Goal: Answer question/provide support: Share knowledge or assist other users

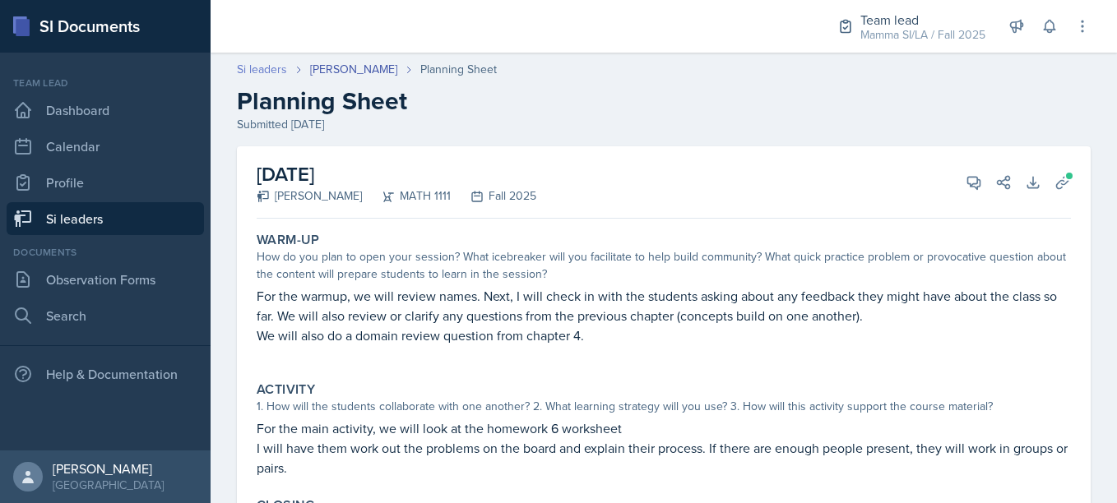
click at [274, 67] on link "Si leaders" at bounding box center [262, 69] width 50 height 17
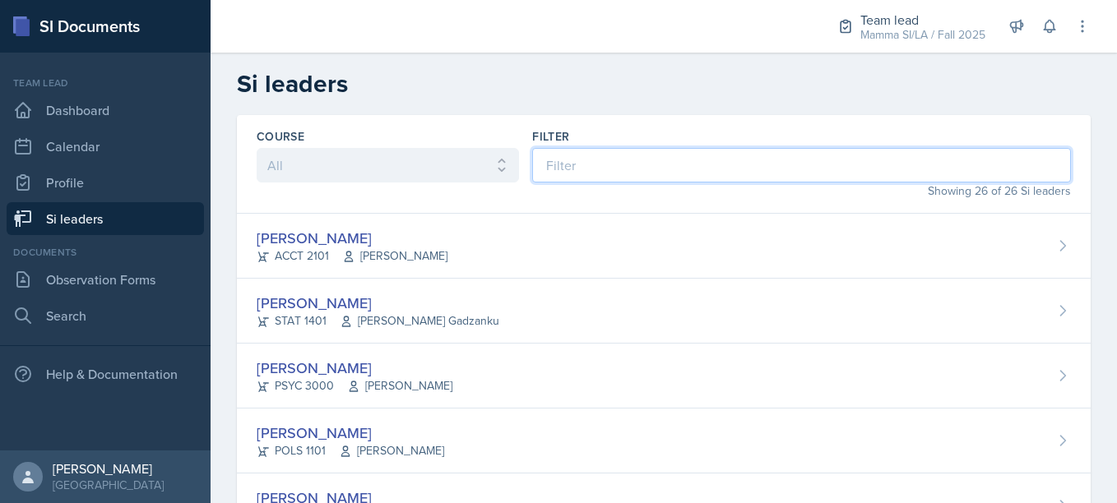
click at [607, 167] on input at bounding box center [801, 165] width 539 height 35
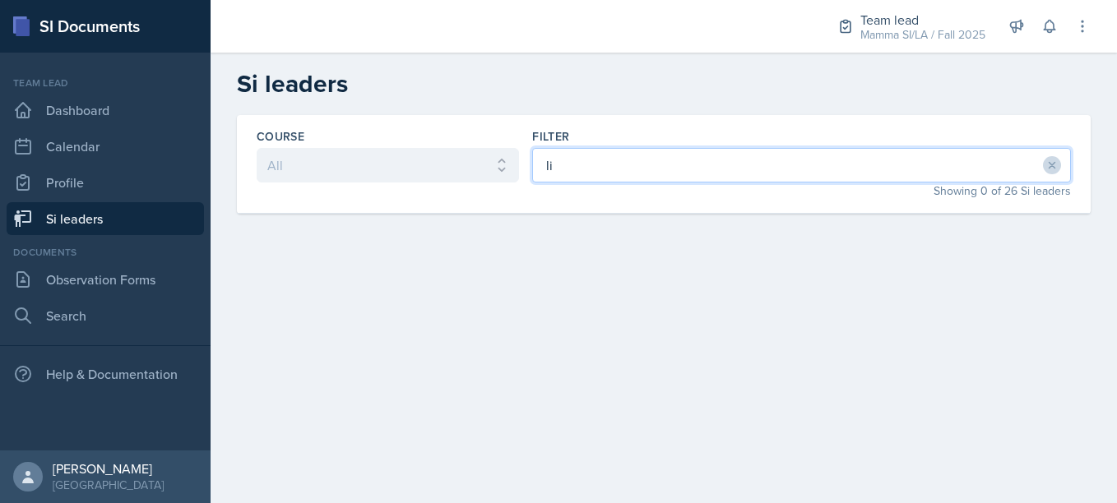
type input "l"
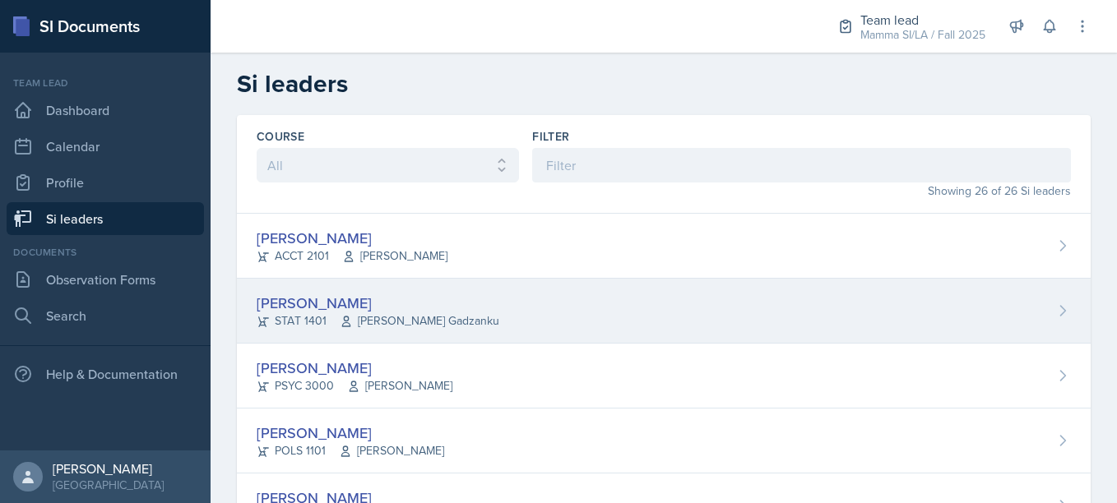
click at [460, 326] on span "[PERSON_NAME] Gadzanku" at bounding box center [420, 320] width 160 height 17
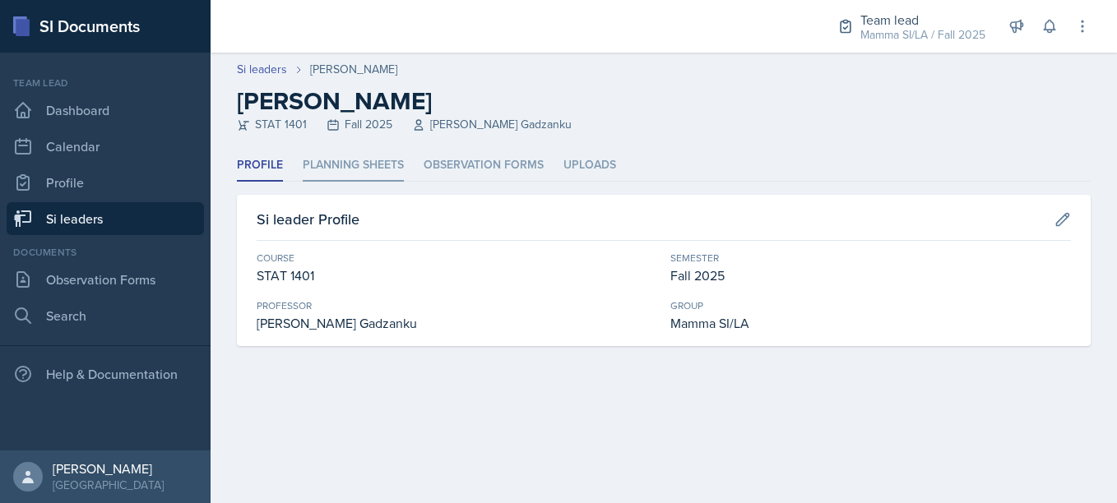
click at [350, 160] on li "Planning Sheets" at bounding box center [353, 166] width 101 height 32
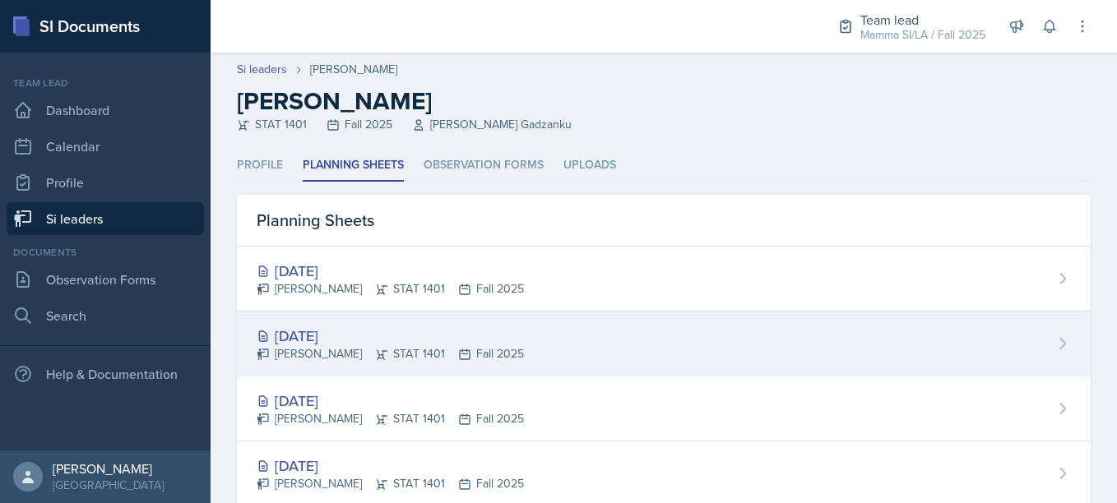
click at [470, 332] on div "[DATE]" at bounding box center [390, 336] width 267 height 22
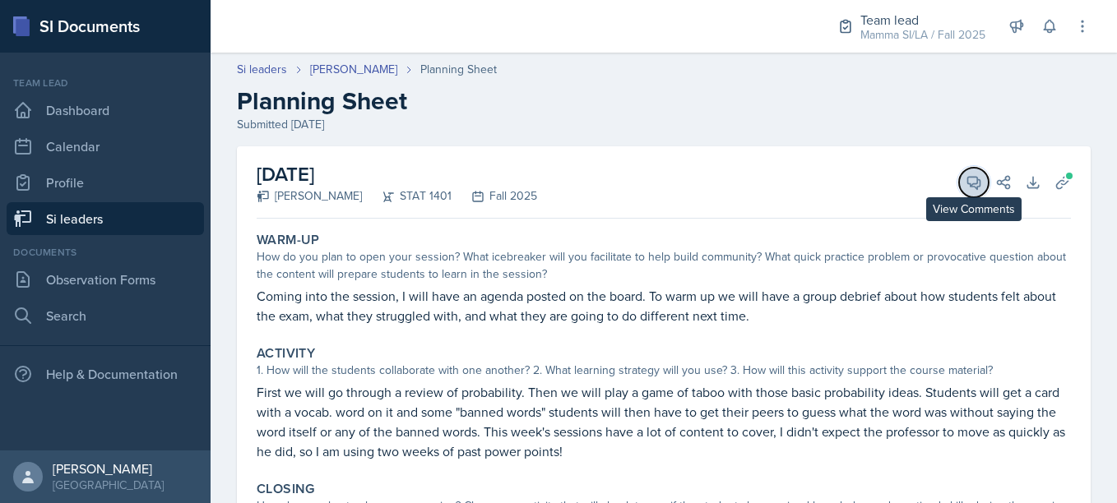
click at [968, 186] on icon at bounding box center [974, 183] width 12 height 12
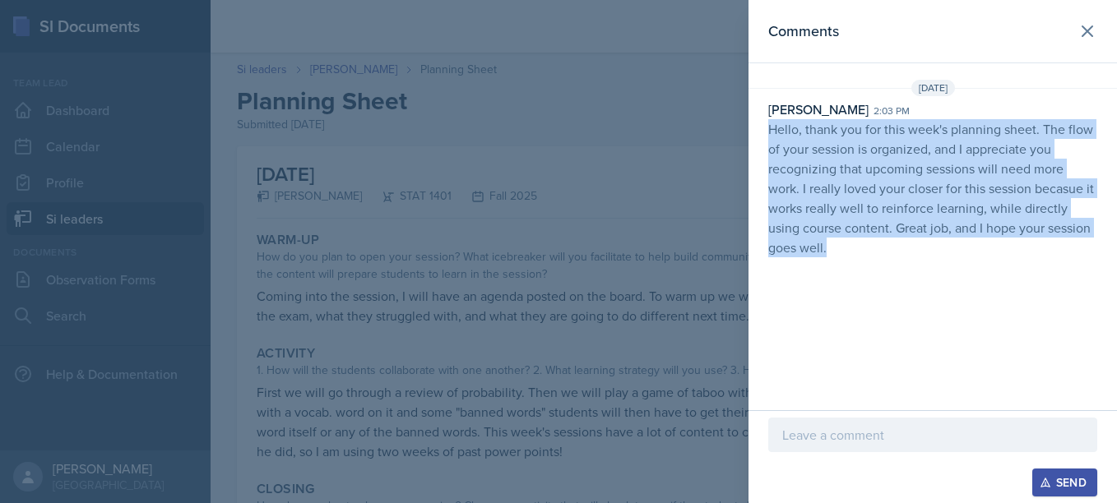
drag, startPoint x: 768, startPoint y: 127, endPoint x: 847, endPoint y: 245, distance: 142.3
click at [847, 245] on p "Hello, thank you for this week's planning sheet. The flow of your session is or…" at bounding box center [932, 188] width 329 height 138
copy p "Hello, thank you for this week's planning sheet. The flow of your session is or…"
click at [847, 245] on p "Hello, thank you for this week's planning sheet. The flow of your session is or…" at bounding box center [932, 188] width 329 height 138
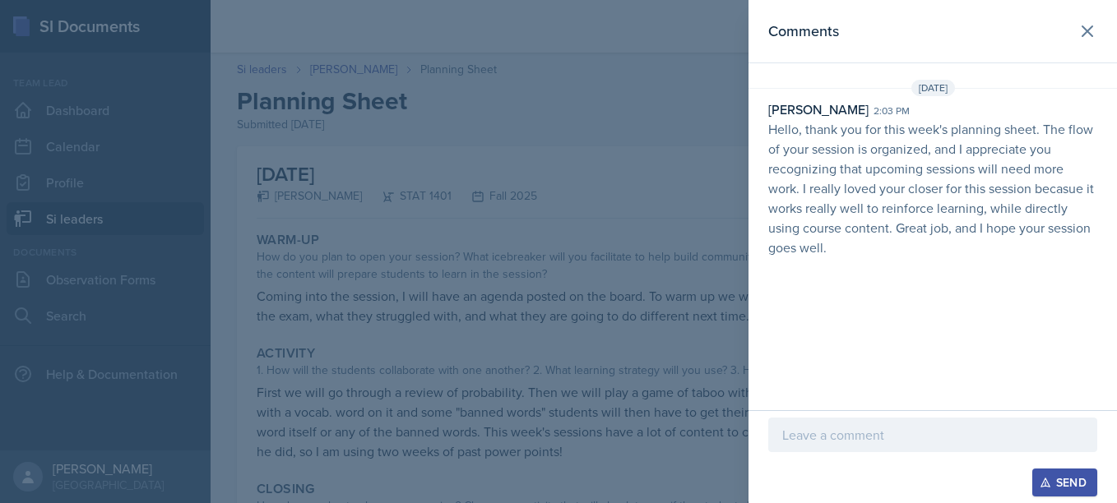
click at [691, 322] on div at bounding box center [558, 251] width 1117 height 503
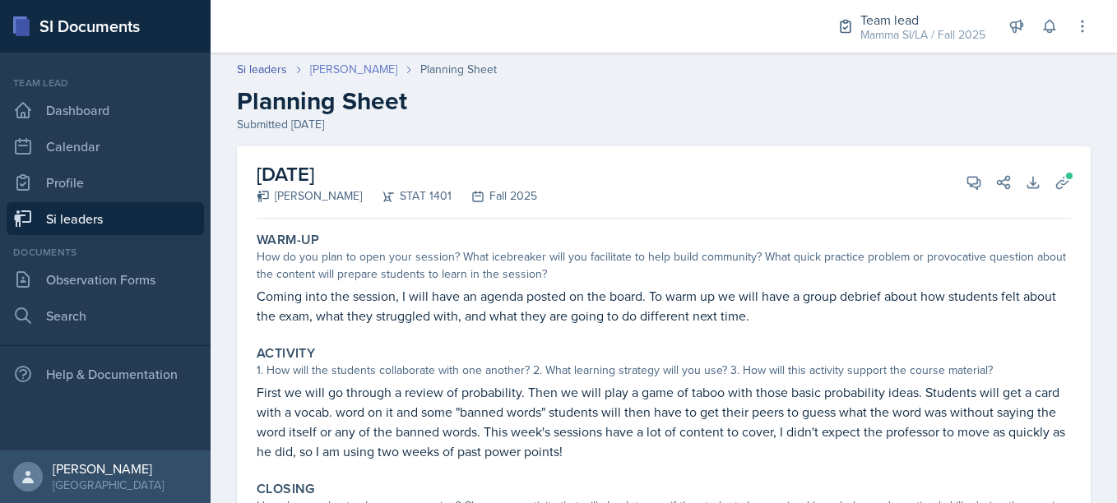
click at [343, 69] on link "[PERSON_NAME]" at bounding box center [353, 69] width 87 height 17
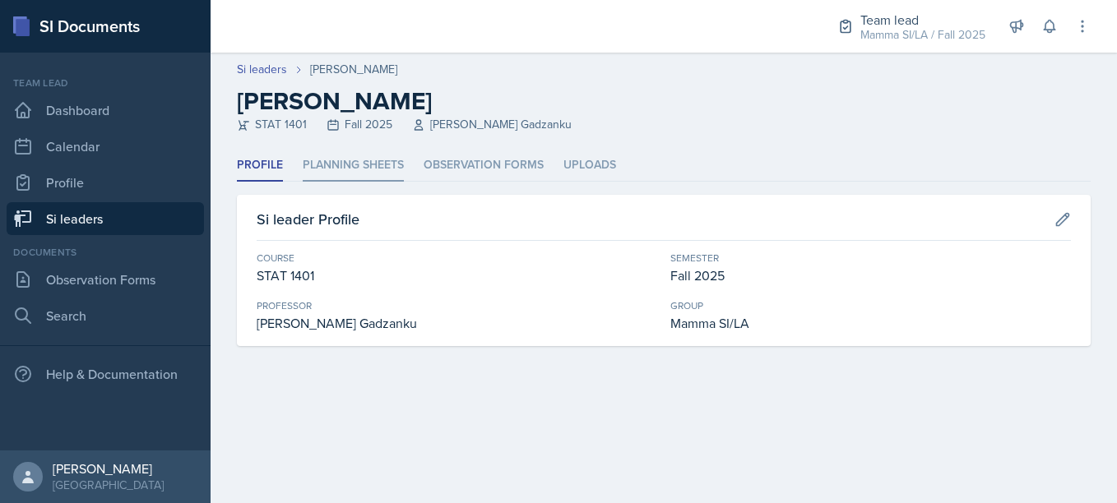
click at [367, 156] on li "Planning Sheets" at bounding box center [353, 166] width 101 height 32
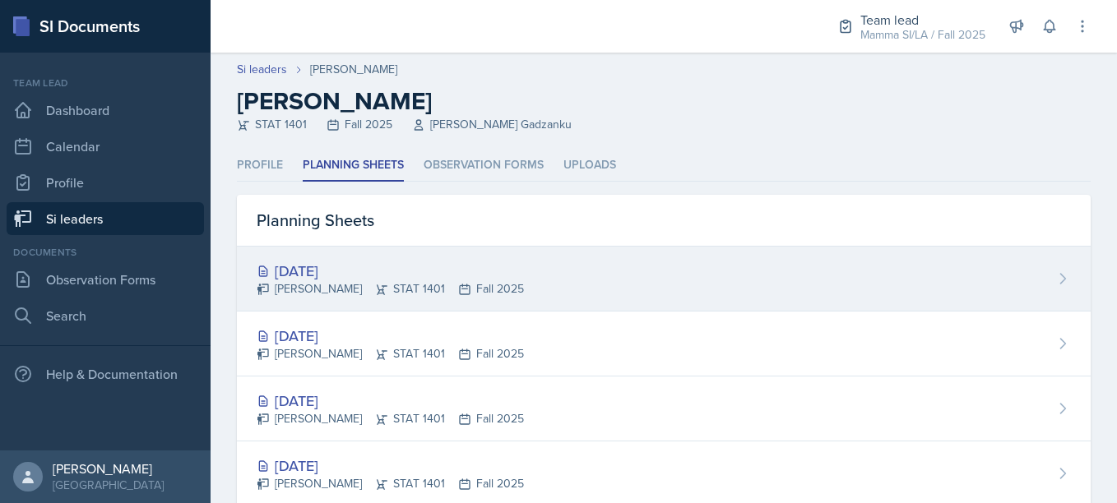
click at [498, 278] on div "[DATE] [PERSON_NAME] STAT 1401 Fall 2025" at bounding box center [664, 279] width 854 height 65
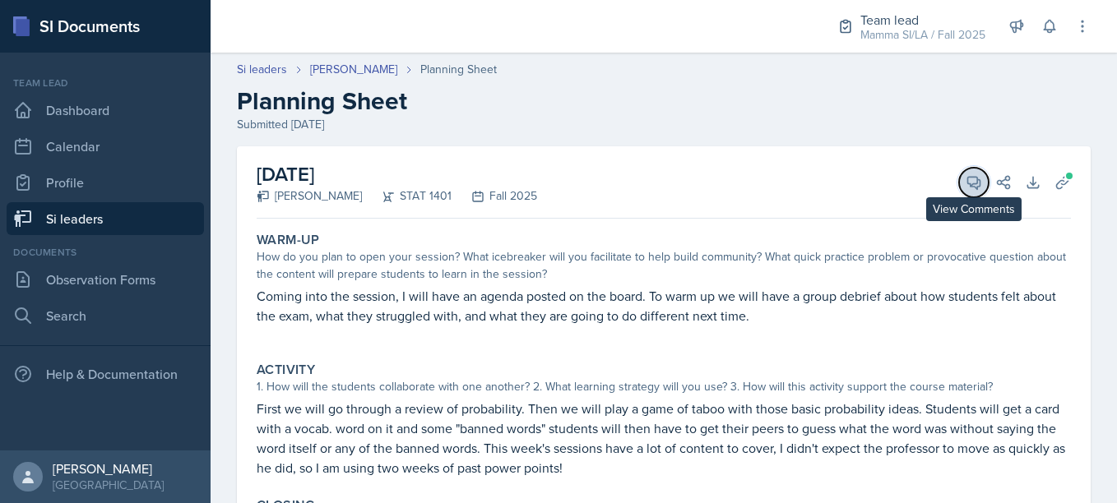
click at [970, 182] on button "View Comments" at bounding box center [974, 183] width 30 height 30
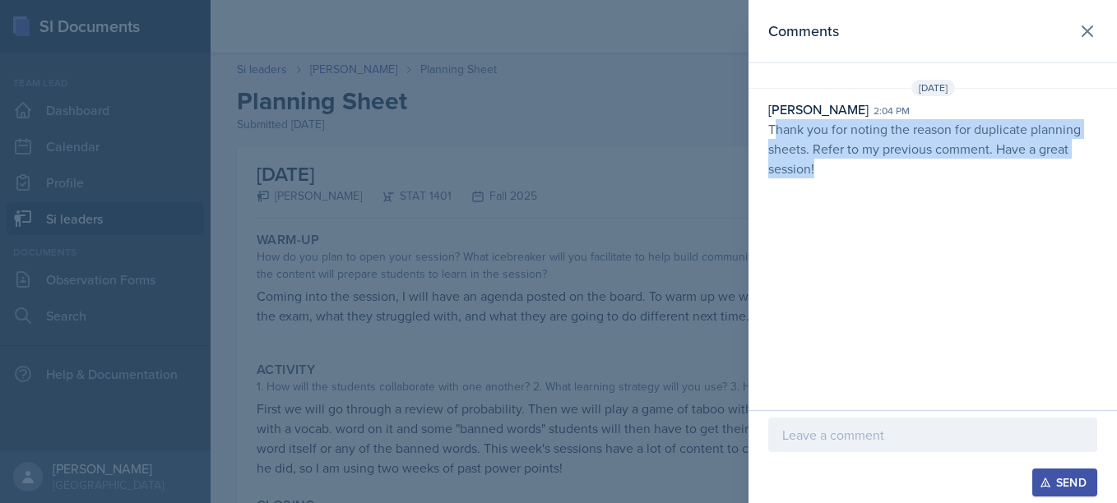
drag, startPoint x: 772, startPoint y: 128, endPoint x: 820, endPoint y: 185, distance: 74.1
click at [820, 185] on div "Comments [DATE] [PERSON_NAME] 2:04 pm Thank you for noting the reason for dupli…" at bounding box center [932, 205] width 368 height 410
drag, startPoint x: 820, startPoint y: 185, endPoint x: 801, endPoint y: 168, distance: 25.6
click at [801, 168] on p "Thank you for noting the reason for duplicate planning sheets. Refer to my prev…" at bounding box center [932, 148] width 329 height 59
drag, startPoint x: 771, startPoint y: 132, endPoint x: 820, endPoint y: 174, distance: 63.6
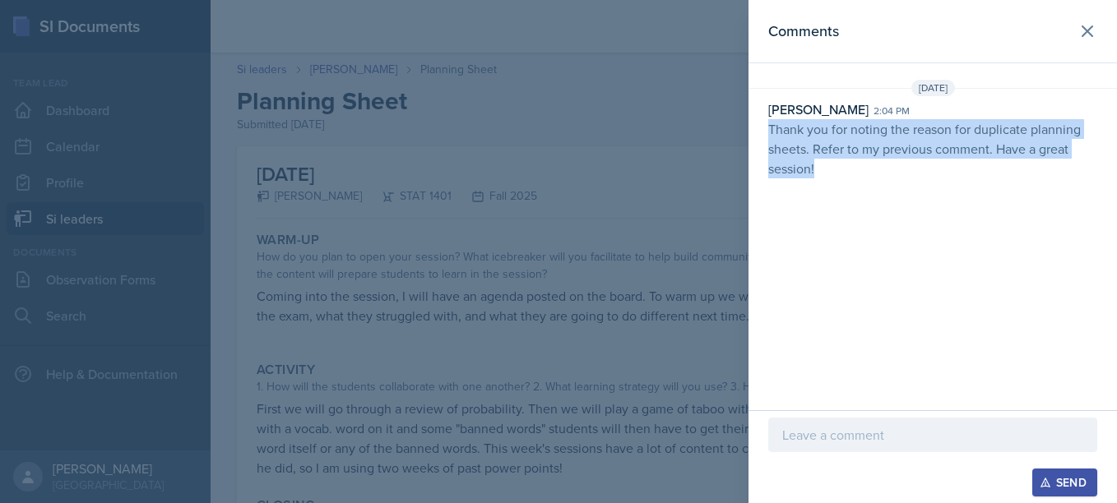
click at [820, 174] on p "Thank you for noting the reason for duplicate planning sheets. Refer to my prev…" at bounding box center [932, 148] width 329 height 59
copy p "Thank you for noting the reason for duplicate planning sheets. Refer to my prev…"
click at [820, 174] on p "Thank you for noting the reason for duplicate planning sheets. Refer to my prev…" at bounding box center [932, 148] width 329 height 59
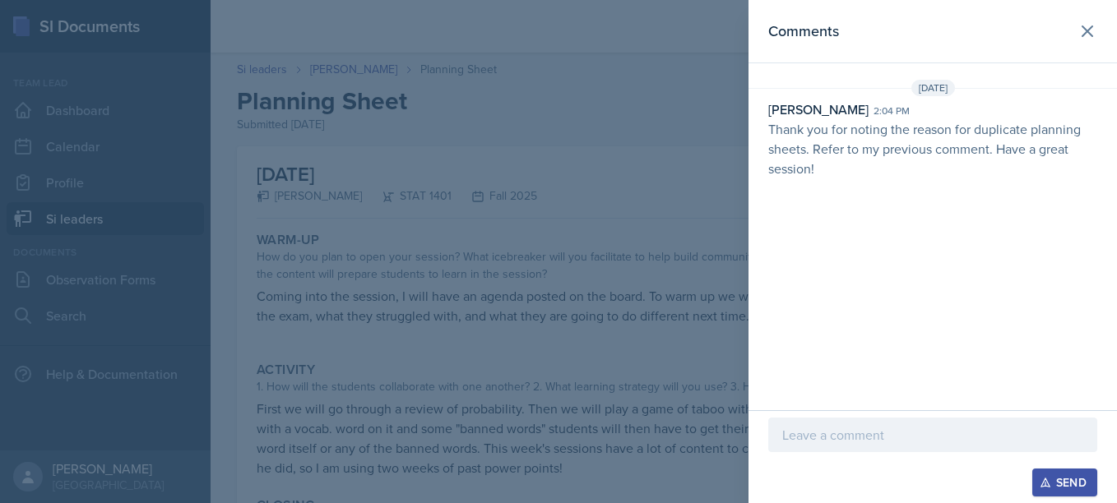
click at [820, 174] on p "Thank you for noting the reason for duplicate planning sheets. Refer to my prev…" at bounding box center [932, 148] width 329 height 59
click at [1092, 34] on icon at bounding box center [1087, 31] width 20 height 20
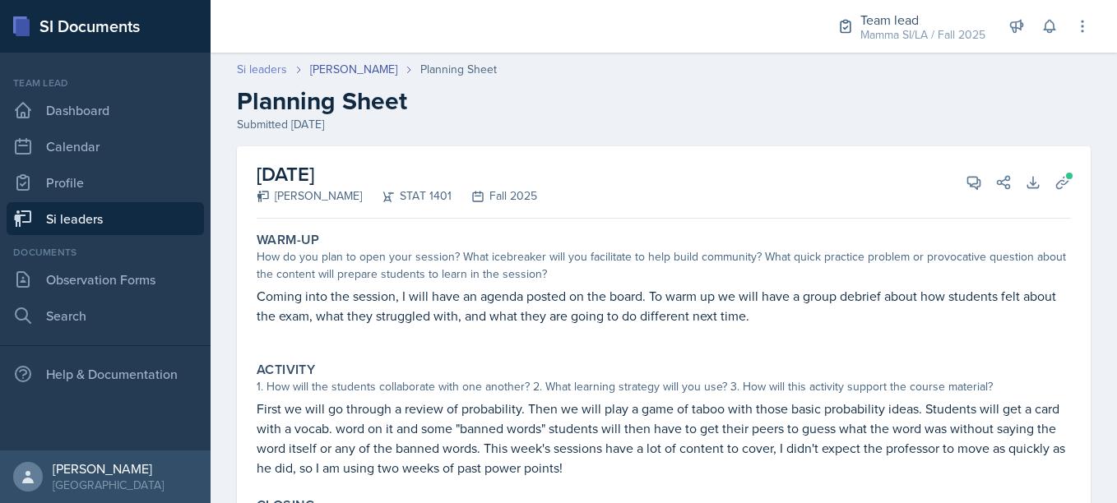
click at [282, 64] on link "Si leaders" at bounding box center [262, 69] width 50 height 17
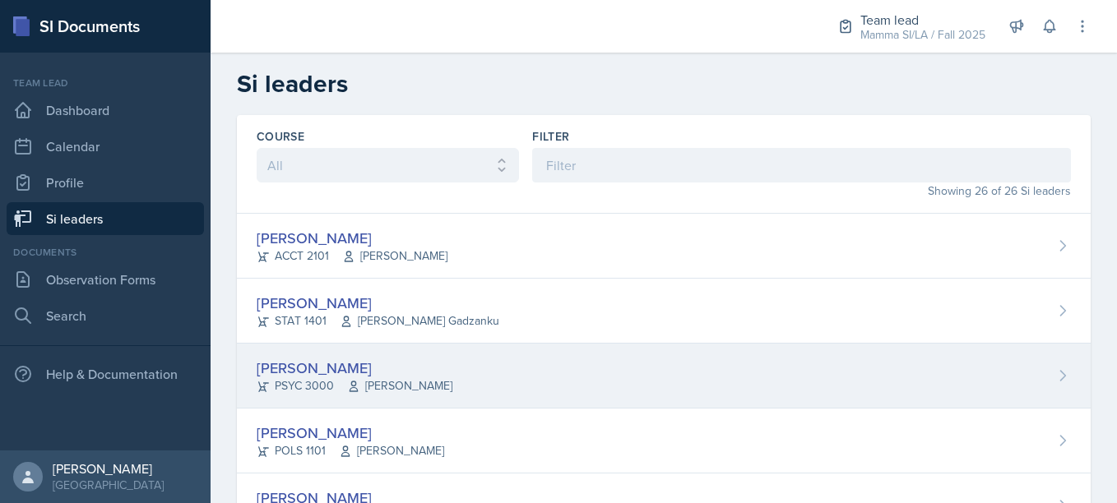
click at [427, 348] on div "[PERSON_NAME] PSYC 3000 [PERSON_NAME]" at bounding box center [664, 376] width 854 height 65
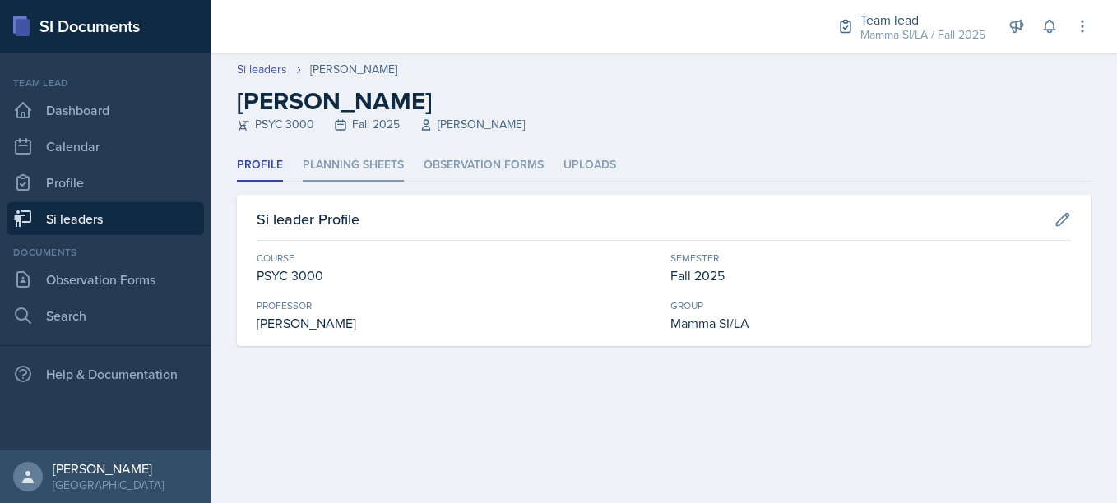
click at [355, 168] on li "Planning Sheets" at bounding box center [353, 166] width 101 height 32
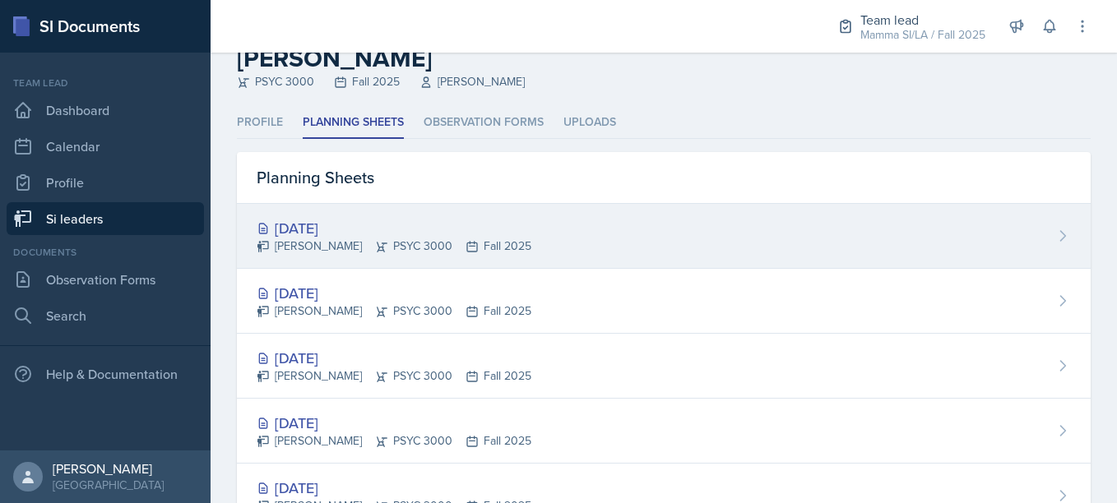
scroll to position [44, 0]
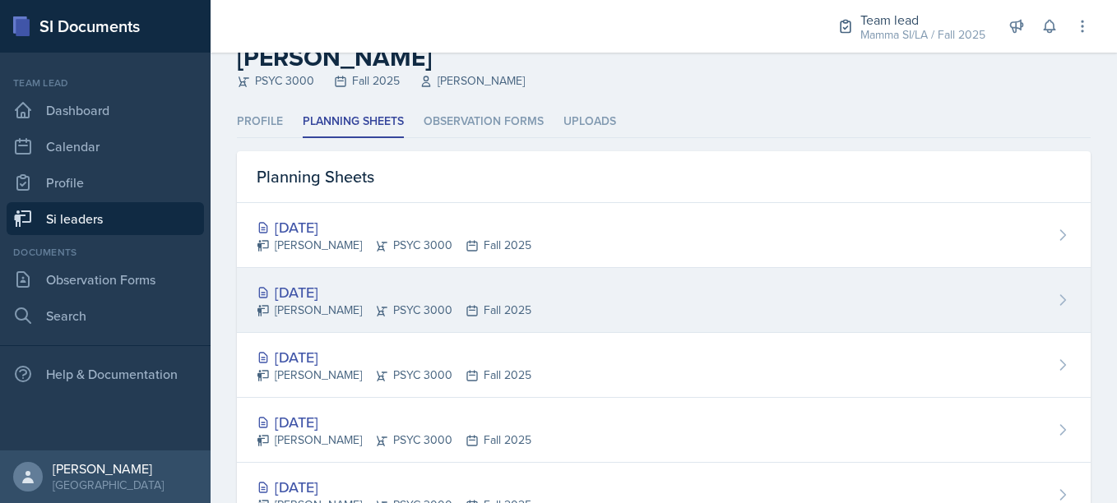
click at [443, 282] on div "[DATE]" at bounding box center [394, 292] width 275 height 22
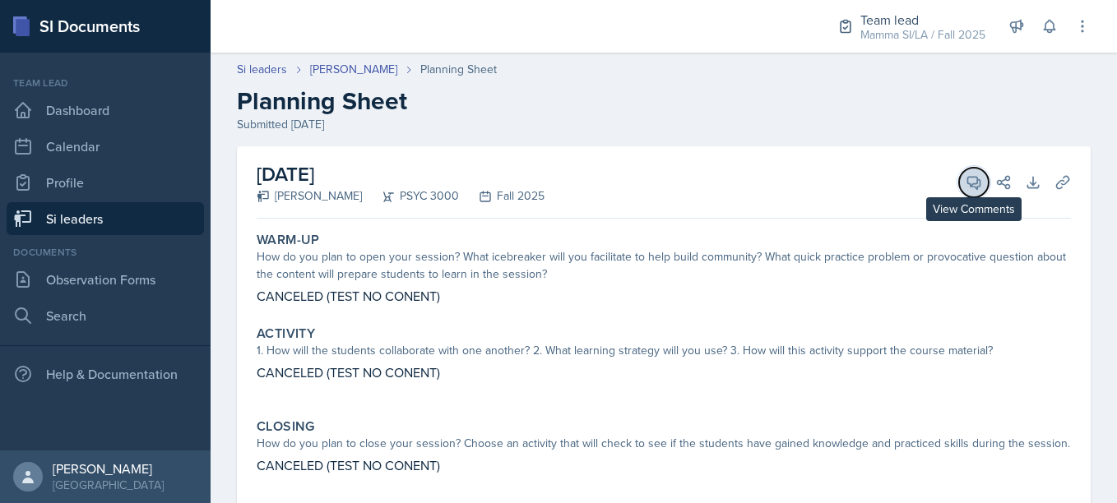
click at [968, 184] on icon at bounding box center [974, 183] width 12 height 12
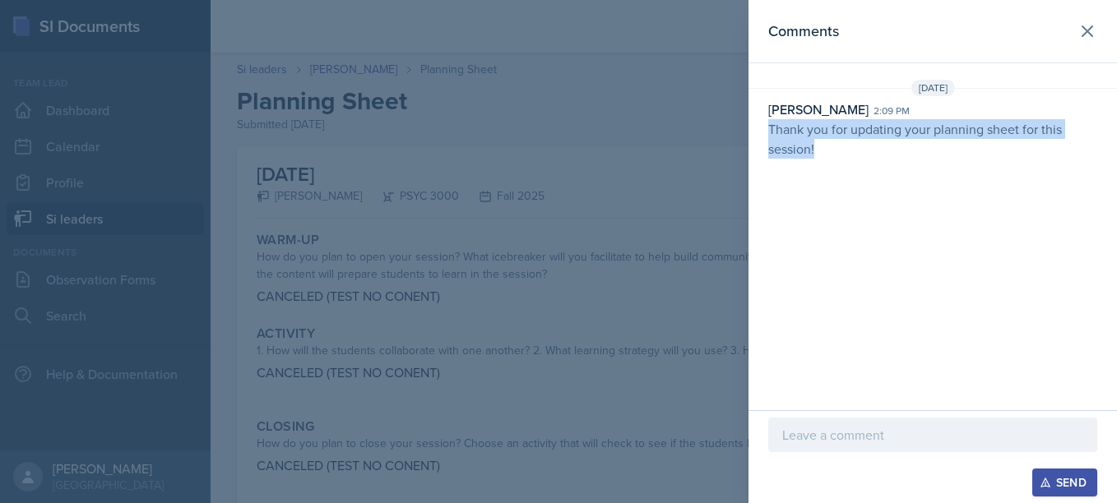
drag, startPoint x: 771, startPoint y: 132, endPoint x: 822, endPoint y: 160, distance: 58.1
click at [822, 160] on div "[DATE] [PERSON_NAME] 2:09 pm Thank you for updating your planning sheet for thi…" at bounding box center [932, 123] width 368 height 86
copy p "Thank you for updating your planning sheet for this session!"
click at [822, 160] on div "[DATE] [PERSON_NAME] 2:09 pm Thank you for updating your planning sheet for thi…" at bounding box center [932, 123] width 368 height 86
click at [602, 279] on div at bounding box center [558, 251] width 1117 height 503
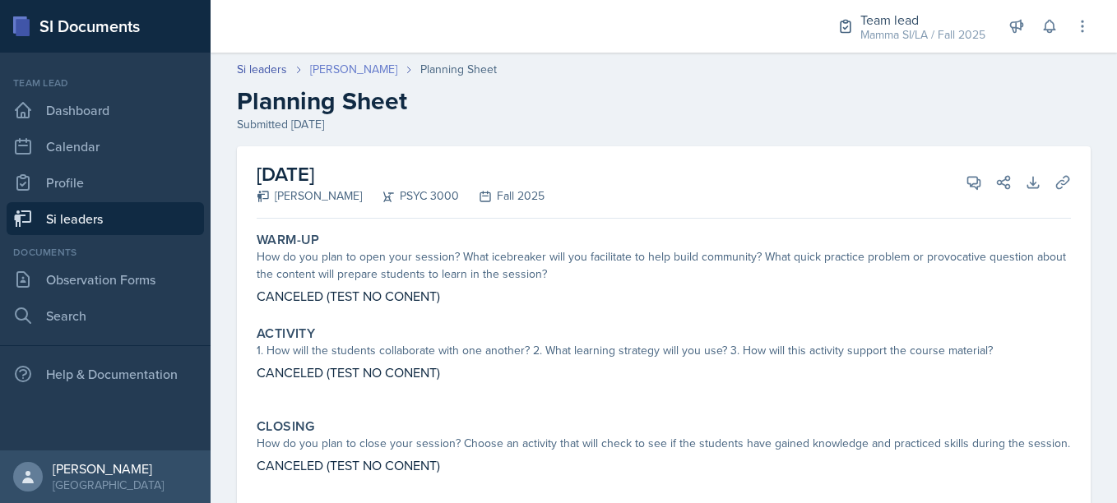
click at [358, 77] on link "[PERSON_NAME]" at bounding box center [353, 69] width 87 height 17
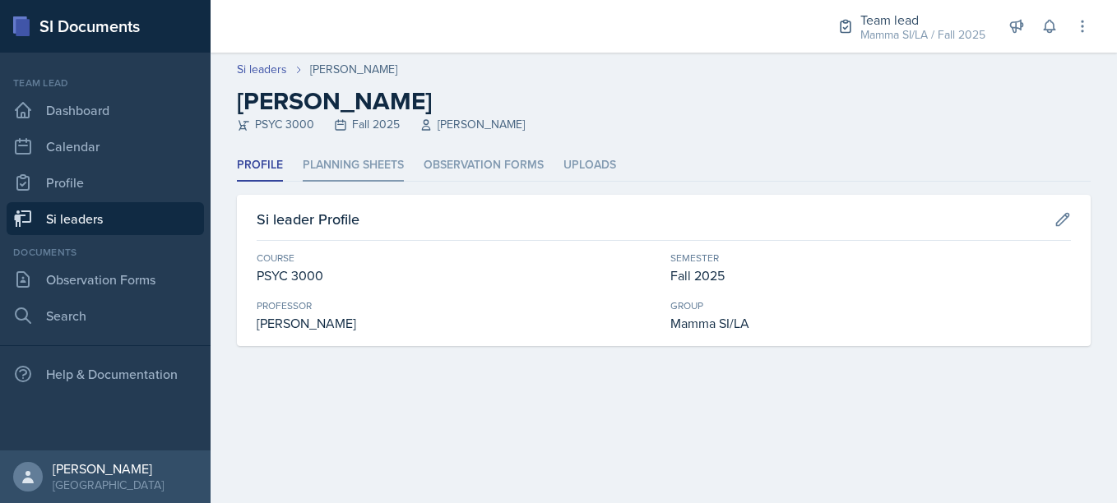
click at [356, 160] on li "Planning Sheets" at bounding box center [353, 166] width 101 height 32
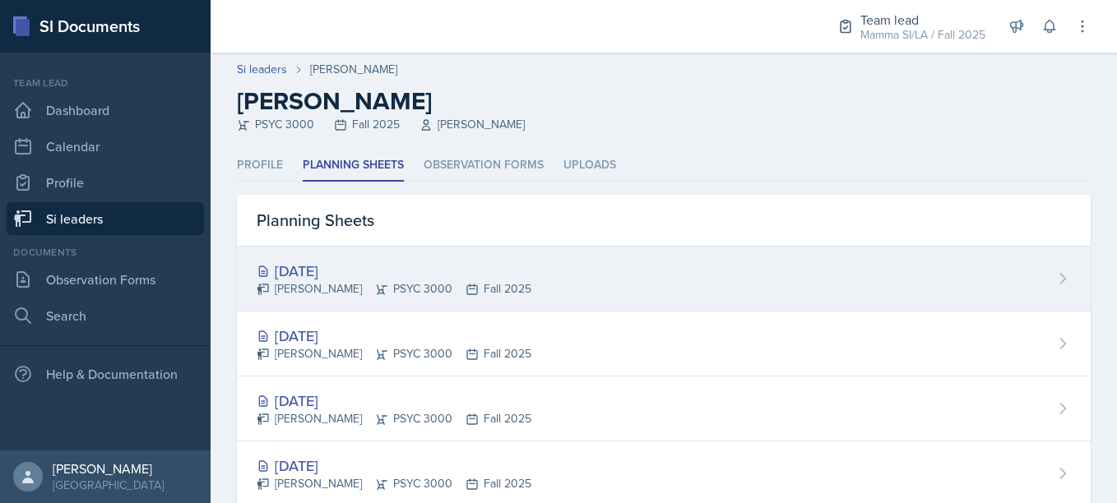
click at [501, 259] on div "[DATE] [PERSON_NAME] PSYC 3000 Fall 2025" at bounding box center [664, 279] width 854 height 65
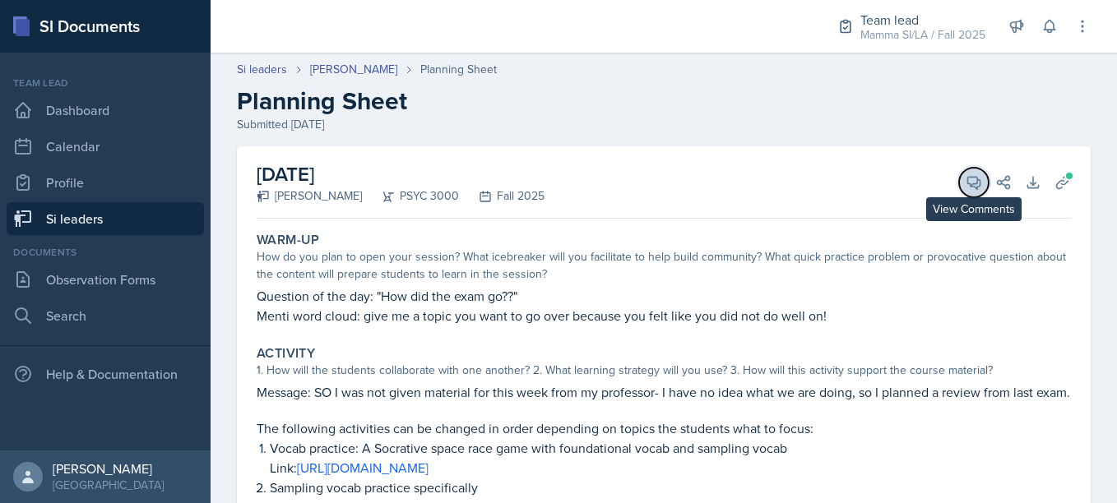
click at [959, 187] on button "View Comments" at bounding box center [974, 183] width 30 height 30
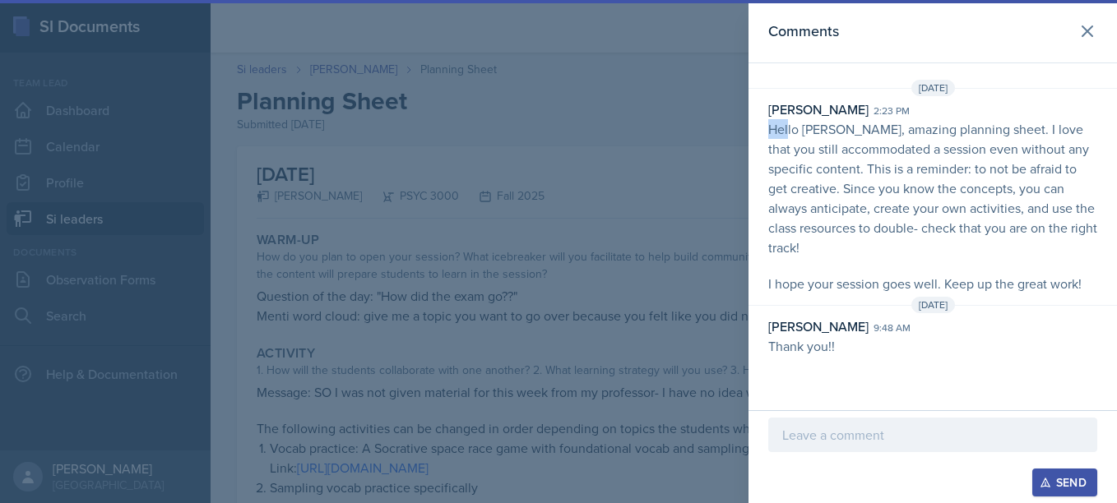
drag, startPoint x: 789, startPoint y: 132, endPoint x: 769, endPoint y: 131, distance: 19.8
click at [769, 131] on p "Hello [PERSON_NAME], amazing planning sheet. I love that you still accommodated…" at bounding box center [932, 188] width 329 height 138
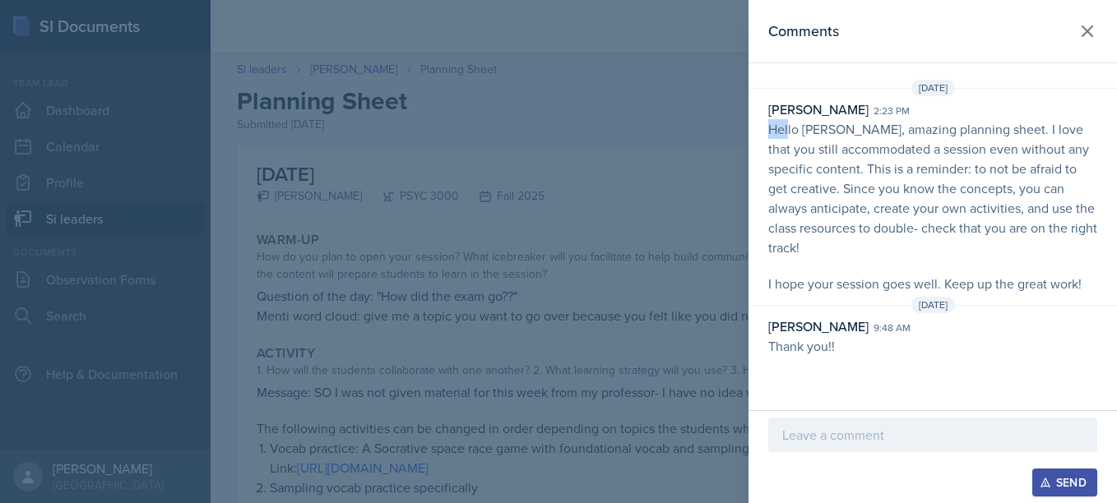
click at [769, 131] on p "Hello [PERSON_NAME], amazing planning sheet. I love that you still accommodated…" at bounding box center [932, 188] width 329 height 138
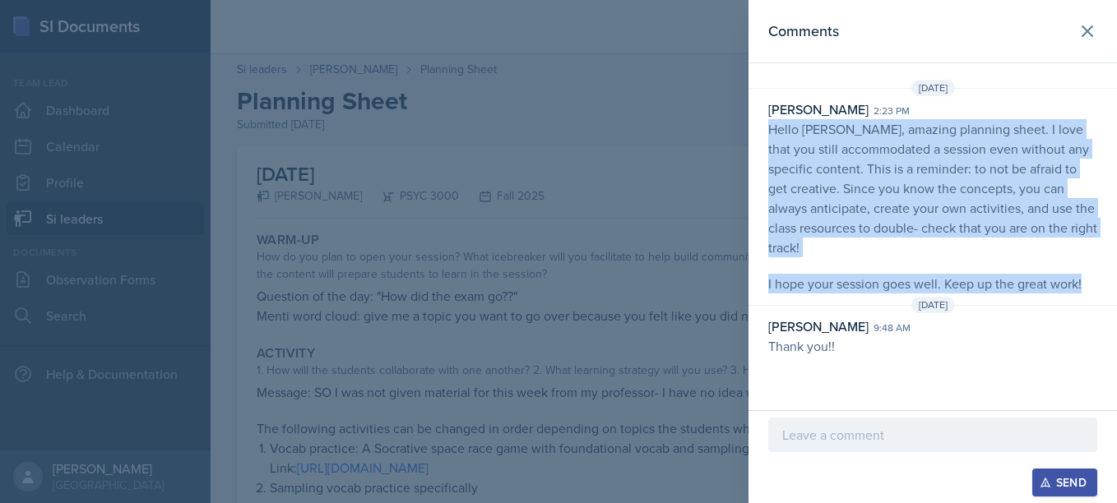
drag, startPoint x: 769, startPoint y: 131, endPoint x: 1107, endPoint y: 288, distance: 372.7
click at [1107, 288] on div "[PERSON_NAME] 2:23 pm Hello [PERSON_NAME], amazing planning sheet. I love that …" at bounding box center [932, 197] width 368 height 194
copy p "Hello [PERSON_NAME], amazing planning sheet. I love that you still accommodated…"
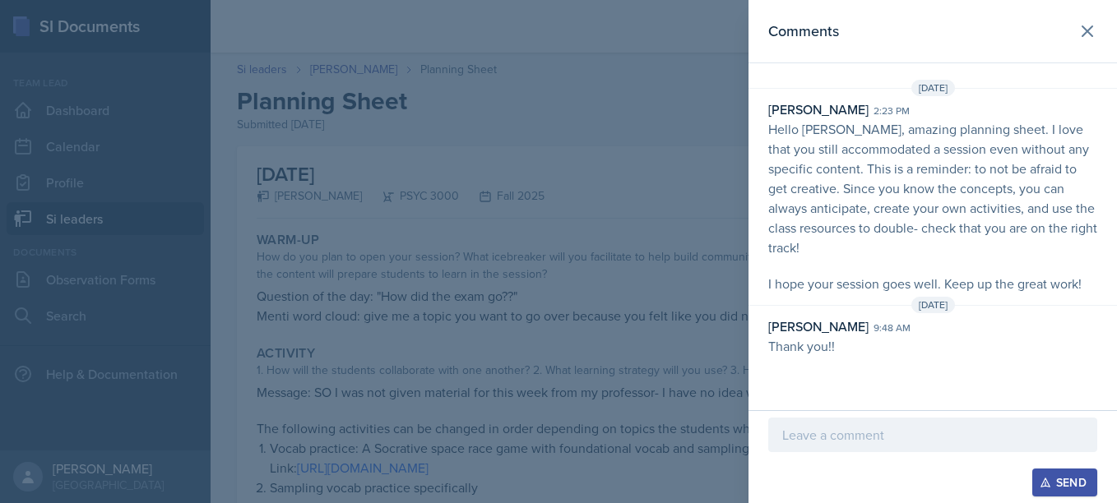
click at [599, 419] on div at bounding box center [558, 251] width 1117 height 503
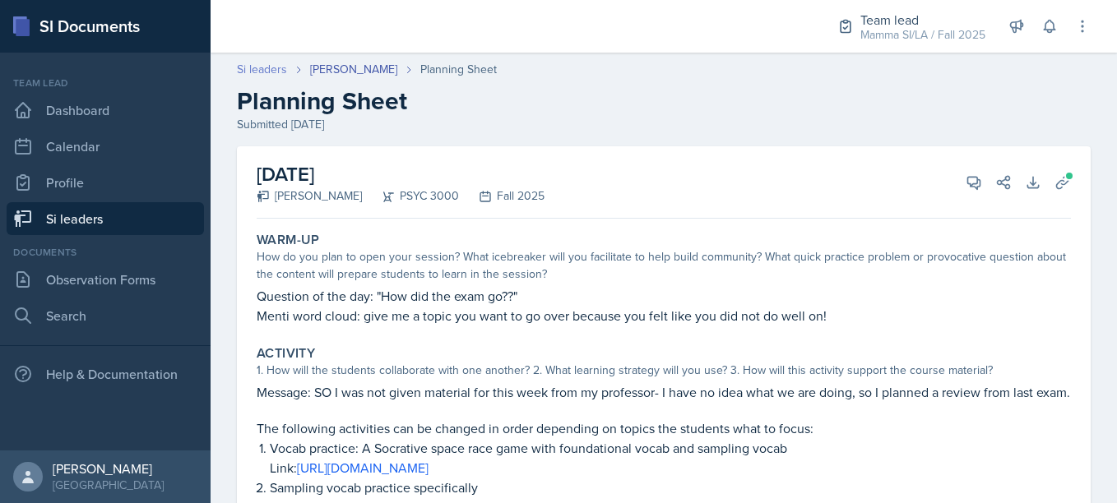
click at [248, 70] on link "Si leaders" at bounding box center [262, 69] width 50 height 17
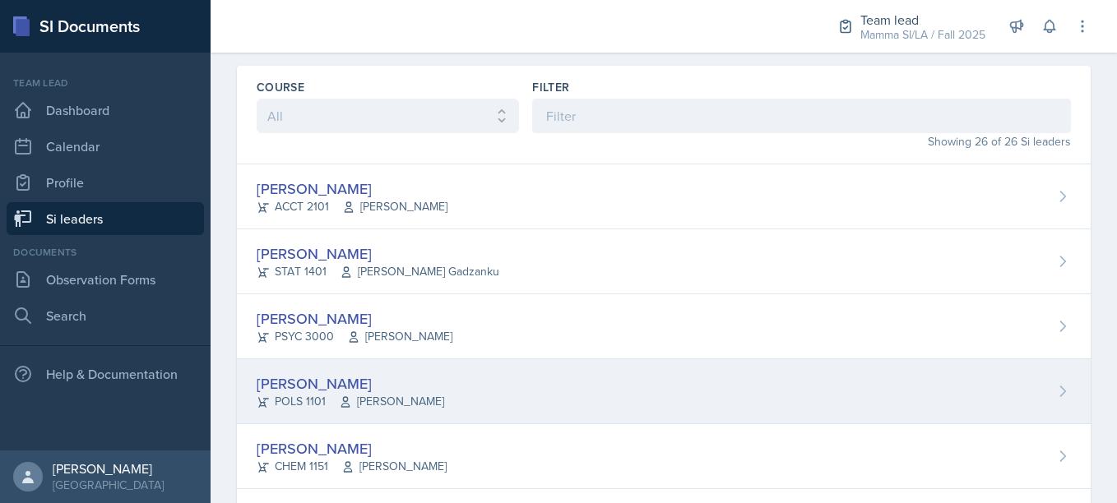
scroll to position [50, 0]
click at [382, 384] on div "[PERSON_NAME]" at bounding box center [350, 383] width 187 height 22
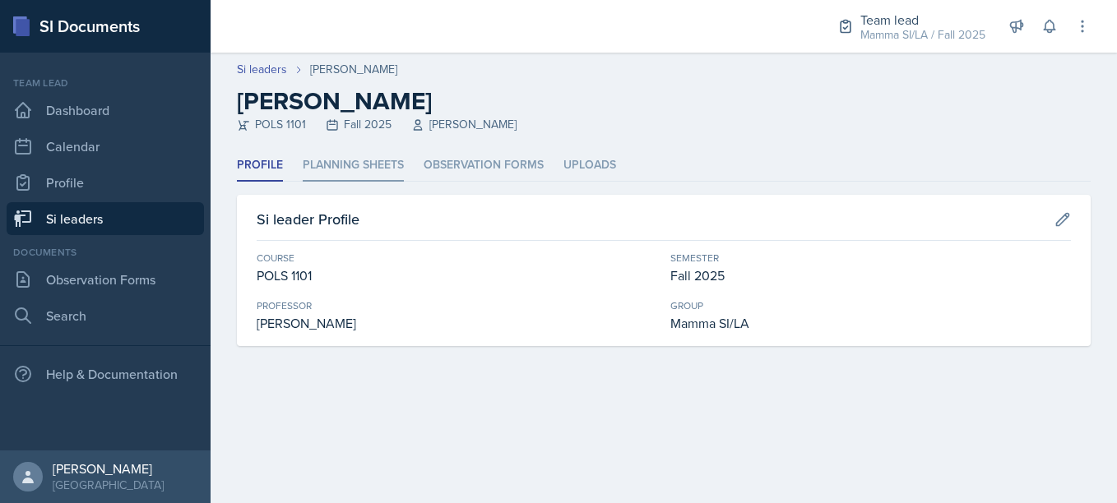
click at [331, 172] on li "Planning Sheets" at bounding box center [353, 166] width 101 height 32
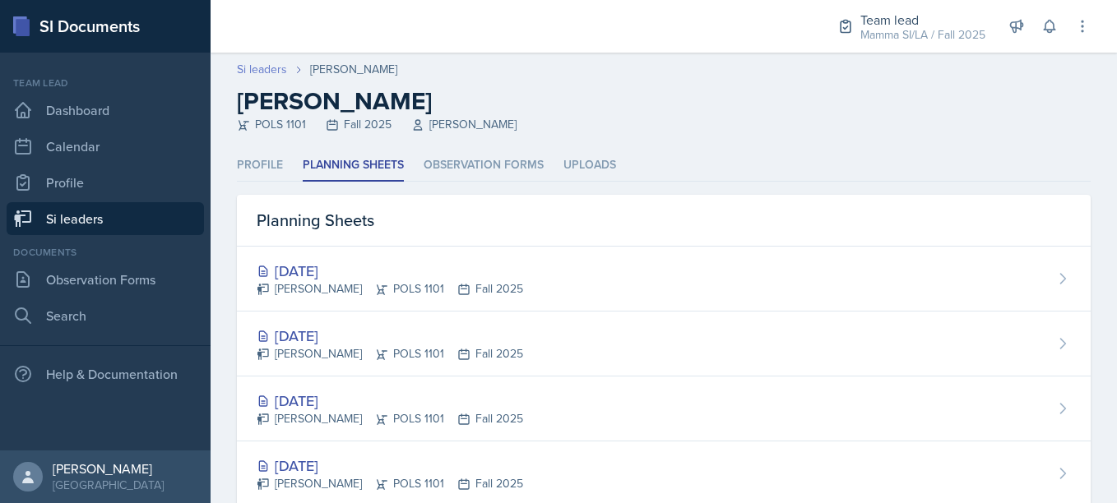
click at [282, 71] on link "Si leaders" at bounding box center [262, 69] width 50 height 17
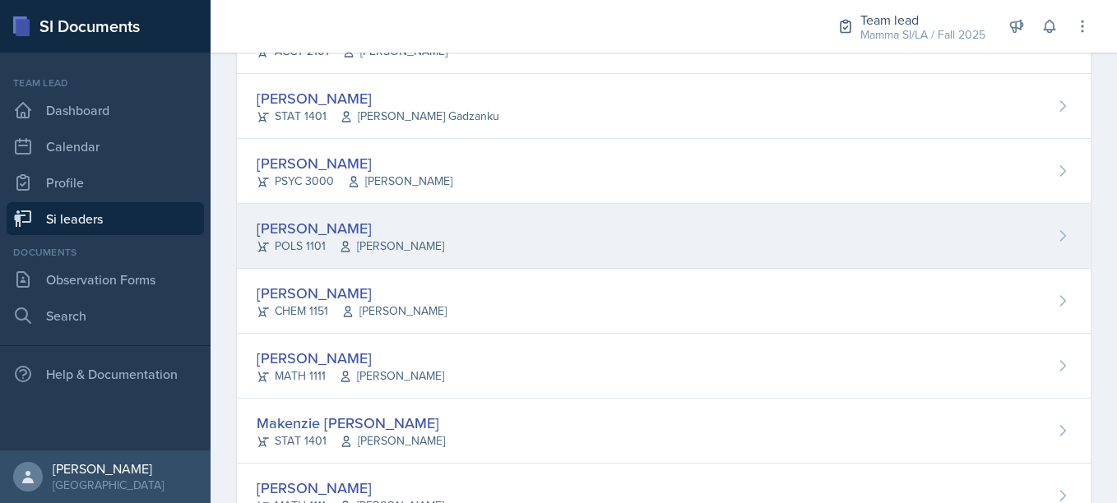
scroll to position [235, 0]
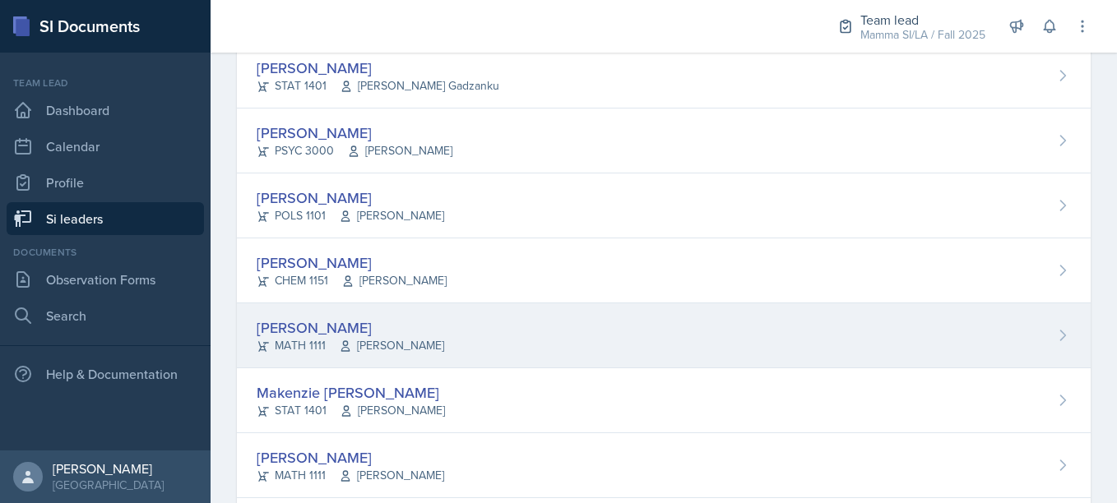
click at [402, 331] on div "[PERSON_NAME]" at bounding box center [350, 328] width 187 height 22
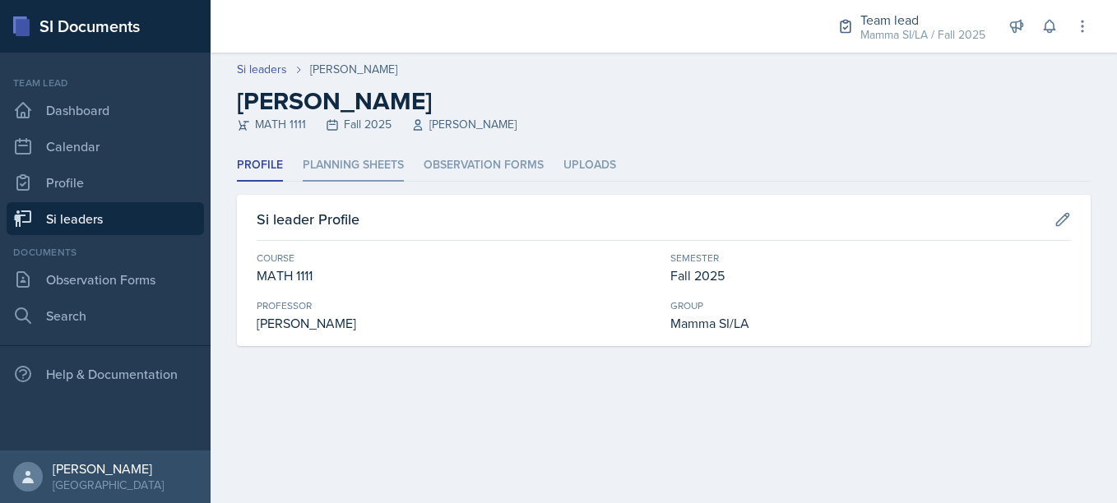
click at [380, 169] on li "Planning Sheets" at bounding box center [353, 166] width 101 height 32
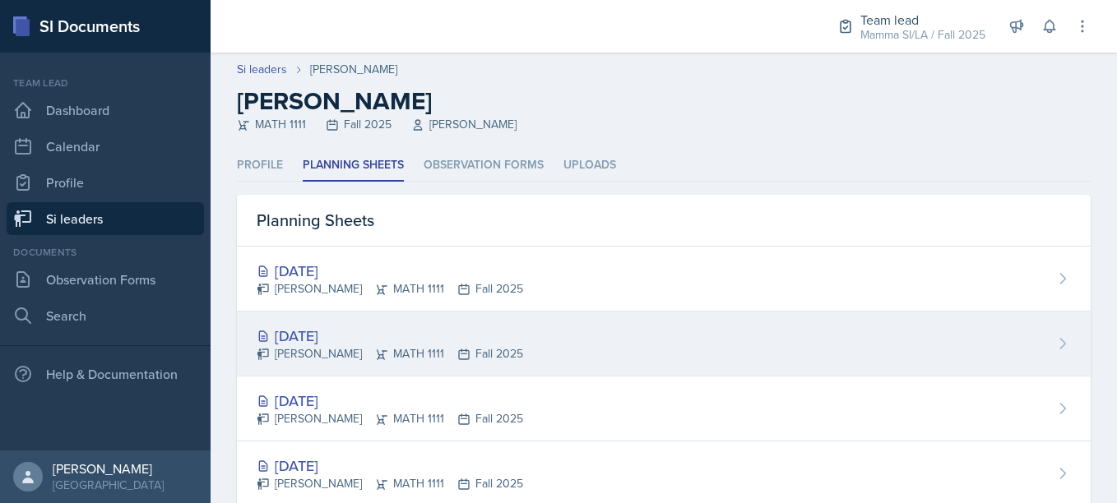
click at [400, 336] on div "[DATE]" at bounding box center [390, 336] width 266 height 22
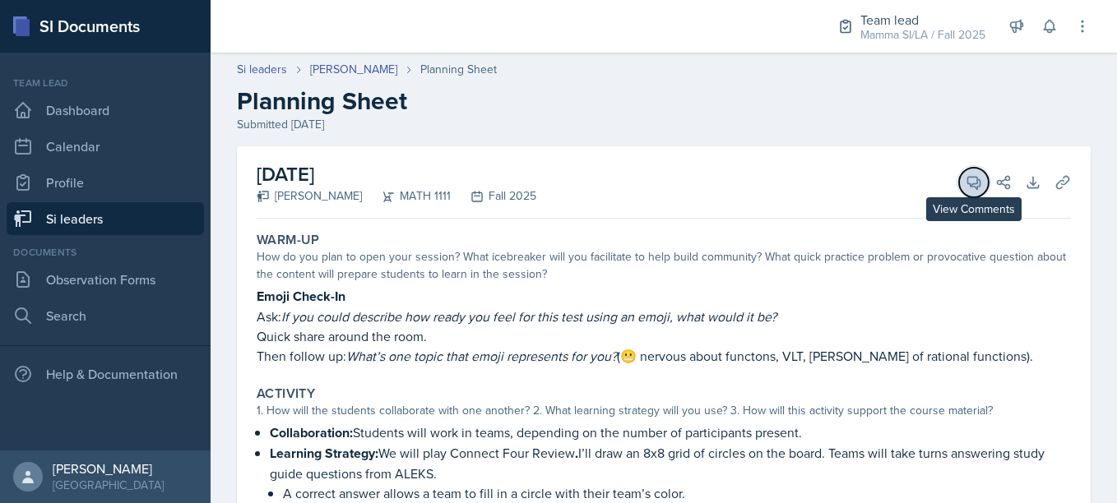
click at [968, 183] on icon at bounding box center [974, 183] width 12 height 12
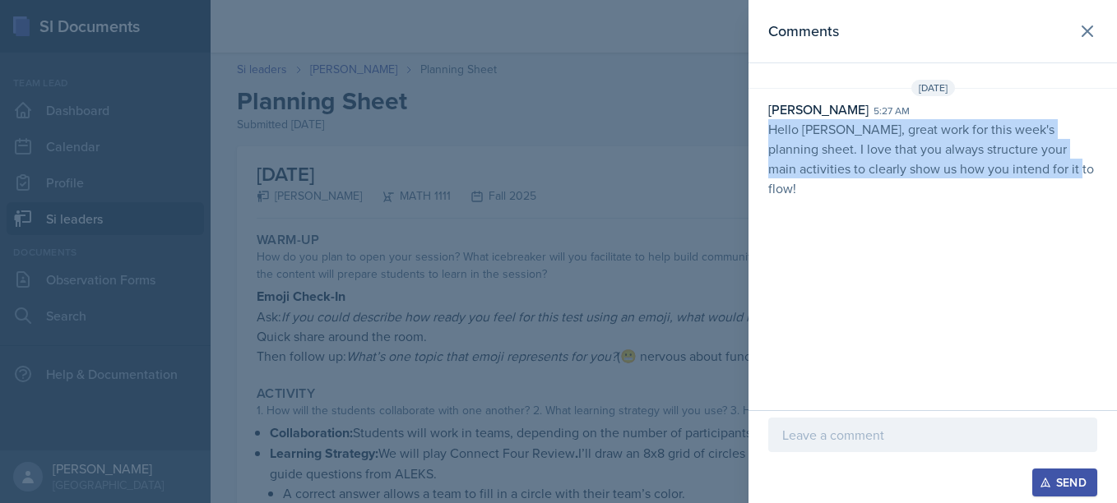
drag, startPoint x: 770, startPoint y: 128, endPoint x: 1024, endPoint y: 168, distance: 257.2
click at [1024, 168] on p "Hello [PERSON_NAME], great work for this week's planning sheet. I love that you…" at bounding box center [932, 158] width 329 height 79
copy p "Hello [PERSON_NAME], great work for this week's planning sheet. I love that you…"
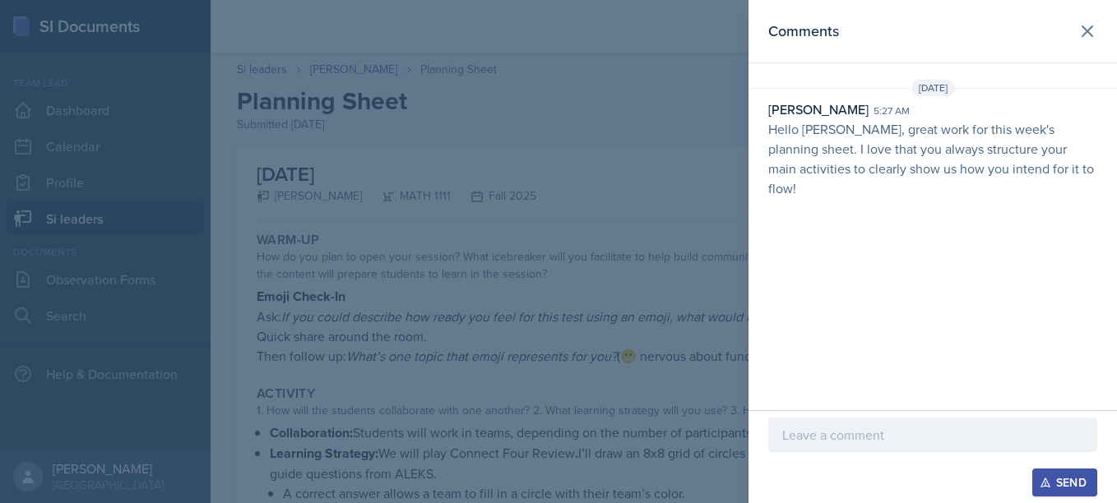
click at [655, 160] on div at bounding box center [558, 251] width 1117 height 503
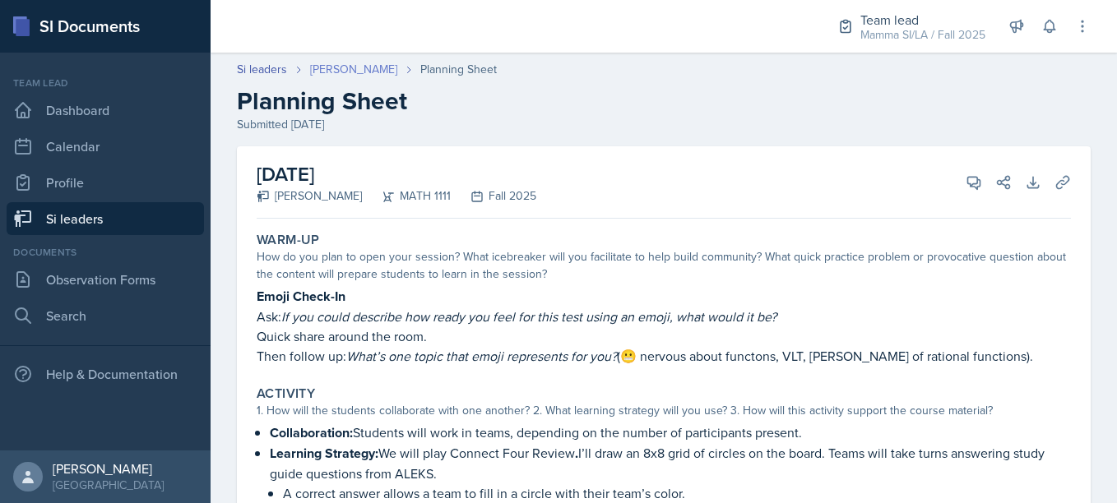
click at [373, 70] on link "[PERSON_NAME]" at bounding box center [353, 69] width 87 height 17
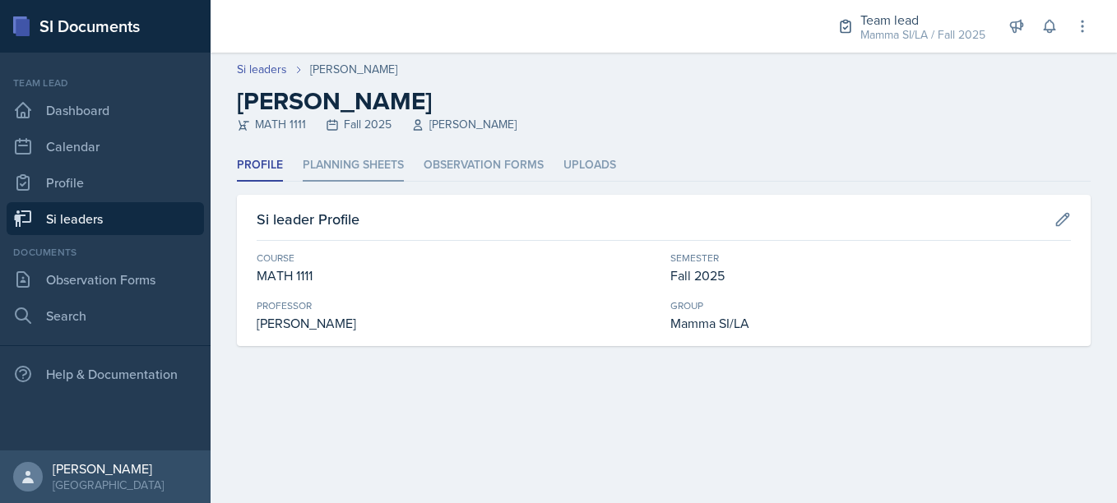
click at [380, 159] on li "Planning Sheets" at bounding box center [353, 166] width 101 height 32
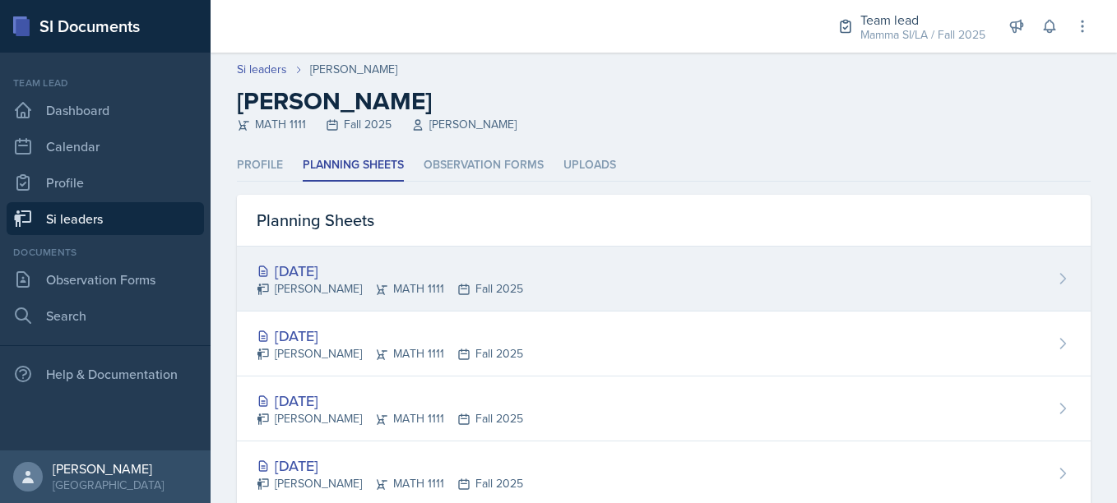
click at [425, 271] on div "[DATE]" at bounding box center [390, 271] width 266 height 22
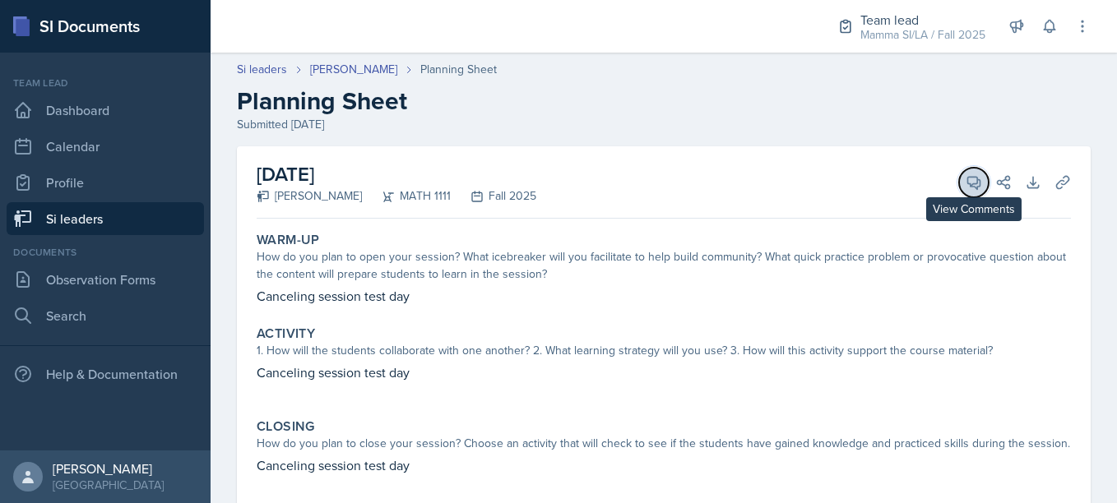
click at [969, 183] on icon at bounding box center [973, 182] width 16 height 16
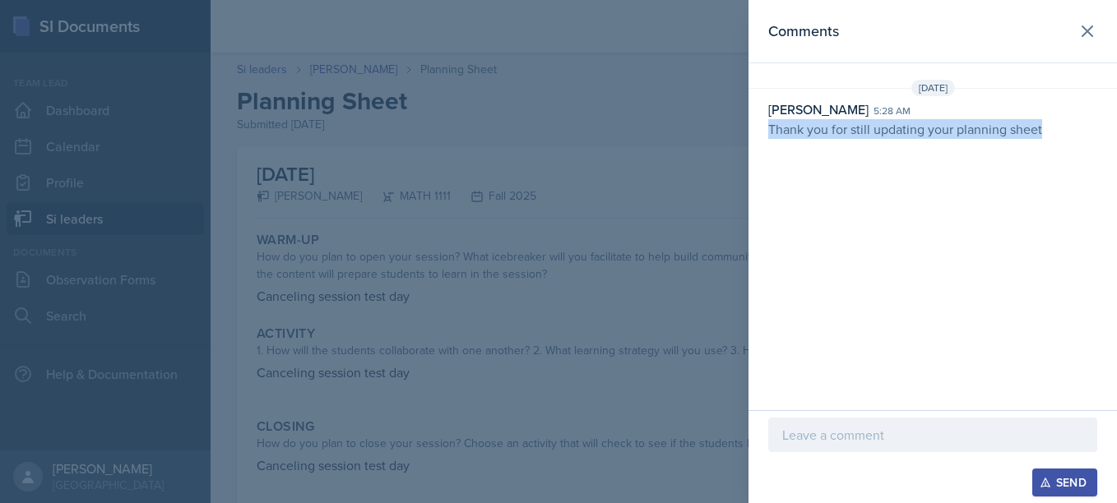
drag, startPoint x: 768, startPoint y: 129, endPoint x: 1054, endPoint y: 146, distance: 286.7
click at [1054, 146] on div "Comments [DATE] [PERSON_NAME] 5:28 am Thank you for still updating your plannin…" at bounding box center [932, 205] width 368 height 410
copy p "Thank you for still updating your planning sheet"
click at [908, 186] on div "Comments [DATE] [PERSON_NAME] 5:28 am Thank you for still updating your plannin…" at bounding box center [932, 205] width 368 height 410
click at [557, 188] on div at bounding box center [558, 251] width 1117 height 503
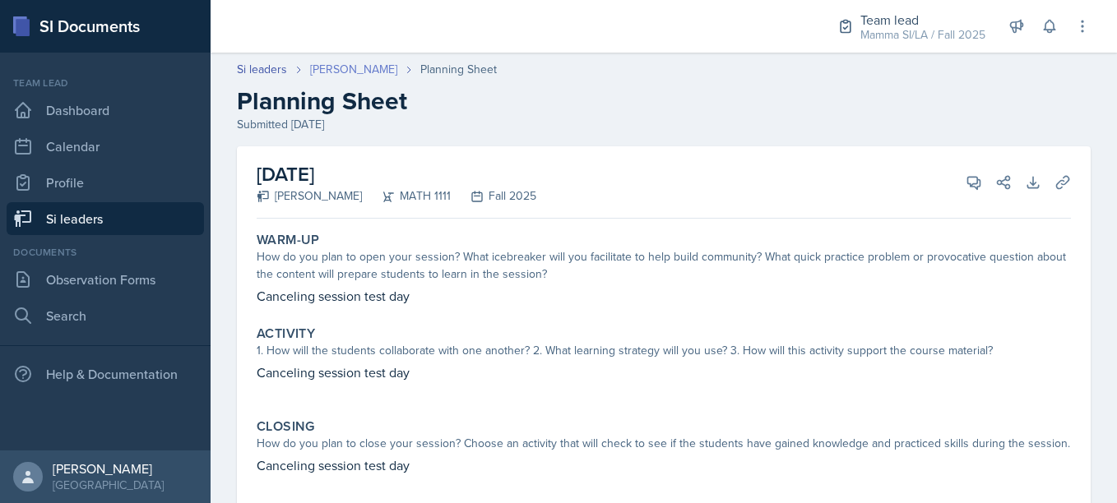
click at [371, 62] on link "[PERSON_NAME]" at bounding box center [353, 69] width 87 height 17
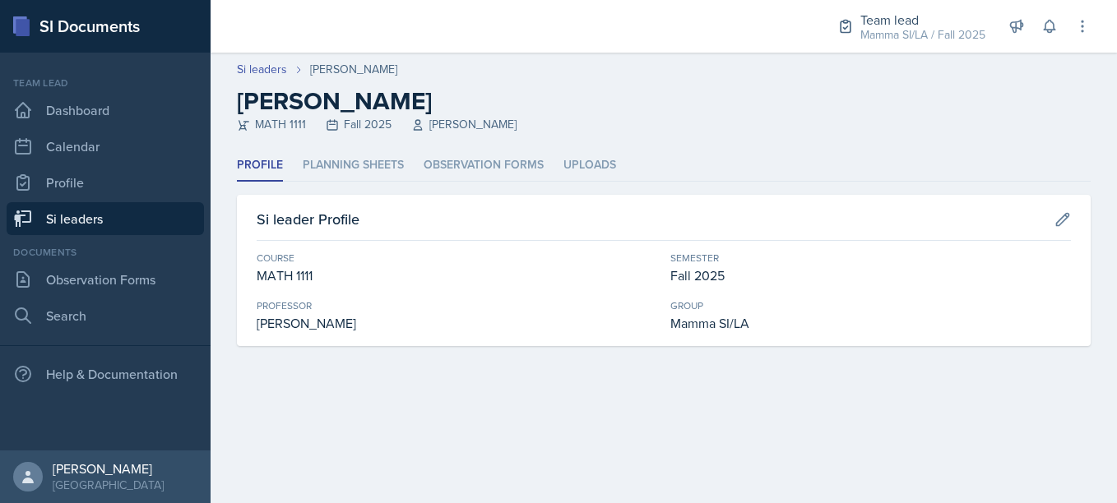
click at [288, 71] on div "Si leaders" at bounding box center [273, 69] width 73 height 17
click at [268, 71] on link "Si leaders" at bounding box center [262, 69] width 50 height 17
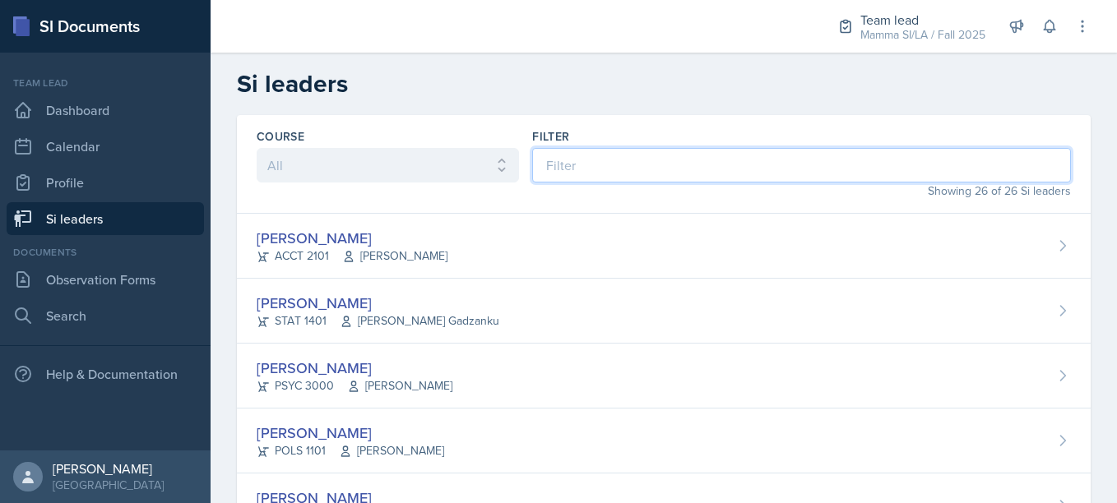
click at [601, 160] on input at bounding box center [801, 165] width 539 height 35
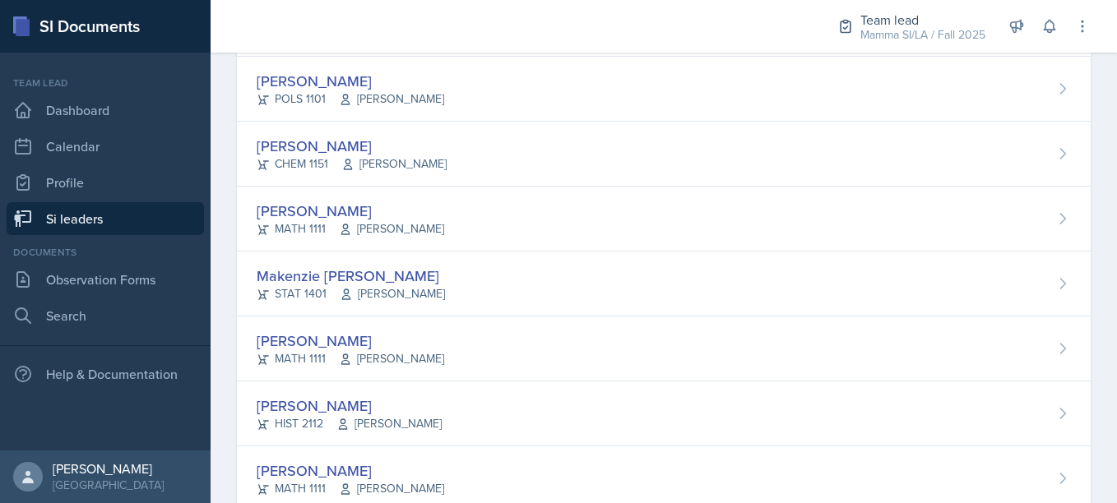
scroll to position [323, 0]
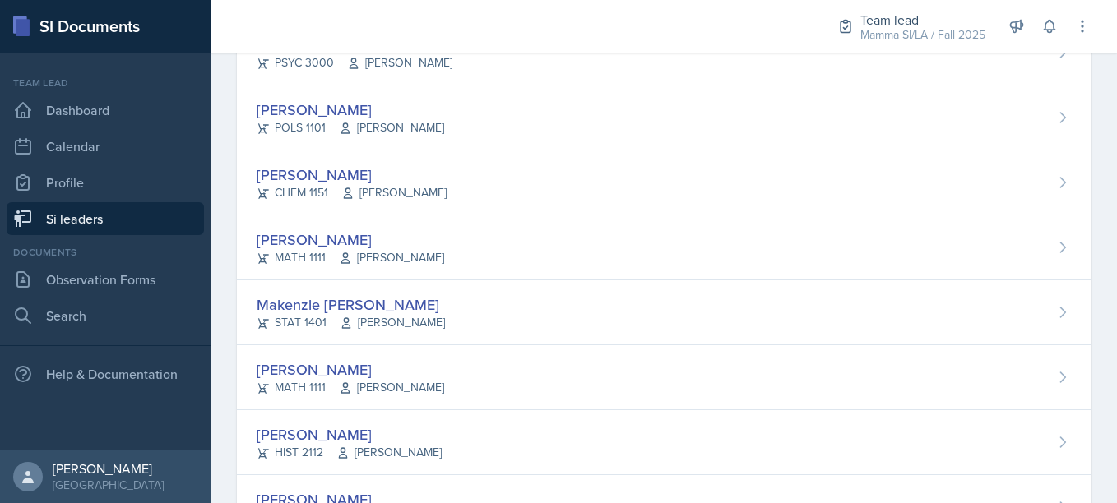
click at [519, 304] on div "Makenzie [PERSON_NAME] STAT 1401 [PERSON_NAME]" at bounding box center [664, 312] width 854 height 65
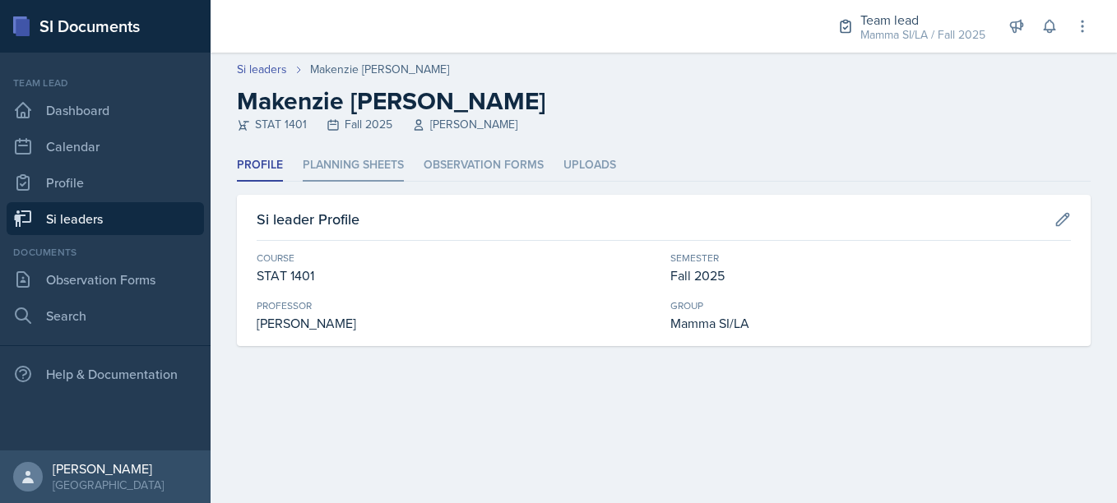
click at [372, 164] on li "Planning Sheets" at bounding box center [353, 166] width 101 height 32
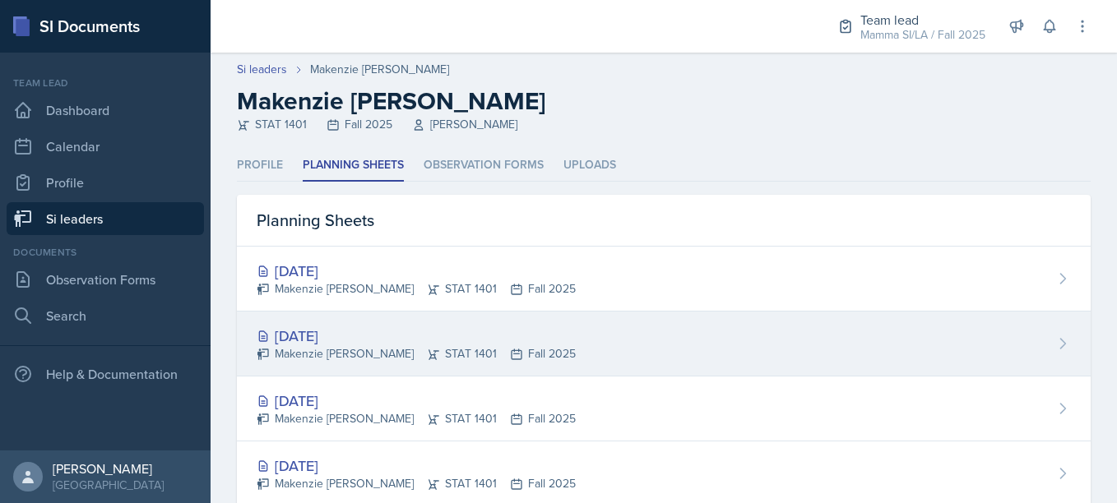
click at [402, 317] on div "[DATE] [PERSON_NAME] STAT 1401 Fall 2025" at bounding box center [664, 344] width 854 height 65
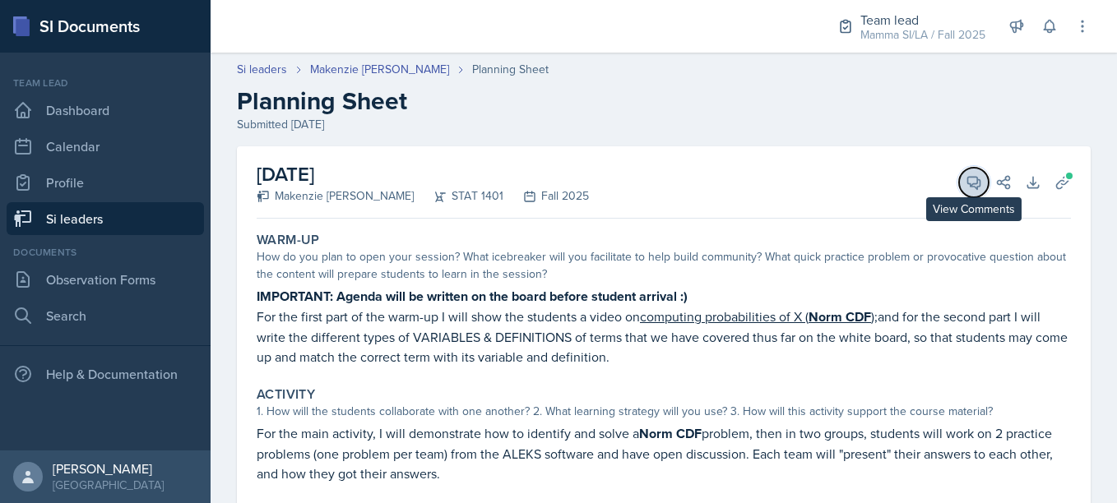
click at [968, 187] on icon at bounding box center [974, 183] width 12 height 12
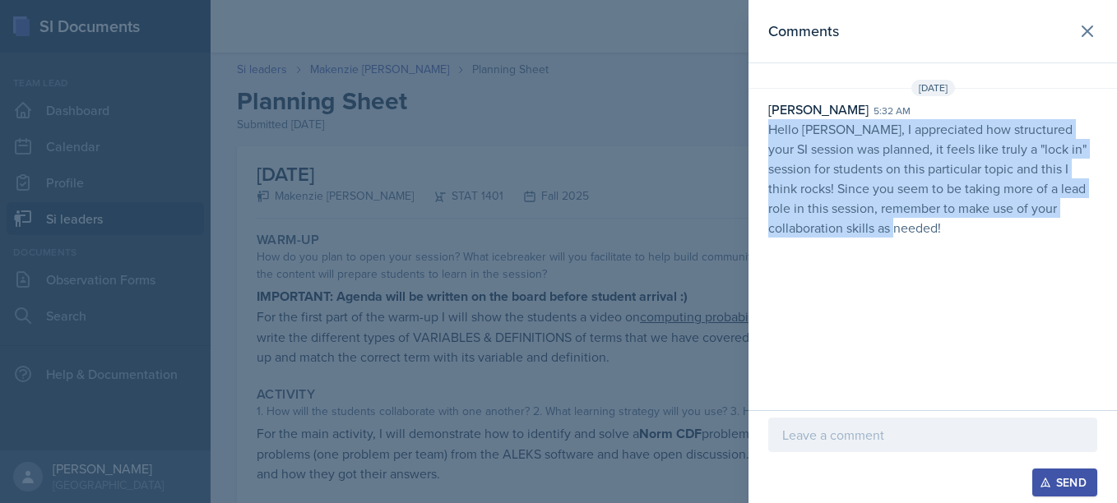
drag, startPoint x: 768, startPoint y: 127, endPoint x: 886, endPoint y: 226, distance: 154.1
click at [886, 226] on p "Hello [PERSON_NAME], I appreciated how structured your SI session was planned, …" at bounding box center [932, 178] width 329 height 118
copy p "Hello [PERSON_NAME], I appreciated how structured your SI session was planned, …"
click at [910, 252] on div "Comments [DATE] [PERSON_NAME] 5:32 am Hello [PERSON_NAME], I appreciated how st…" at bounding box center [932, 205] width 368 height 410
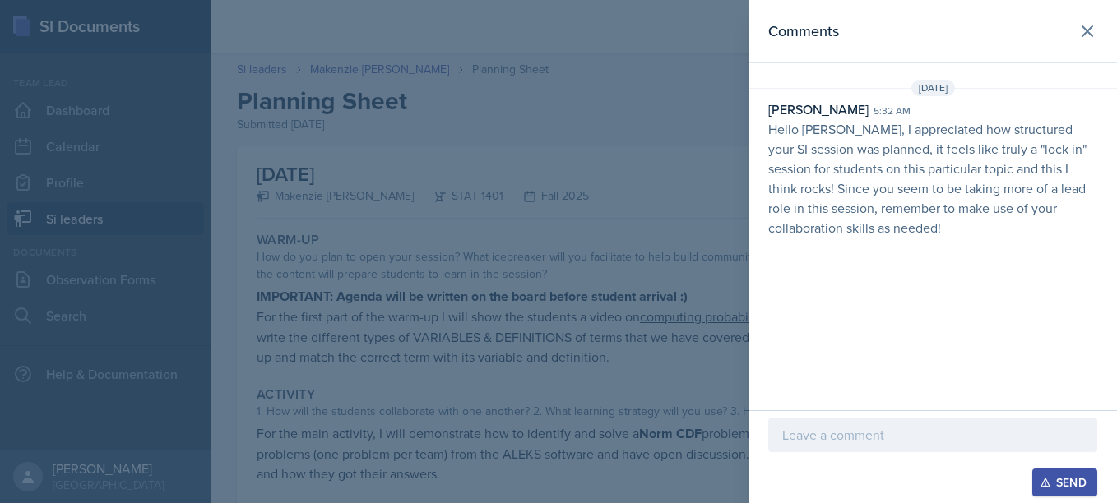
click at [599, 228] on div at bounding box center [558, 251] width 1117 height 503
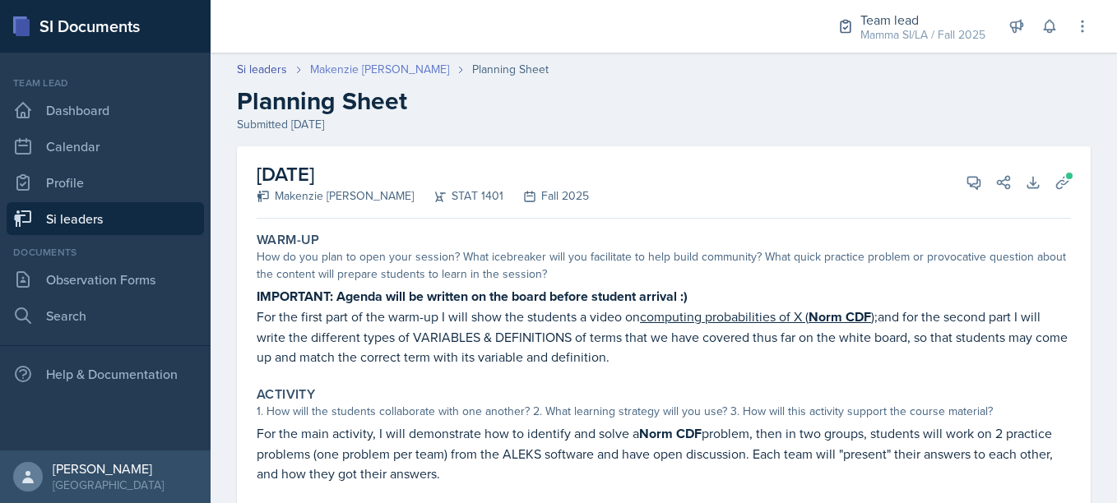
click at [412, 65] on link "Makenzie [PERSON_NAME]" at bounding box center [379, 69] width 139 height 17
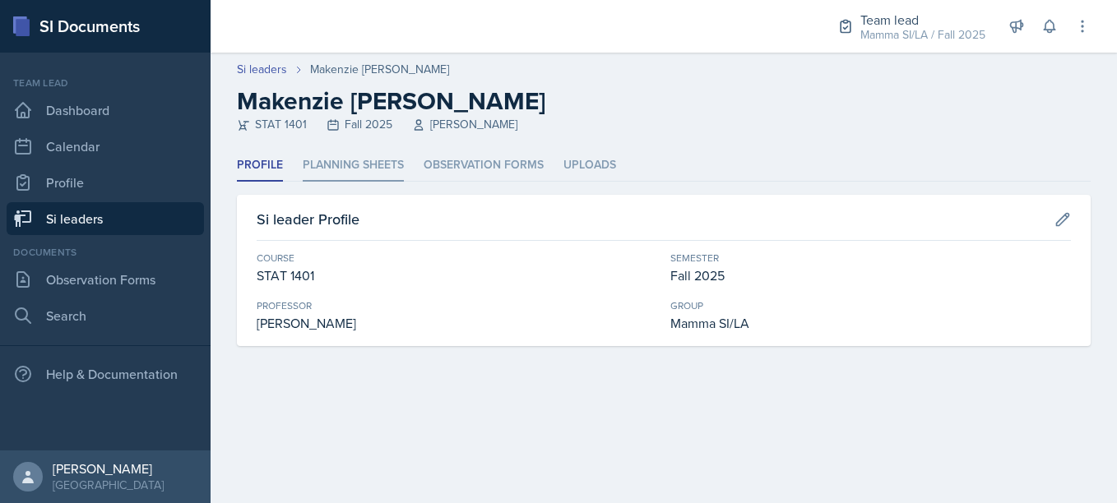
click at [354, 164] on li "Planning Sheets" at bounding box center [353, 166] width 101 height 32
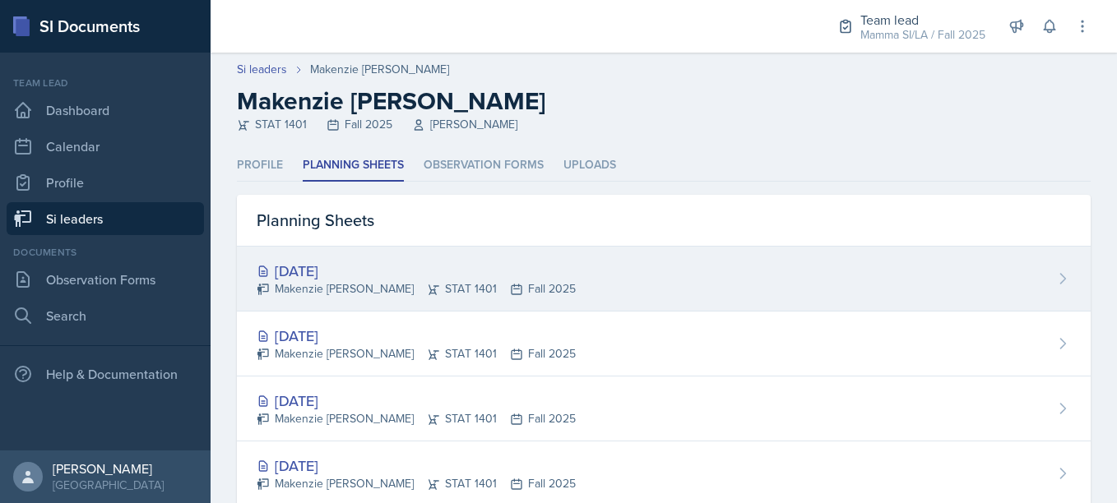
click at [390, 263] on div "[DATE]" at bounding box center [416, 271] width 319 height 22
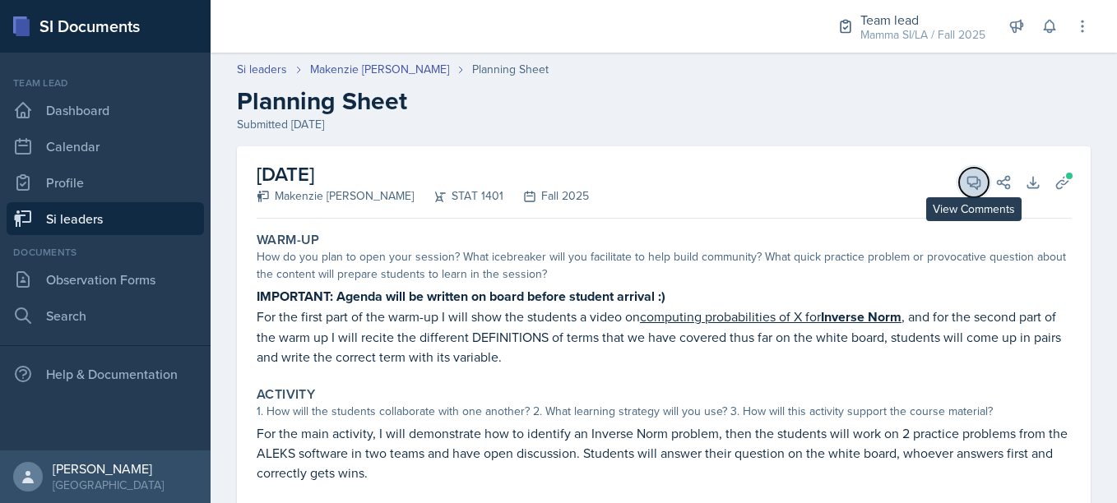
click at [959, 184] on button "View Comments" at bounding box center [974, 183] width 30 height 30
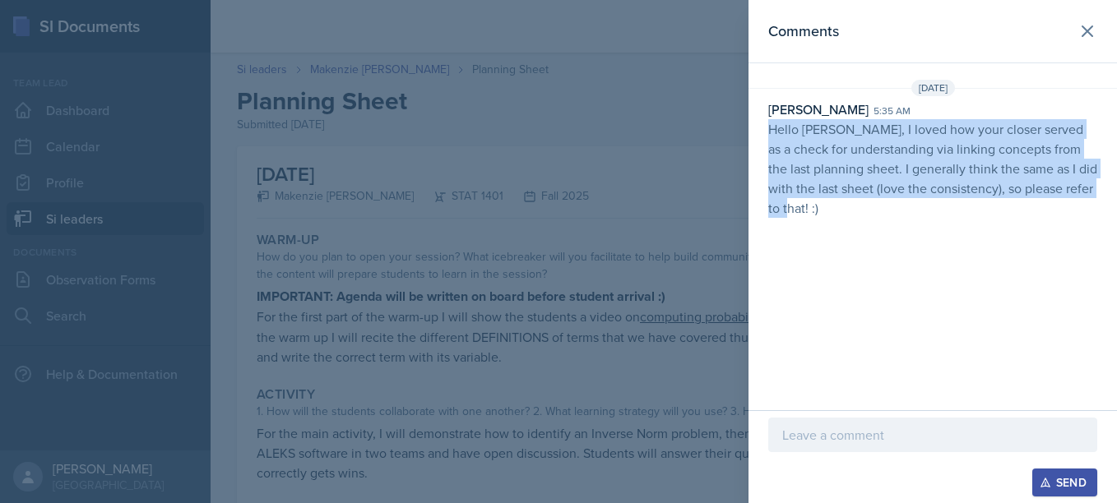
drag, startPoint x: 769, startPoint y: 127, endPoint x: 808, endPoint y: 230, distance: 110.9
click at [808, 230] on div "Comments [DATE] [PERSON_NAME] 5:35 am Hello Aiyana, I loved how your closer ser…" at bounding box center [932, 205] width 368 height 410
copy p "Hello [PERSON_NAME], I loved how your closer served as a check for understandin…"
click at [802, 216] on p "Hello [PERSON_NAME], I loved how your closer served as a check for understandin…" at bounding box center [932, 168] width 329 height 99
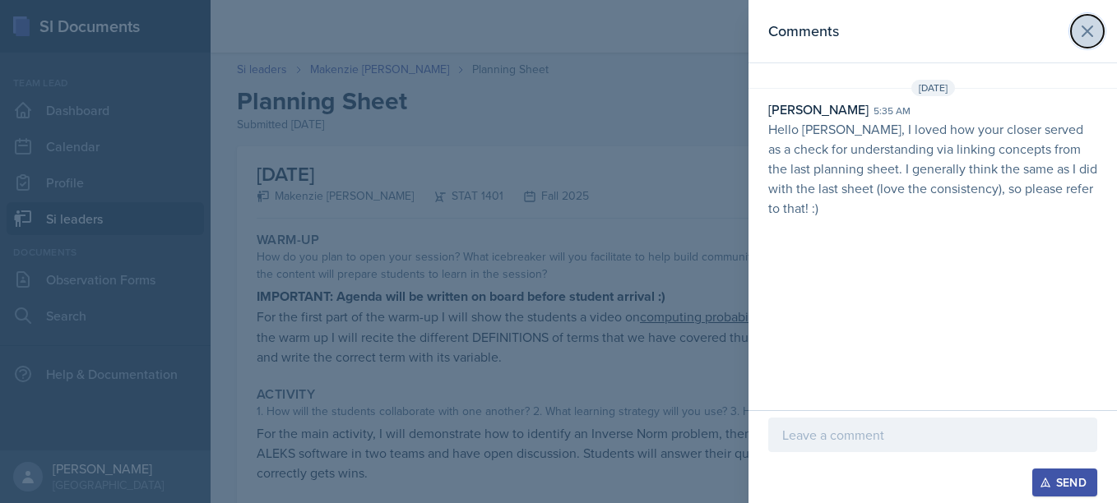
click at [1101, 33] on button at bounding box center [1087, 31] width 33 height 33
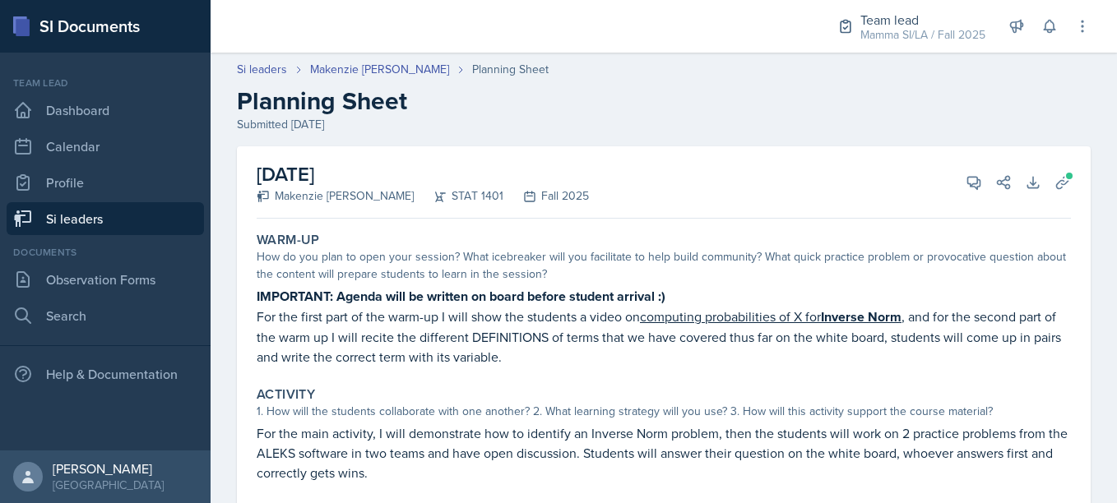
click at [287, 72] on div "Si leaders" at bounding box center [273, 69] width 73 height 17
click at [282, 69] on div "Si leaders" at bounding box center [273, 69] width 73 height 17
click at [282, 69] on link "Si leaders" at bounding box center [262, 69] width 50 height 17
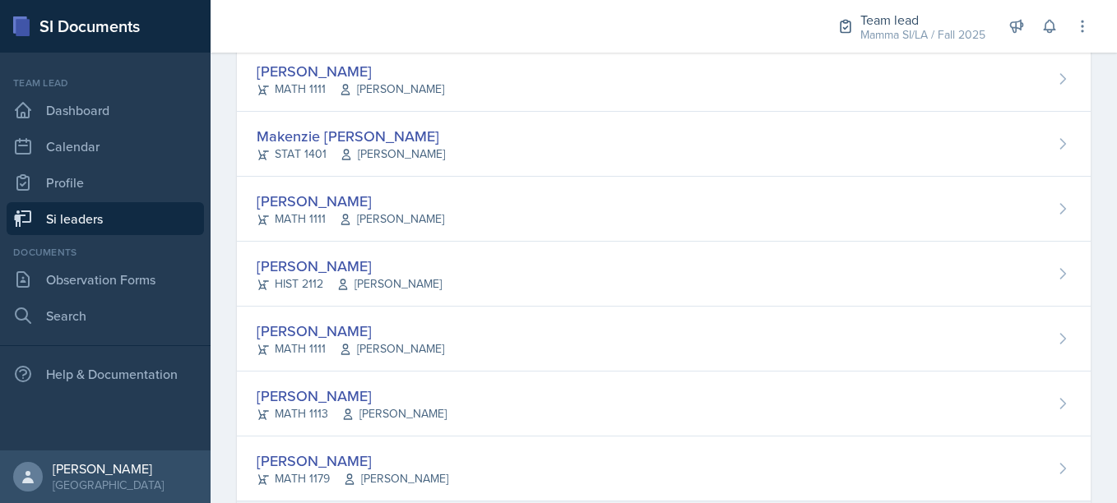
scroll to position [491, 0]
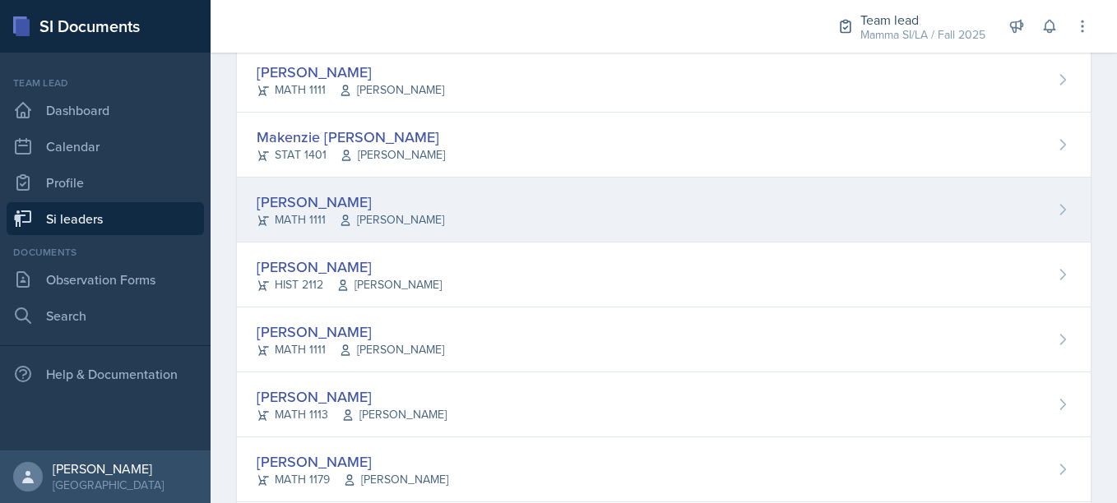
click at [382, 193] on div "[PERSON_NAME]" at bounding box center [350, 202] width 187 height 22
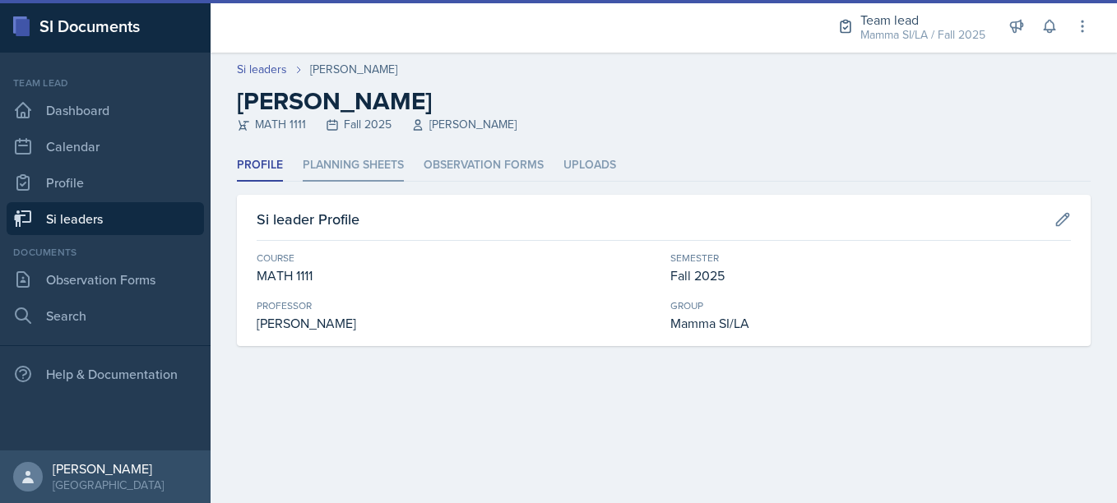
click at [359, 171] on li "Planning Sheets" at bounding box center [353, 166] width 101 height 32
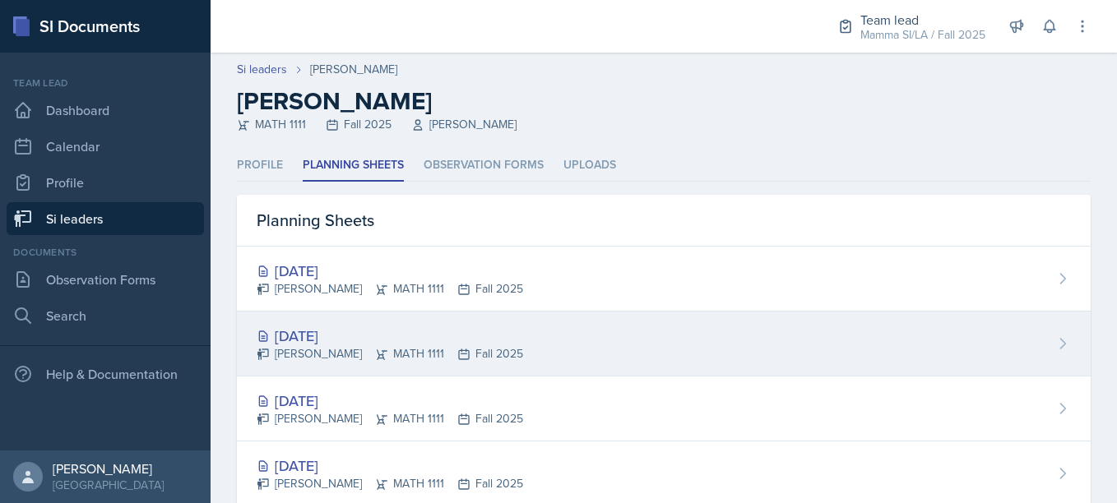
click at [384, 338] on div "[DATE]" at bounding box center [390, 336] width 266 height 22
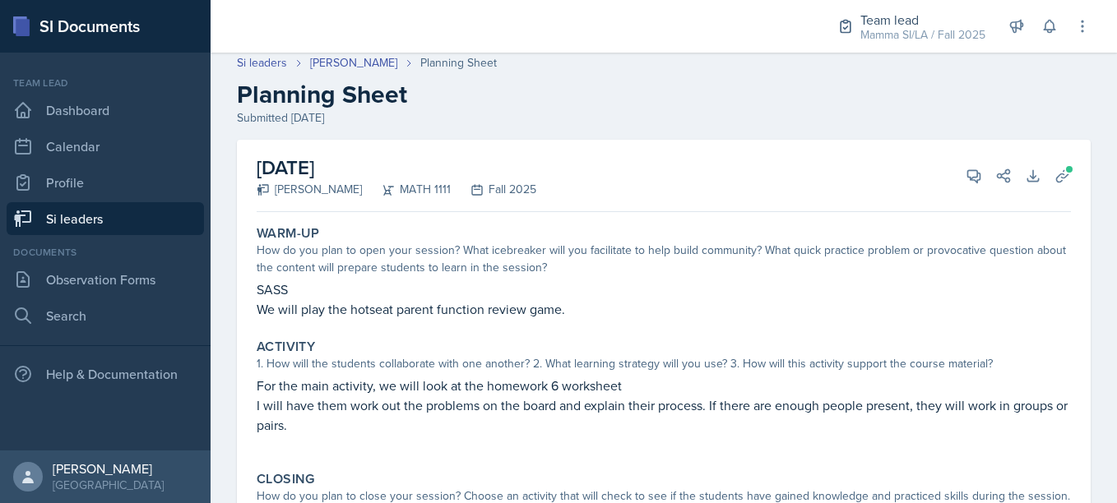
scroll to position [24, 0]
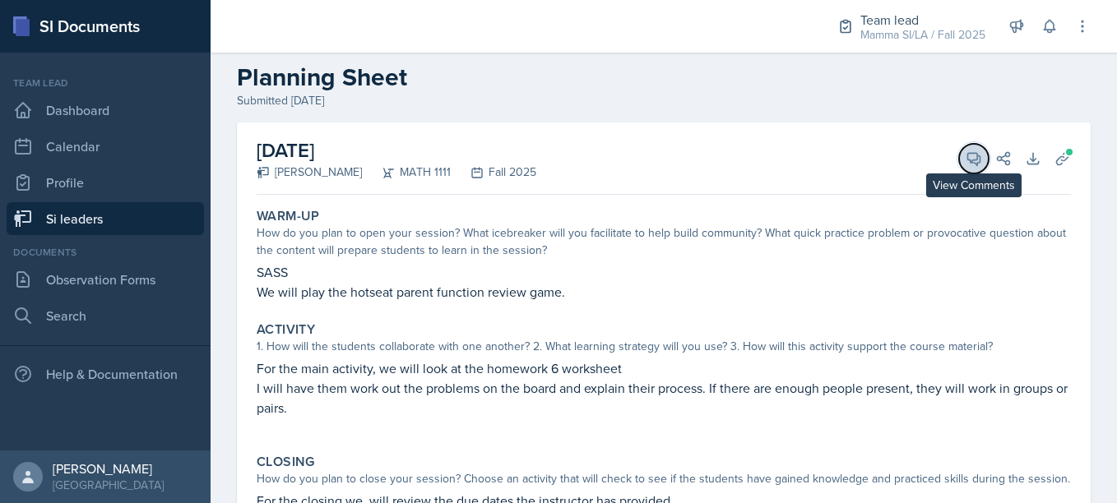
click at [965, 155] on icon at bounding box center [973, 158] width 16 height 16
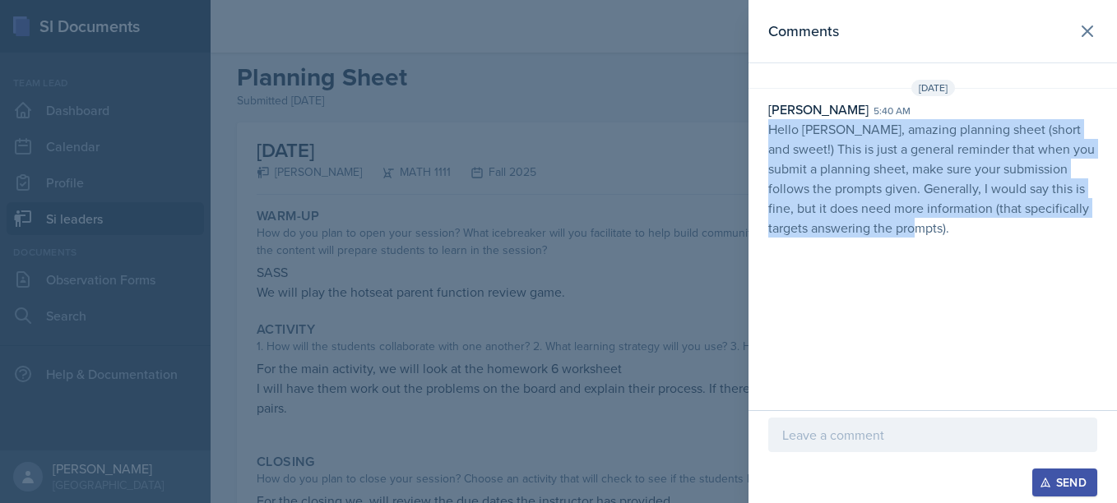
drag, startPoint x: 767, startPoint y: 128, endPoint x: 936, endPoint y: 255, distance: 210.9
click at [936, 255] on div "Comments [DATE] [PERSON_NAME] 5:40 am Hello [PERSON_NAME], amazing planning she…" at bounding box center [932, 205] width 368 height 410
copy p "Hello [PERSON_NAME], amazing planning sheet (short and sweet!) This is just a g…"
click at [936, 255] on div "Comments [DATE] [PERSON_NAME] 5:40 am Hello [PERSON_NAME], amazing planning she…" at bounding box center [932, 205] width 368 height 410
drag, startPoint x: 768, startPoint y: 131, endPoint x: 959, endPoint y: 244, distance: 222.0
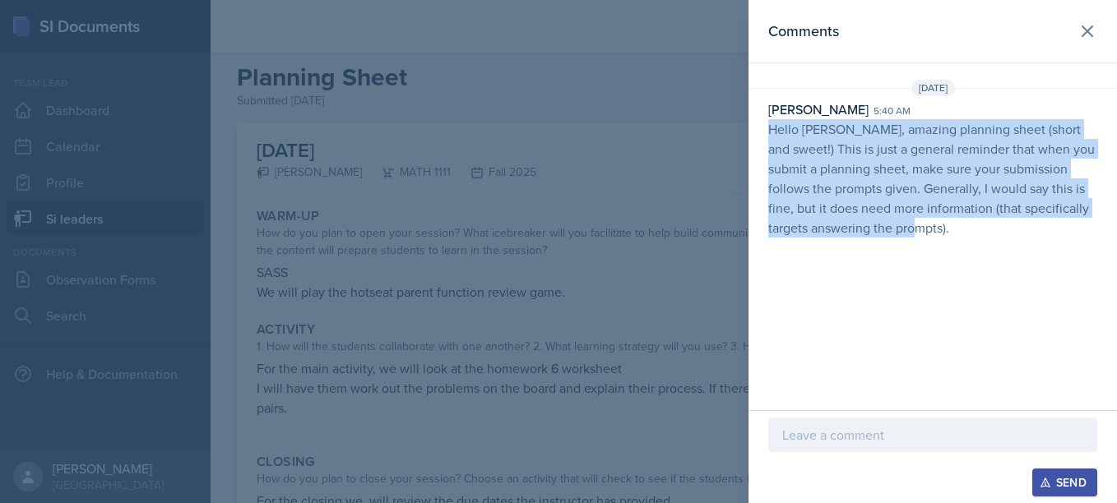
click at [959, 244] on div "Comments [DATE] [PERSON_NAME] 5:40 am Hello [PERSON_NAME], amazing planning she…" at bounding box center [932, 205] width 368 height 410
copy p "Hello [PERSON_NAME], amazing planning sheet (short and sweet!) This is just a g…"
click at [959, 244] on div "Comments [DATE] [PERSON_NAME] 5:40 am Hello [PERSON_NAME], amazing planning she…" at bounding box center [932, 205] width 368 height 410
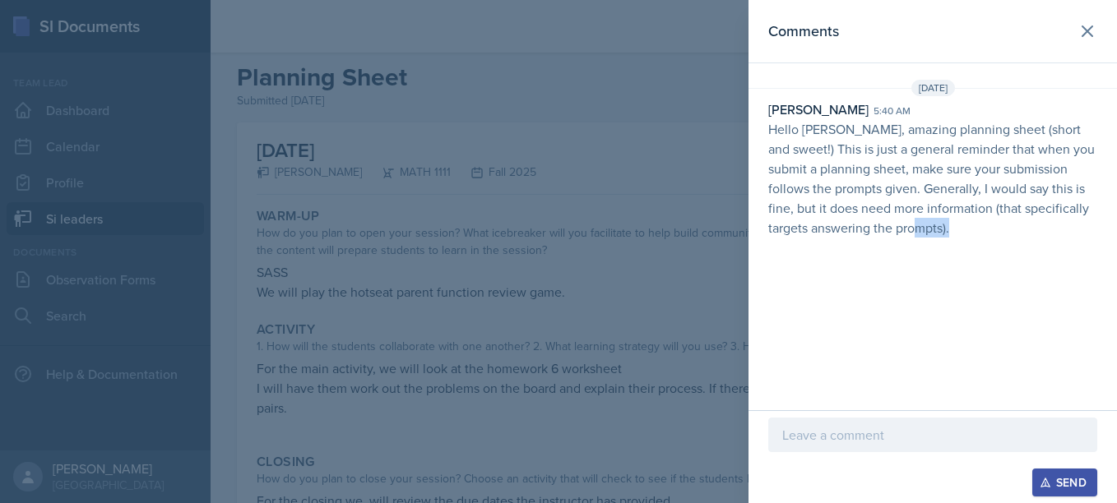
drag, startPoint x: 959, startPoint y: 244, endPoint x: 1017, endPoint y: 244, distance: 58.4
click at [1017, 244] on div "Comments [DATE] [PERSON_NAME] 5:40 am Hello [PERSON_NAME], amazing planning she…" at bounding box center [932, 205] width 368 height 410
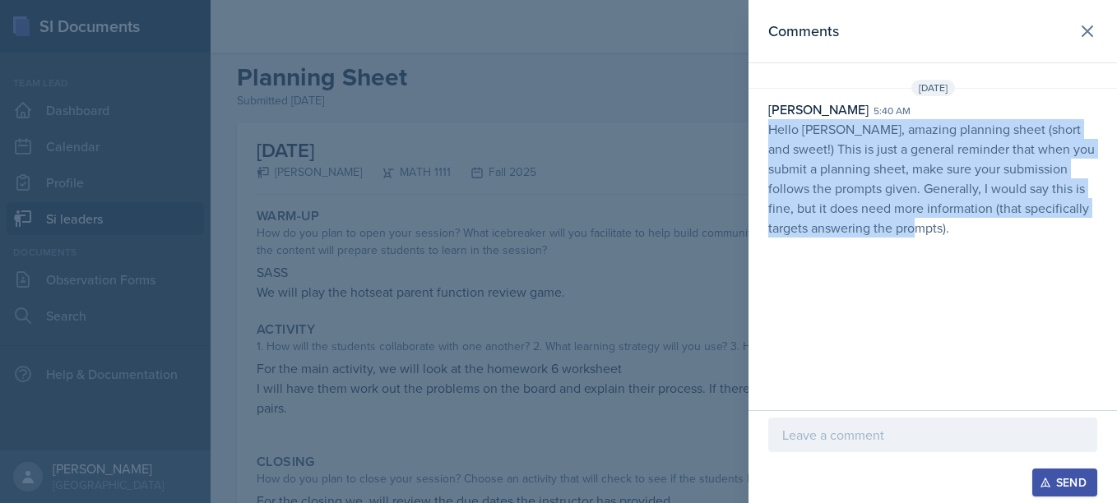
drag, startPoint x: 768, startPoint y: 128, endPoint x: 939, endPoint y: 225, distance: 196.7
click at [939, 225] on p "Hello [PERSON_NAME], amazing planning sheet (short and sweet!) This is just a g…" at bounding box center [932, 178] width 329 height 118
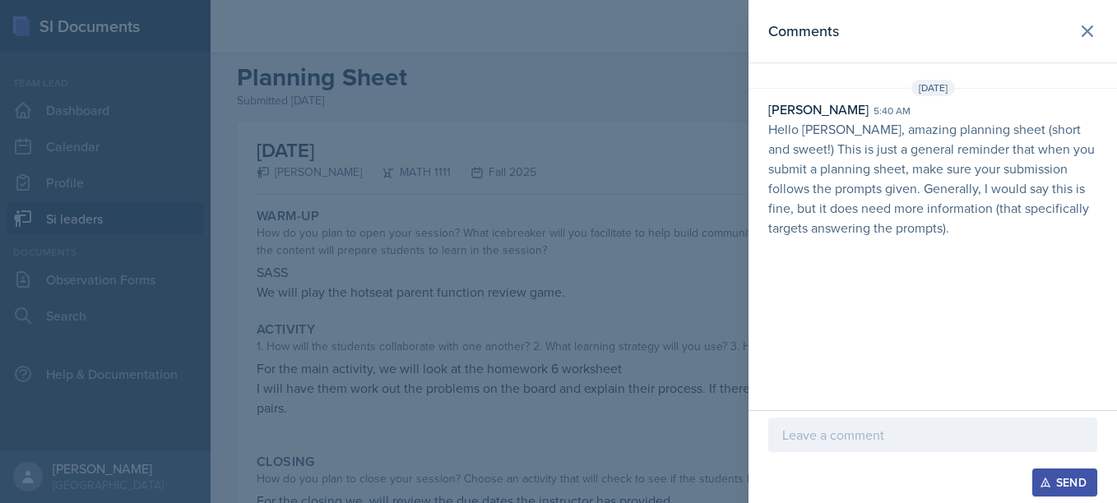
click at [526, 213] on div at bounding box center [558, 251] width 1117 height 503
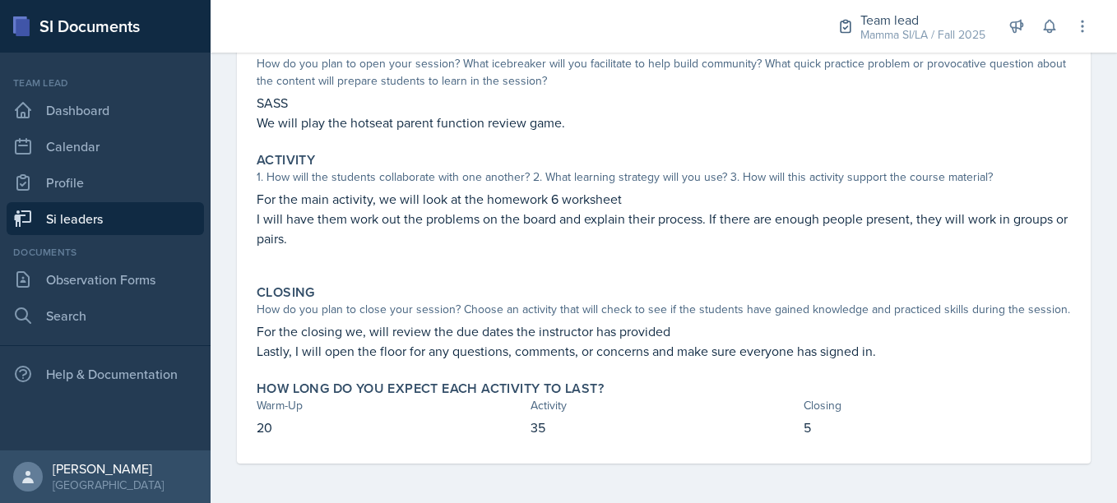
scroll to position [0, 0]
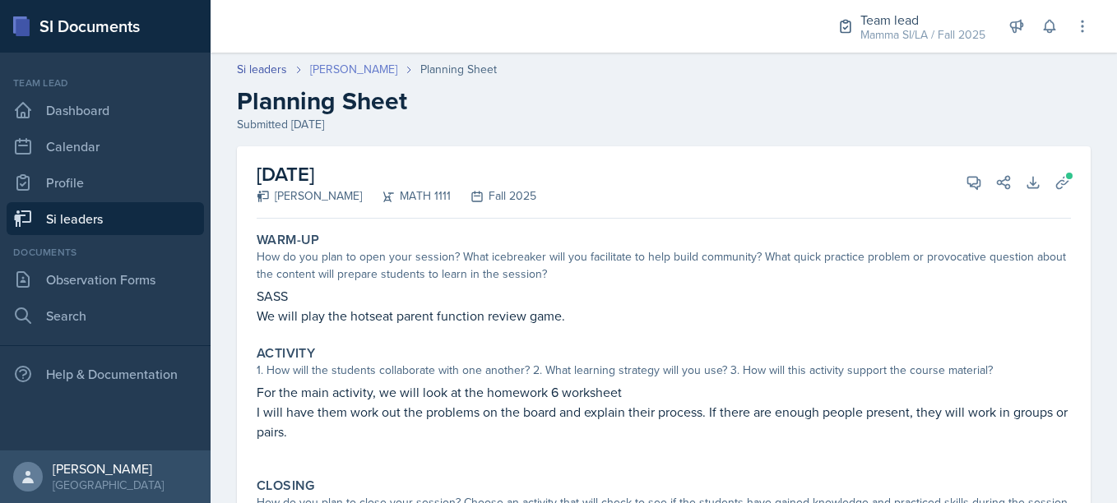
click at [380, 63] on link "[PERSON_NAME]" at bounding box center [353, 69] width 87 height 17
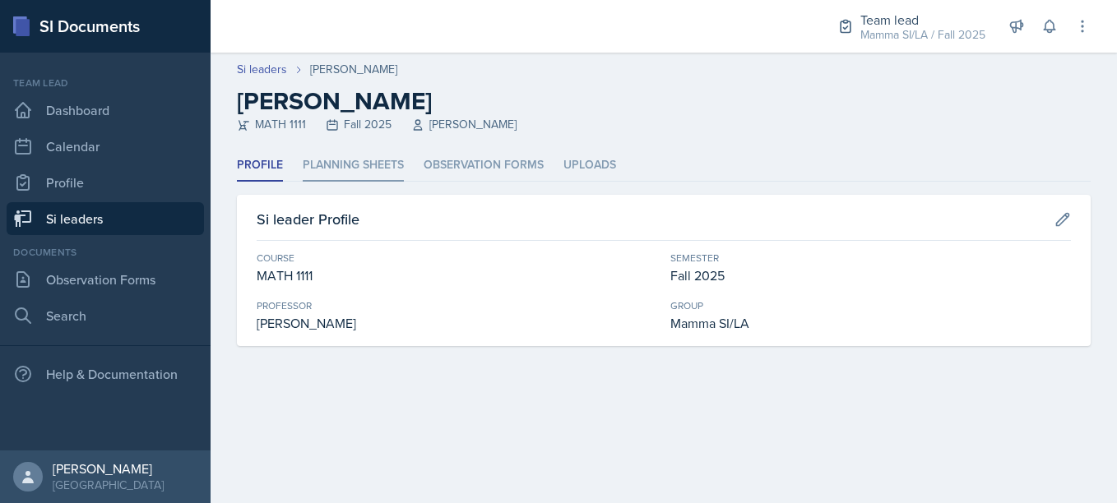
click at [368, 158] on li "Planning Sheets" at bounding box center [353, 166] width 101 height 32
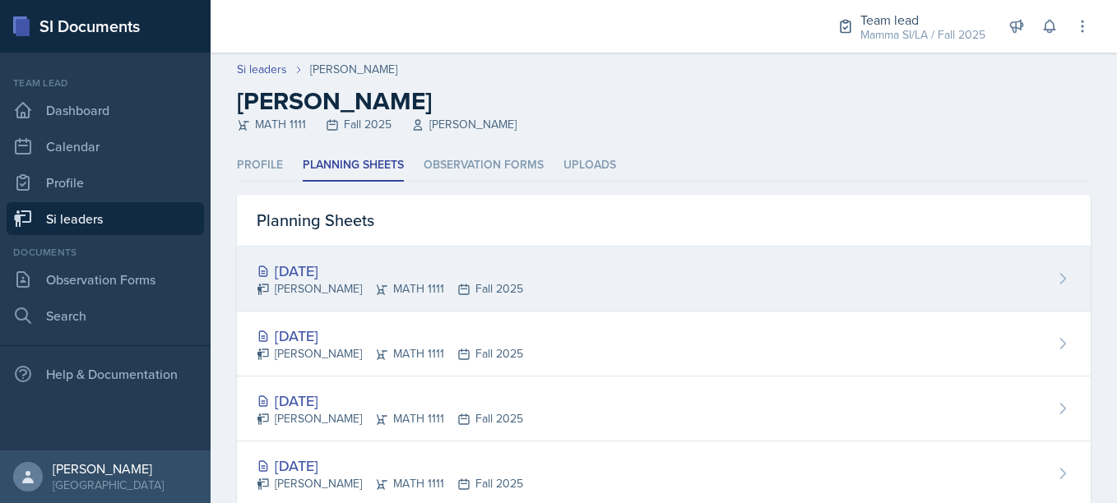
click at [419, 259] on div "[DATE] [PERSON_NAME] MATH 1111 Fall 2025" at bounding box center [664, 279] width 854 height 65
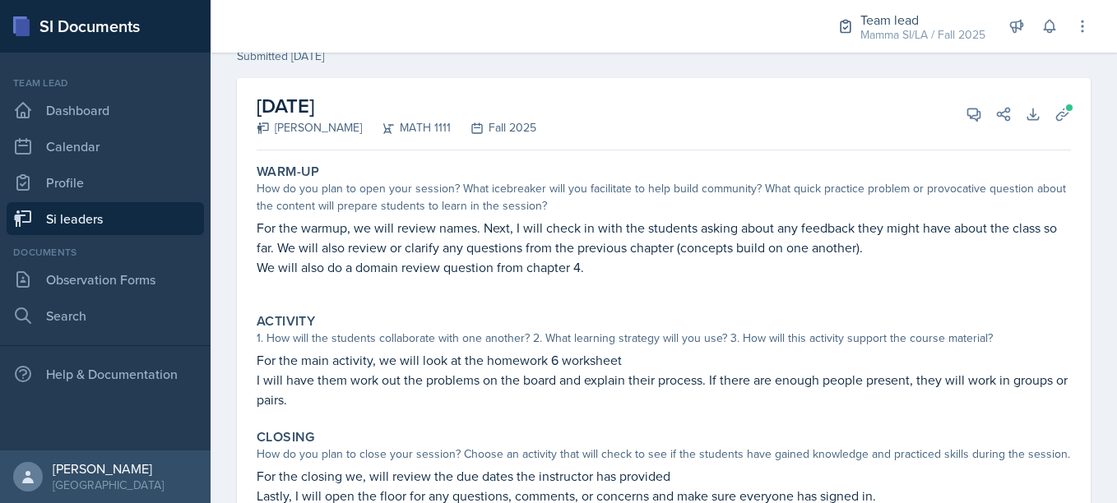
scroll to position [69, 0]
click at [975, 109] on span at bounding box center [979, 108] width 8 height 8
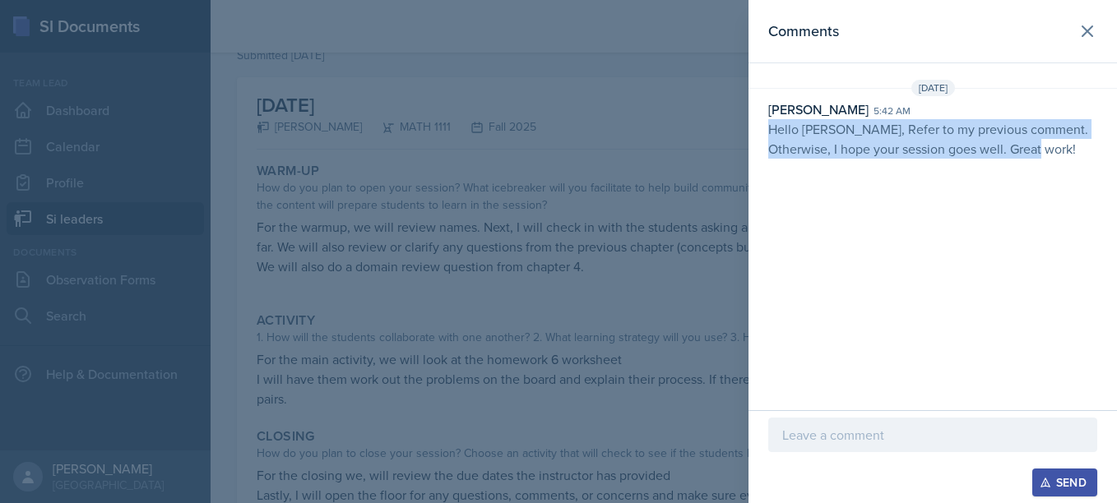
drag, startPoint x: 770, startPoint y: 132, endPoint x: 1033, endPoint y: 146, distance: 263.5
click at [1033, 146] on p "Hello [PERSON_NAME], Refer to my previous comment. Otherwise, I hope your sessi…" at bounding box center [932, 138] width 329 height 39
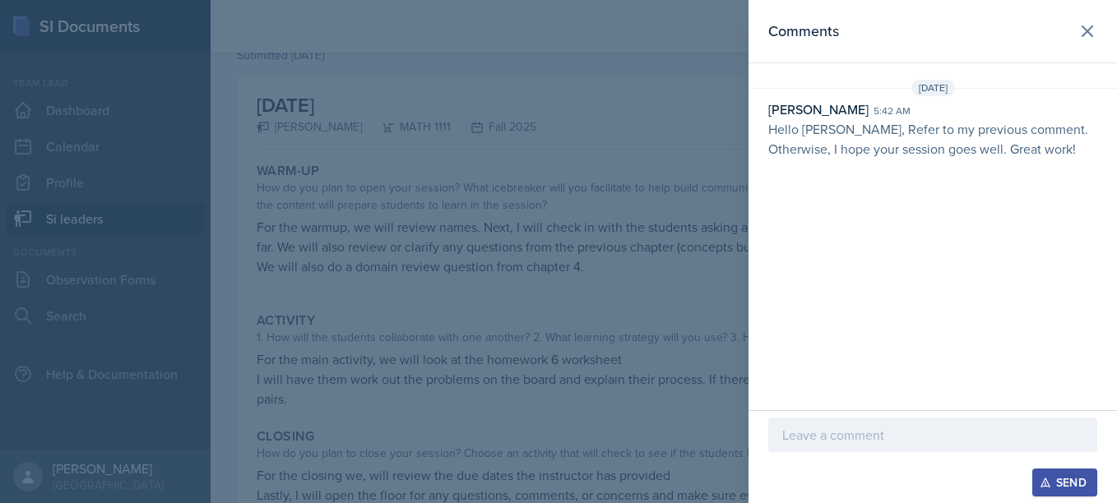
click at [1028, 97] on div "[DATE] [PERSON_NAME] 5:42 am Hello [PERSON_NAME], Refer to my previous comment.…" at bounding box center [932, 119] width 368 height 79
click at [1083, 41] on button at bounding box center [1087, 31] width 33 height 33
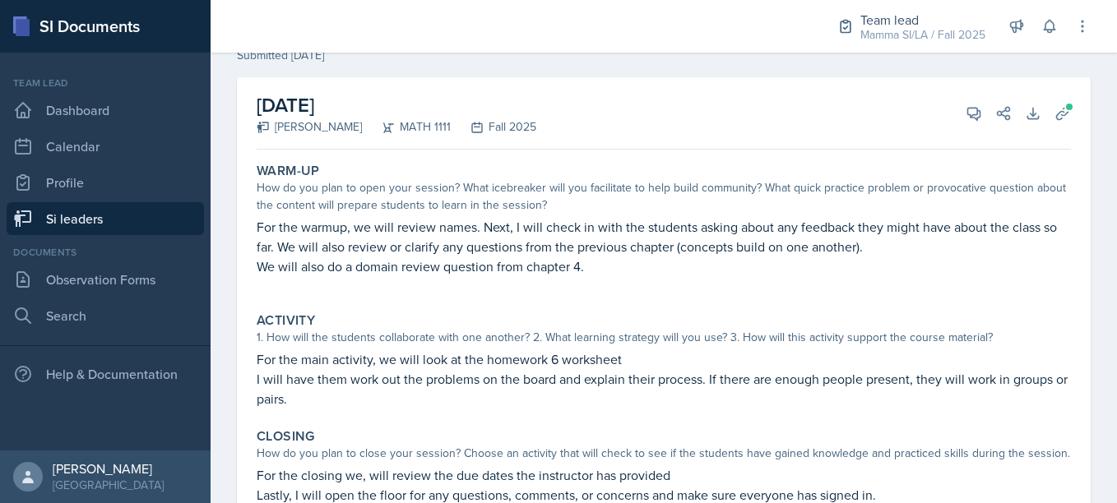
scroll to position [0, 0]
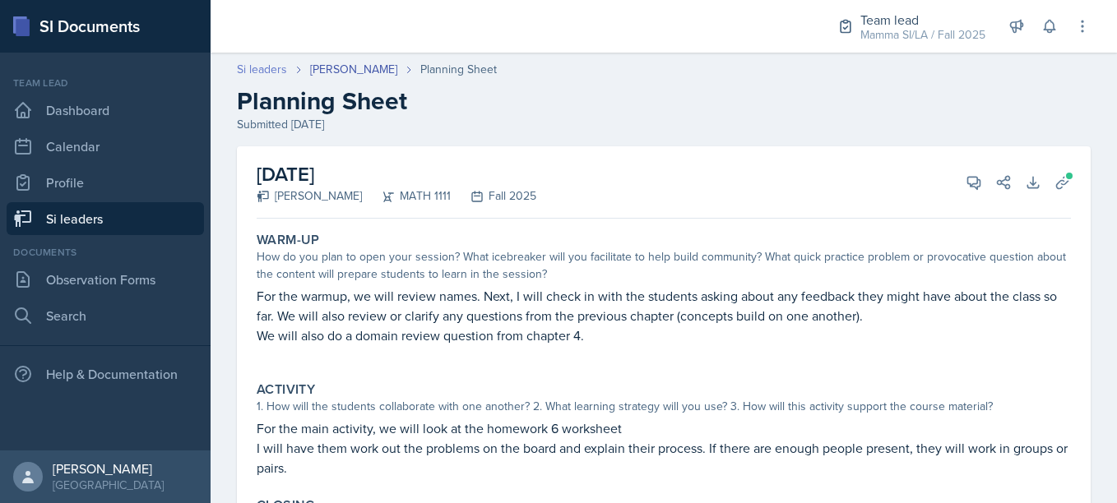
click at [271, 68] on link "Si leaders" at bounding box center [262, 69] width 50 height 17
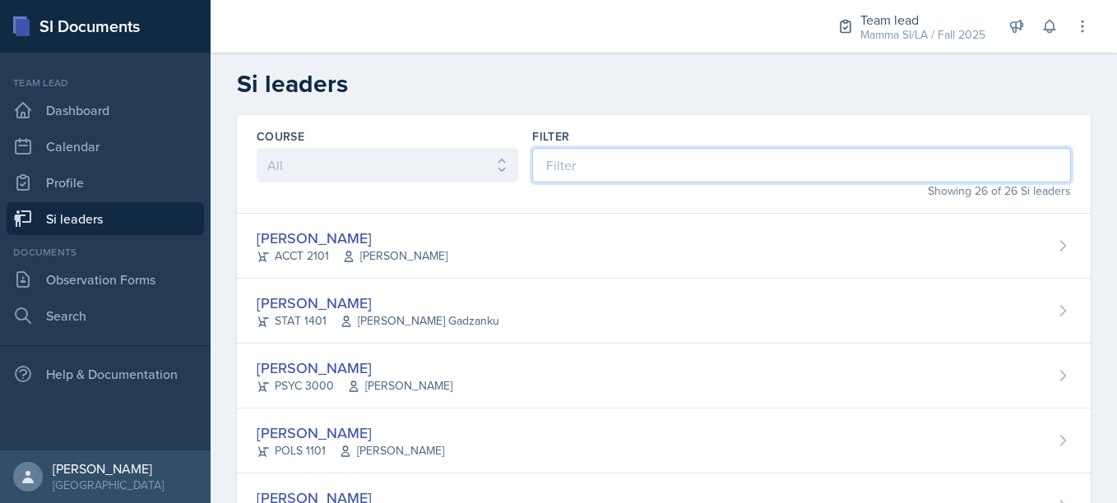
click at [643, 163] on input at bounding box center [801, 165] width 539 height 35
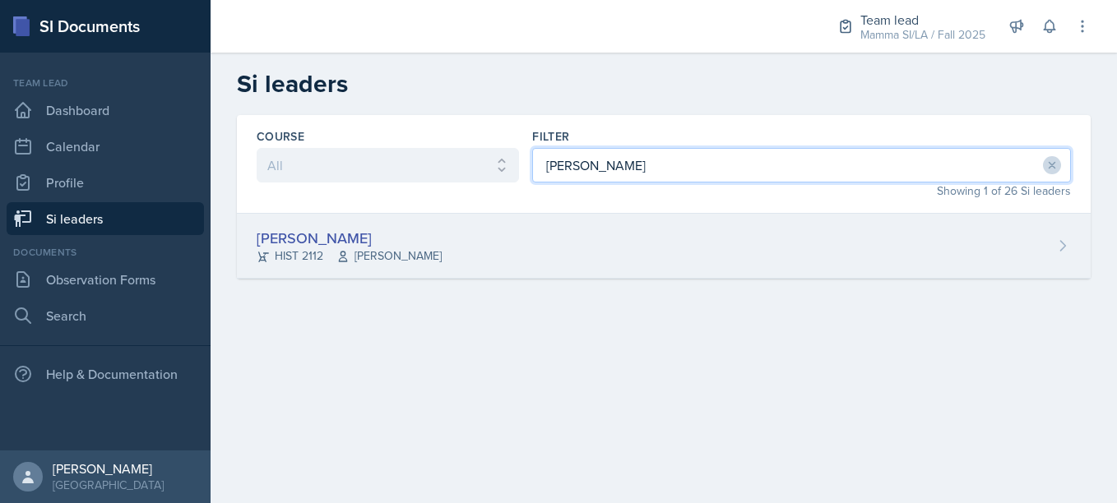
type input "[PERSON_NAME]"
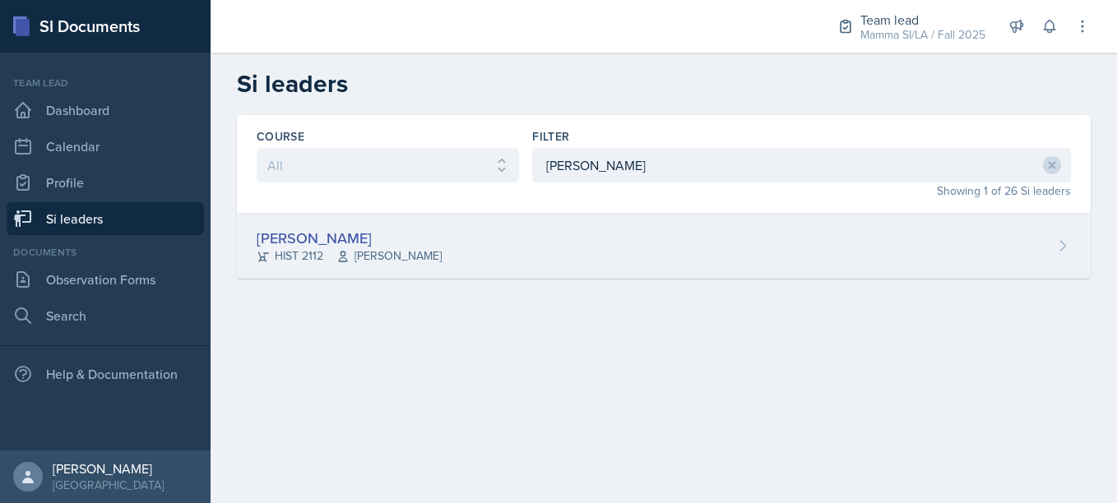
click at [512, 236] on div "[PERSON_NAME] HIST 2112 [PERSON_NAME]" at bounding box center [664, 246] width 854 height 65
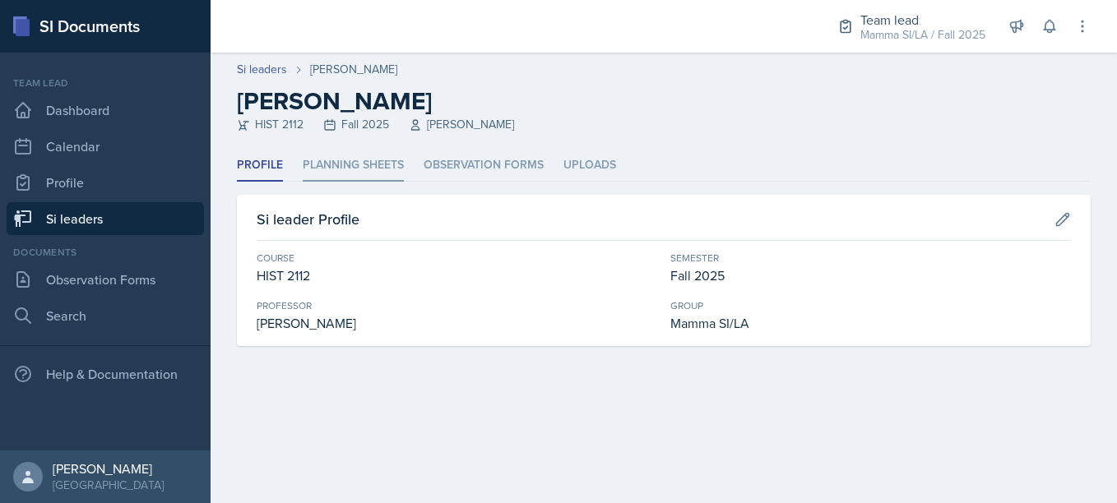
click at [352, 177] on li "Planning Sheets" at bounding box center [353, 166] width 101 height 32
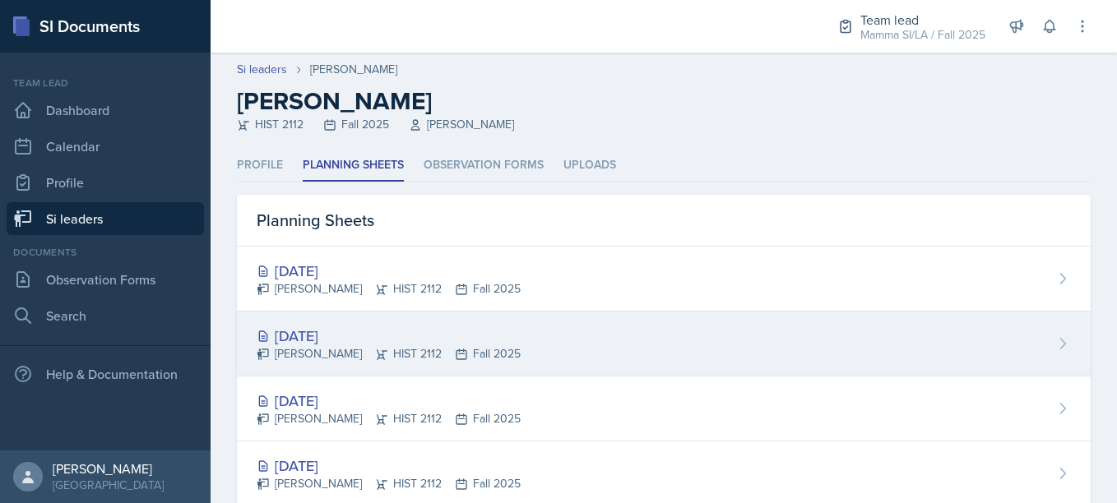
click at [377, 350] on icon at bounding box center [382, 355] width 11 height 10
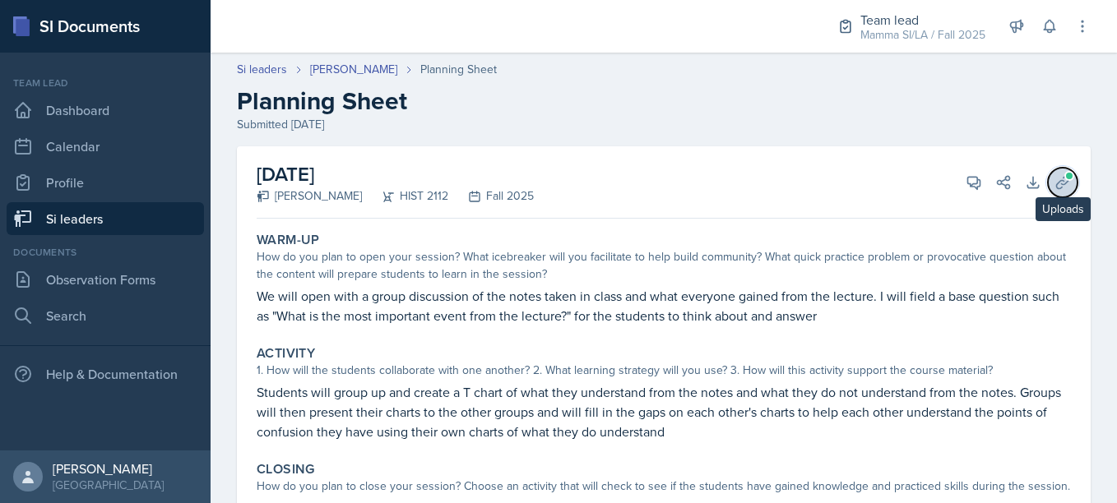
click at [1052, 169] on button "Uploads" at bounding box center [1063, 183] width 30 height 30
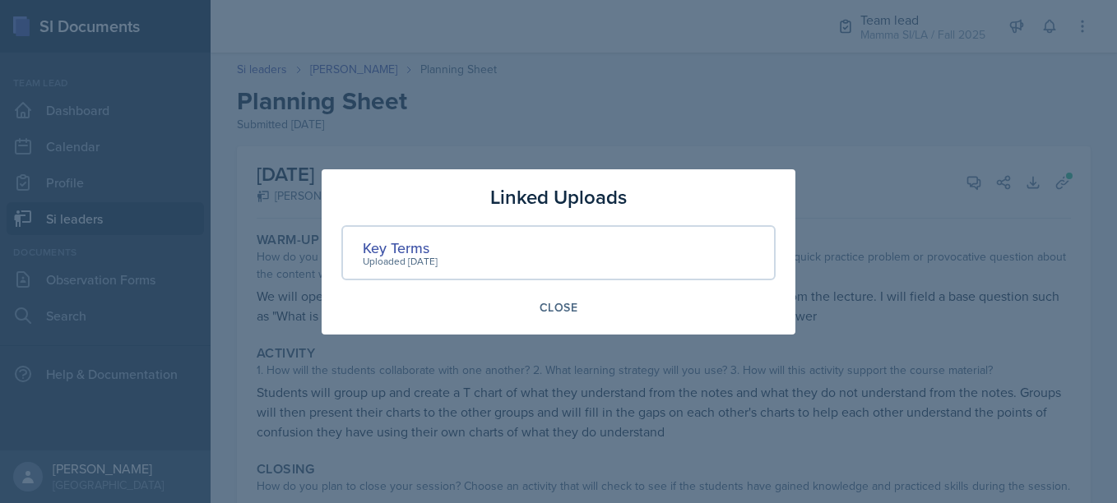
click at [985, 280] on div at bounding box center [558, 251] width 1117 height 503
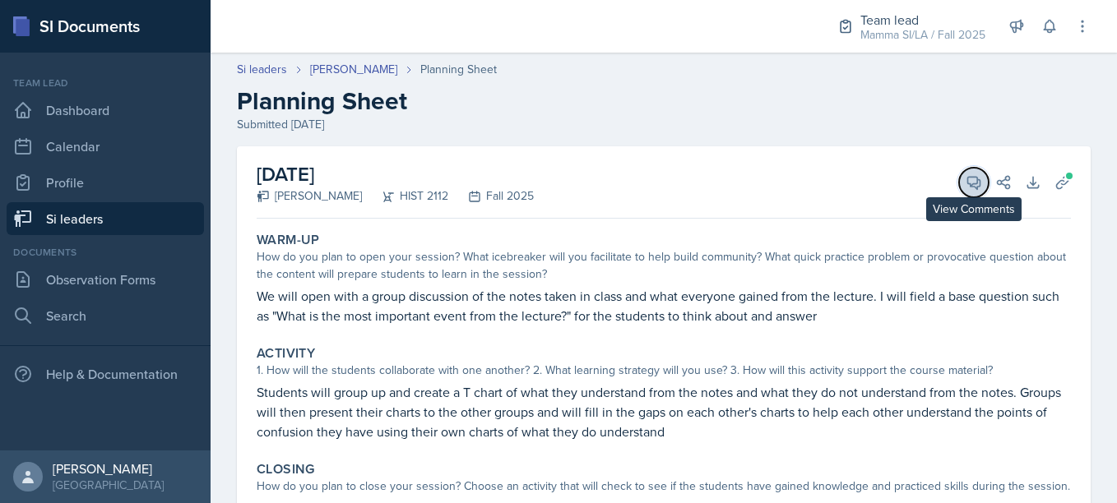
click at [959, 185] on button "View Comments" at bounding box center [974, 183] width 30 height 30
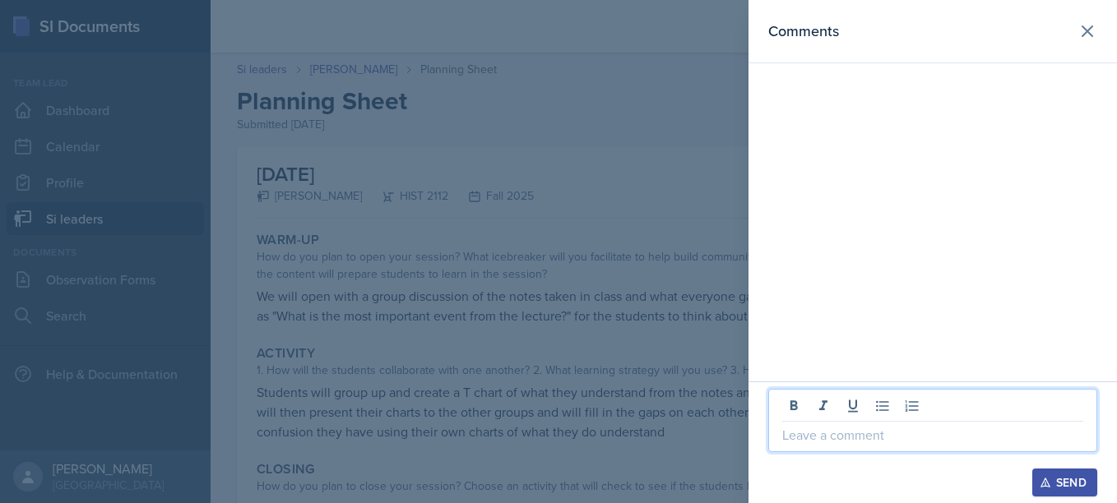
click at [875, 429] on p at bounding box center [932, 435] width 301 height 20
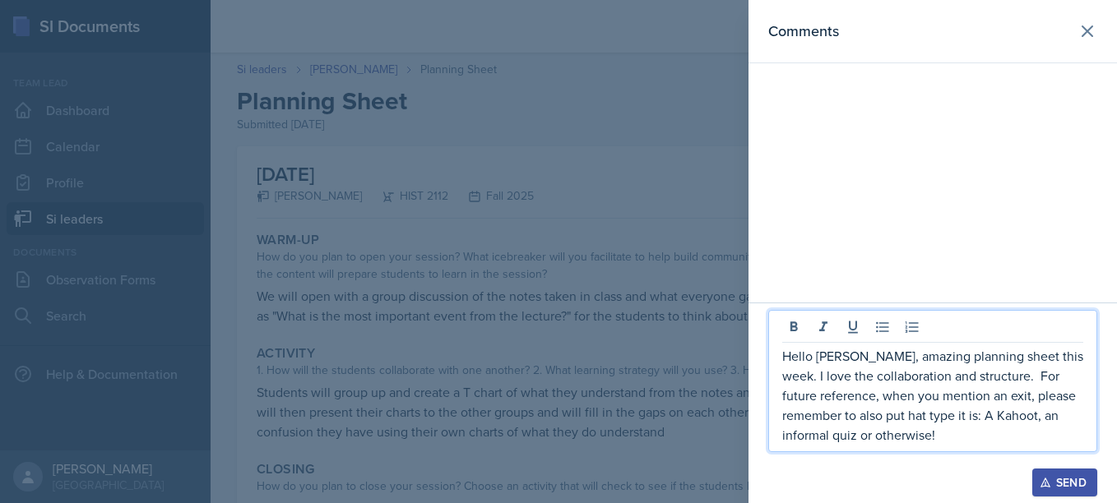
click at [992, 398] on p "Hello [PERSON_NAME], amazing planning sheet this week. I love the collaboration…" at bounding box center [932, 395] width 301 height 99
click at [1058, 469] on button "Send" at bounding box center [1064, 483] width 65 height 28
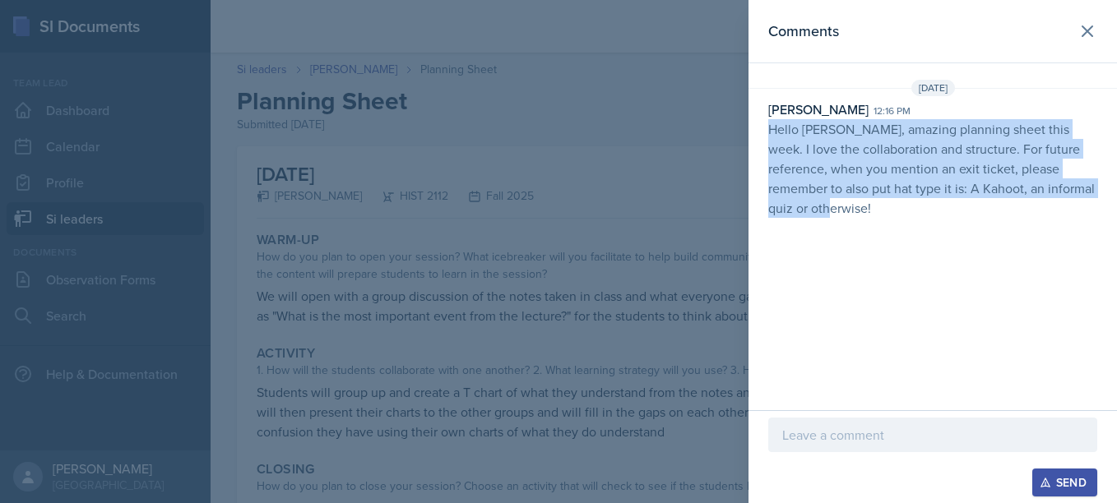
drag, startPoint x: 769, startPoint y: 126, endPoint x: 831, endPoint y: 224, distance: 115.7
click at [831, 224] on div "[DATE] [PERSON_NAME] 12:16 pm Hello [PERSON_NAME], amazing planning sheet this …" at bounding box center [932, 152] width 368 height 145
click at [822, 145] on p "Hello [PERSON_NAME], amazing planning sheet this week. I love the collaboration…" at bounding box center [932, 168] width 329 height 99
drag, startPoint x: 769, startPoint y: 127, endPoint x: 899, endPoint y: 241, distance: 173.1
click at [899, 241] on div "Comments [DATE] [PERSON_NAME] 12:16 pm Hello [PERSON_NAME], amazing planning sh…" at bounding box center [932, 205] width 368 height 410
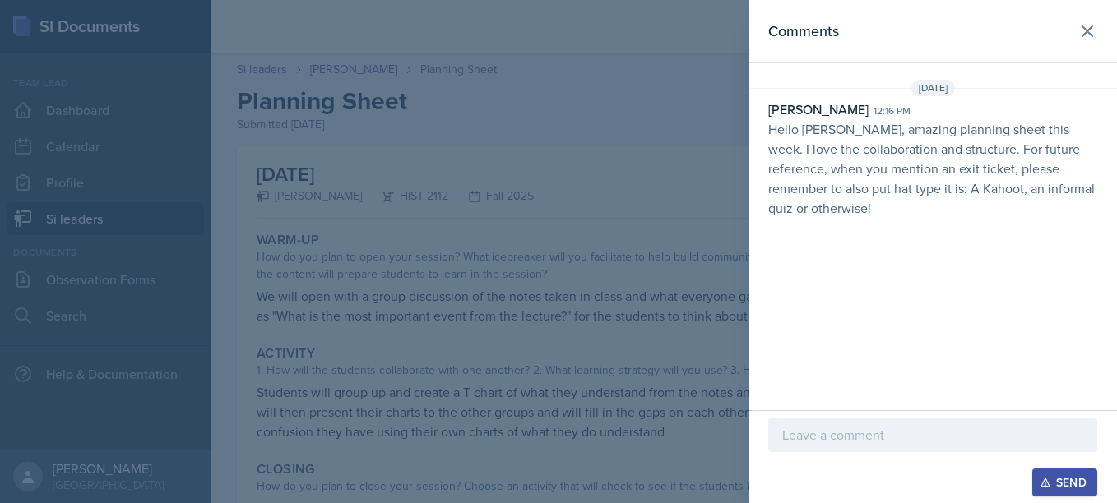
click at [559, 127] on div at bounding box center [558, 251] width 1117 height 503
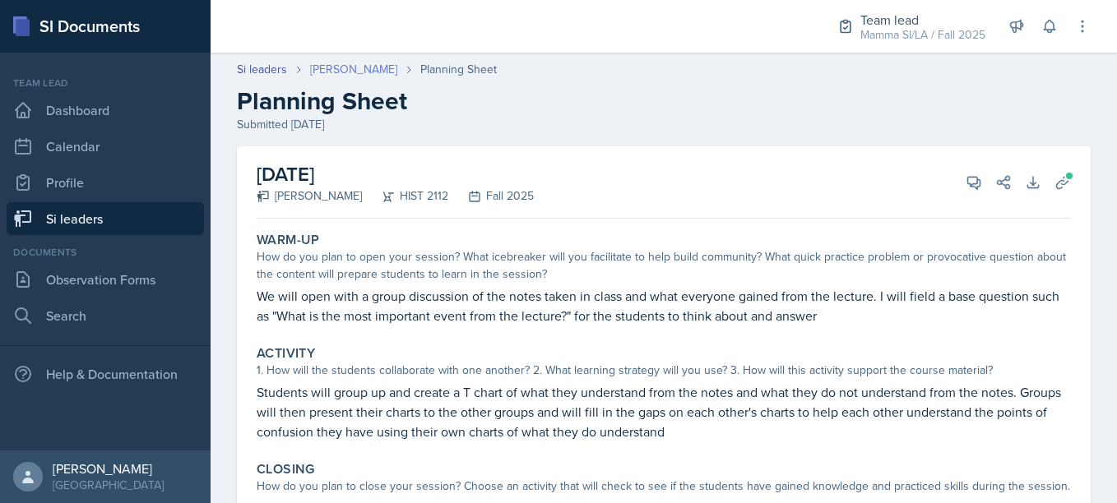
click at [377, 64] on link "[PERSON_NAME]" at bounding box center [353, 69] width 87 height 17
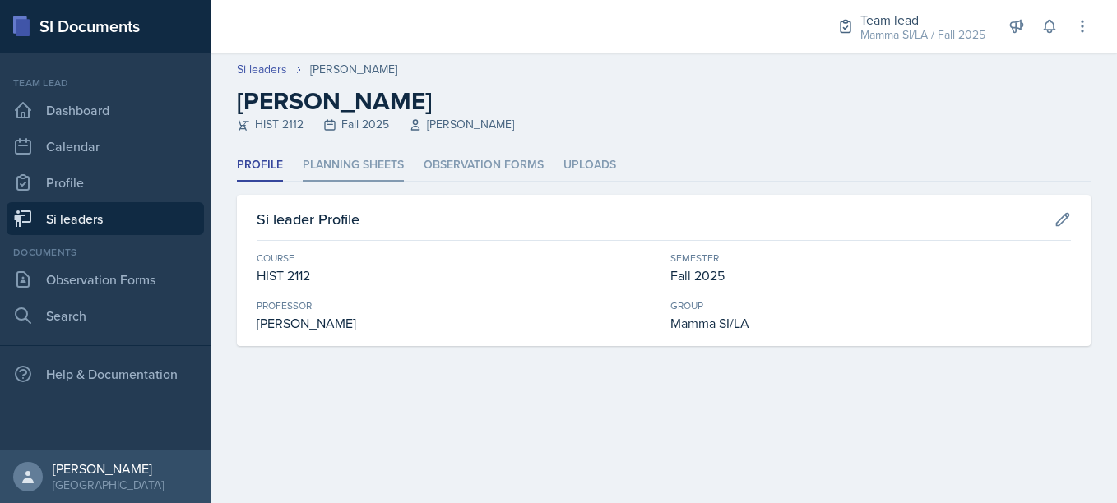
click at [380, 174] on li "Planning Sheets" at bounding box center [353, 166] width 101 height 32
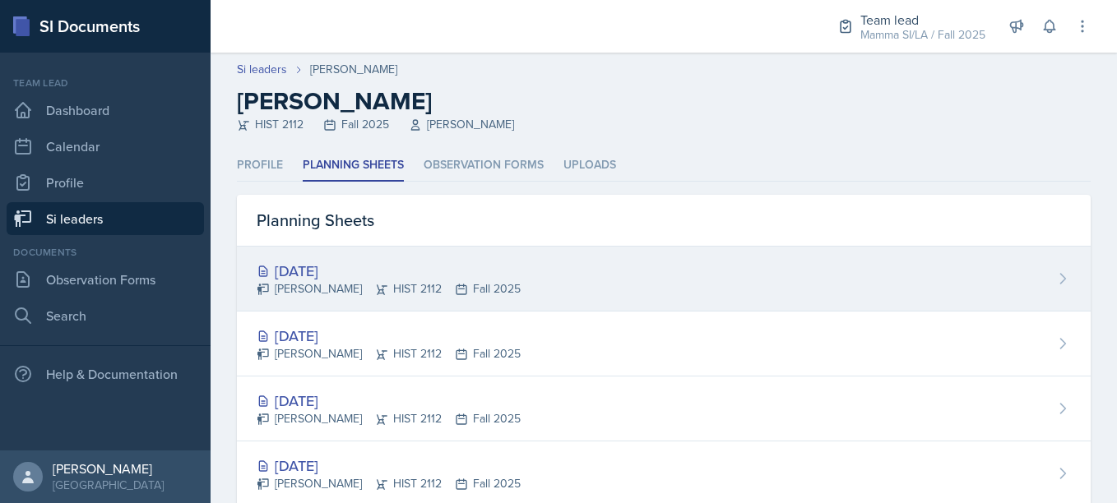
click at [392, 256] on div "[DATE] [PERSON_NAME] HIST 2112 Fall 2025" at bounding box center [664, 279] width 854 height 65
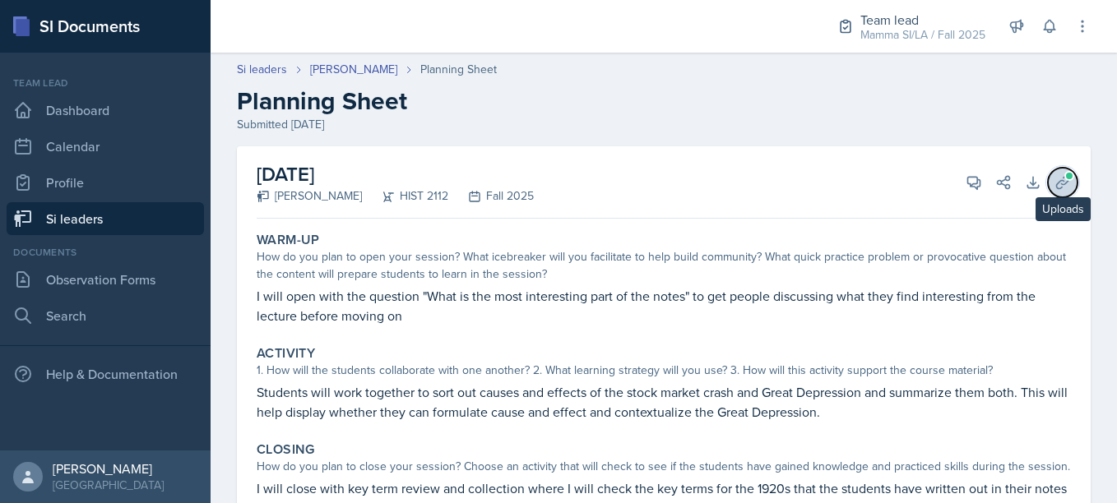
click at [1048, 179] on button "Uploads" at bounding box center [1063, 183] width 30 height 30
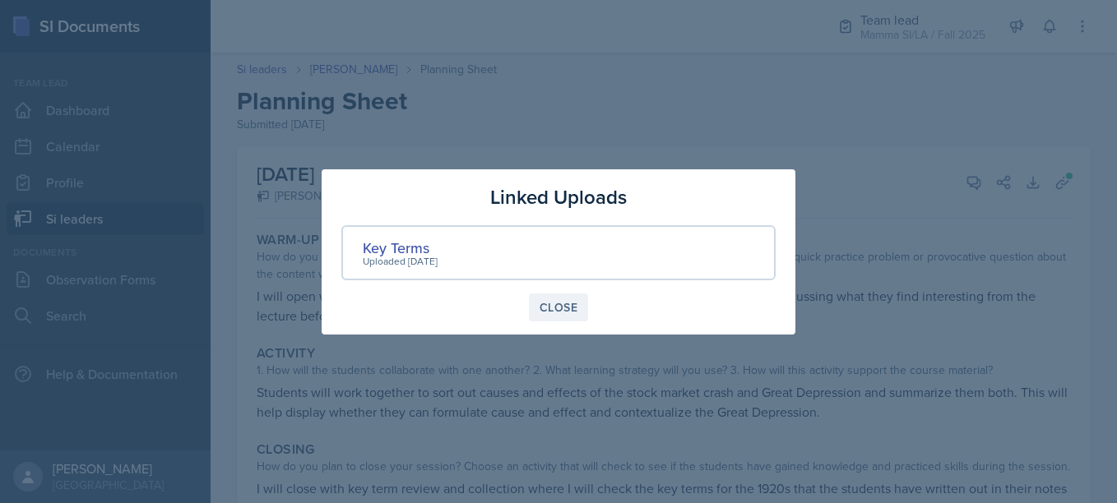
click at [576, 305] on div "Close" at bounding box center [558, 307] width 38 height 13
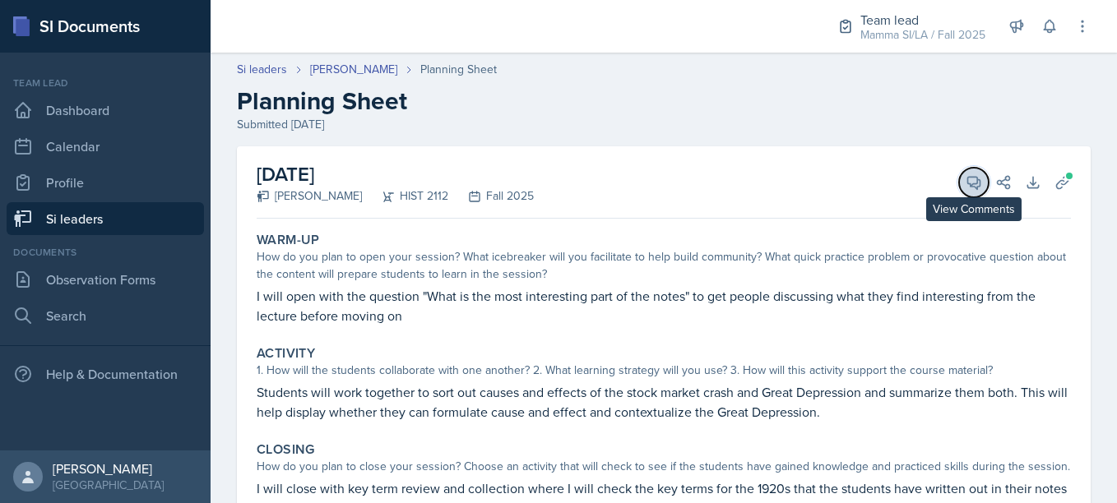
click at [975, 177] on span at bounding box center [979, 177] width 8 height 8
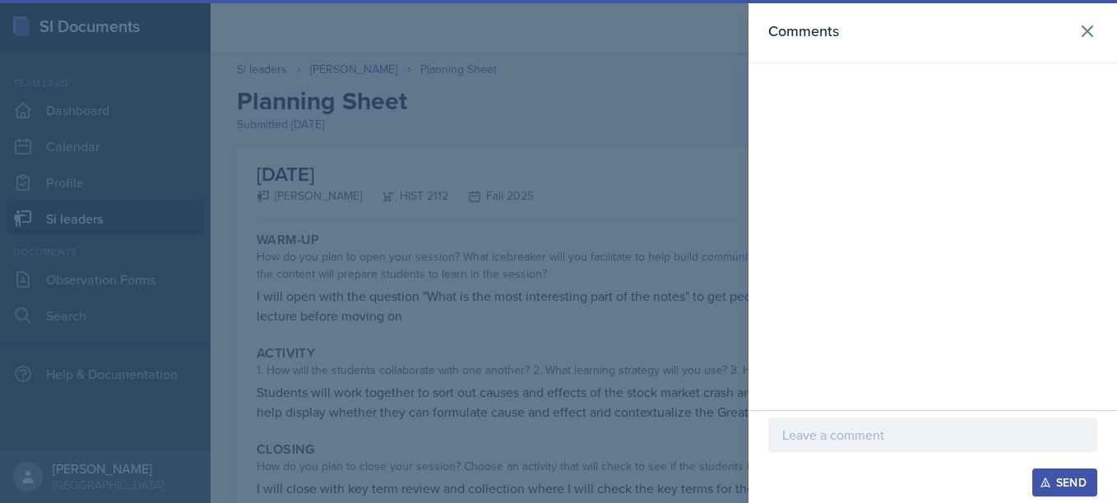
click at [823, 424] on div at bounding box center [932, 435] width 329 height 35
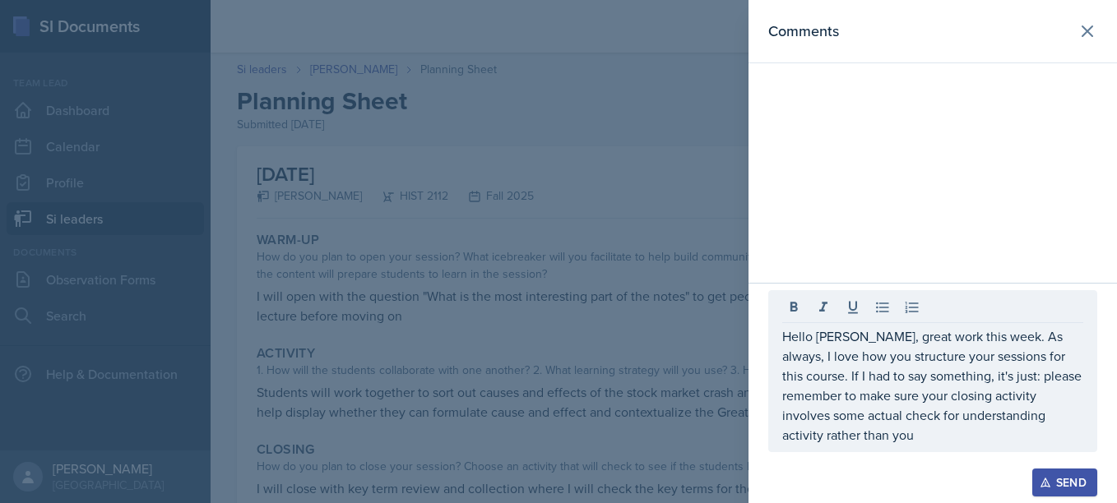
click at [525, 327] on div at bounding box center [558, 251] width 1117 height 503
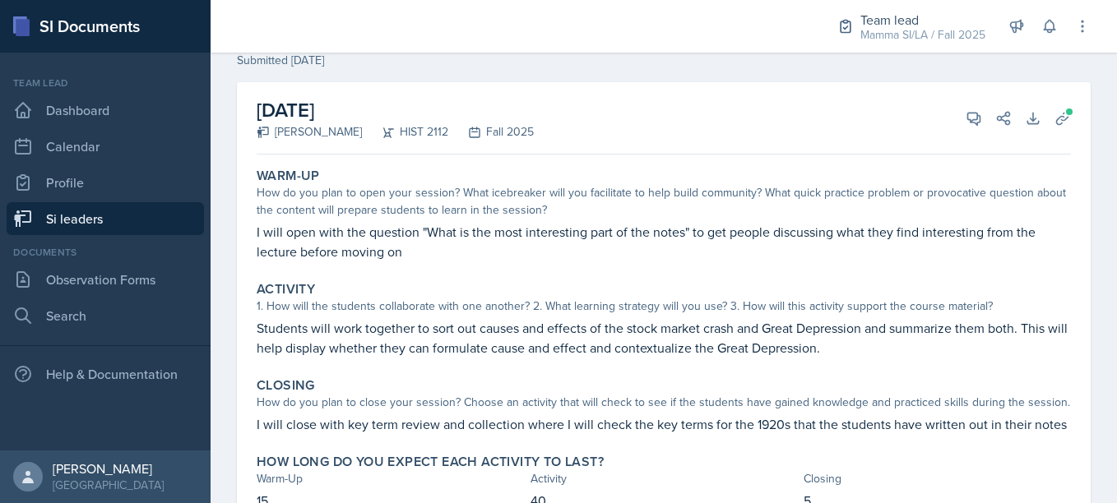
scroll to position [63, 0]
click at [965, 115] on icon at bounding box center [973, 119] width 16 height 16
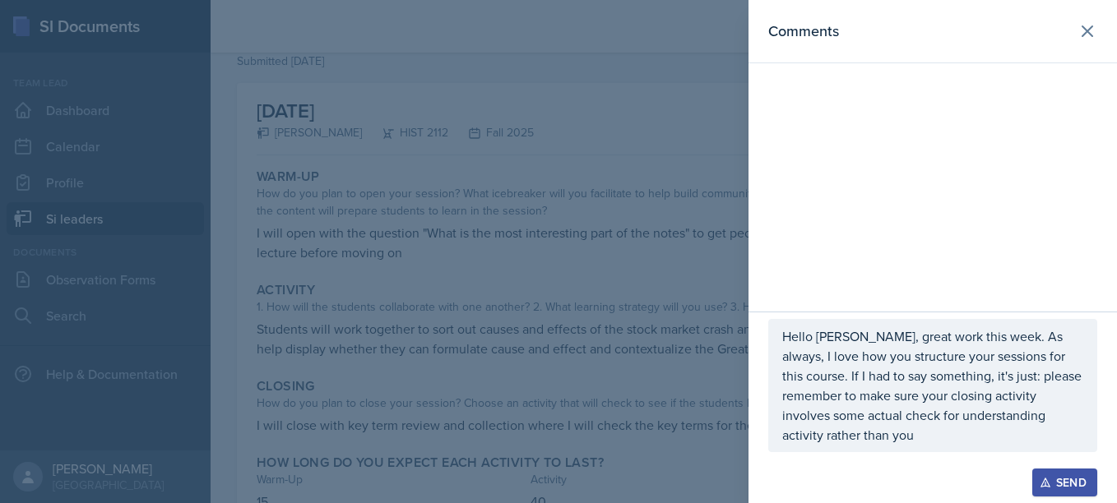
click at [1059, 445] on div "Hello [PERSON_NAME], great work this week. As always, I love how you structure …" at bounding box center [932, 385] width 329 height 133
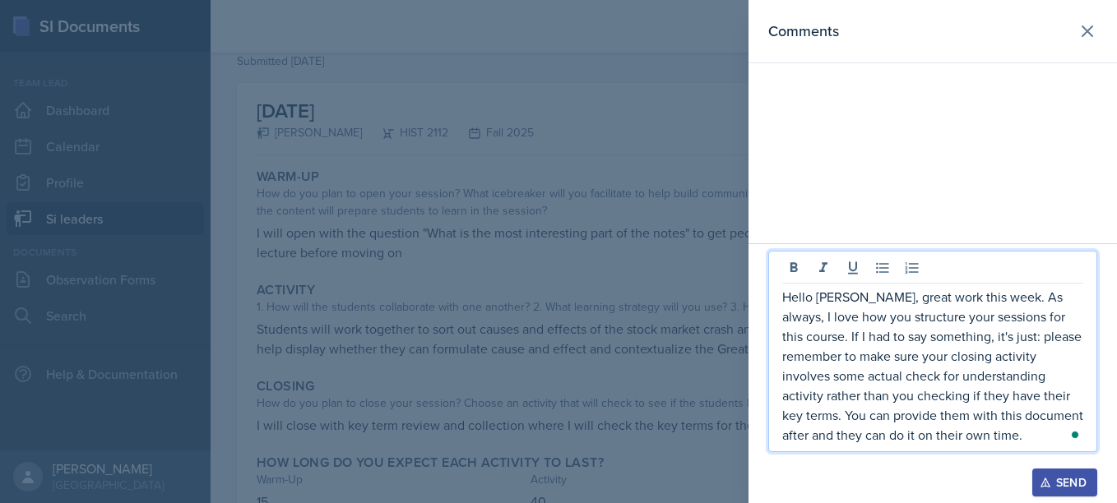
click at [951, 442] on p "Hello [PERSON_NAME], great work this week. As always, I love how you structure …" at bounding box center [932, 366] width 301 height 158
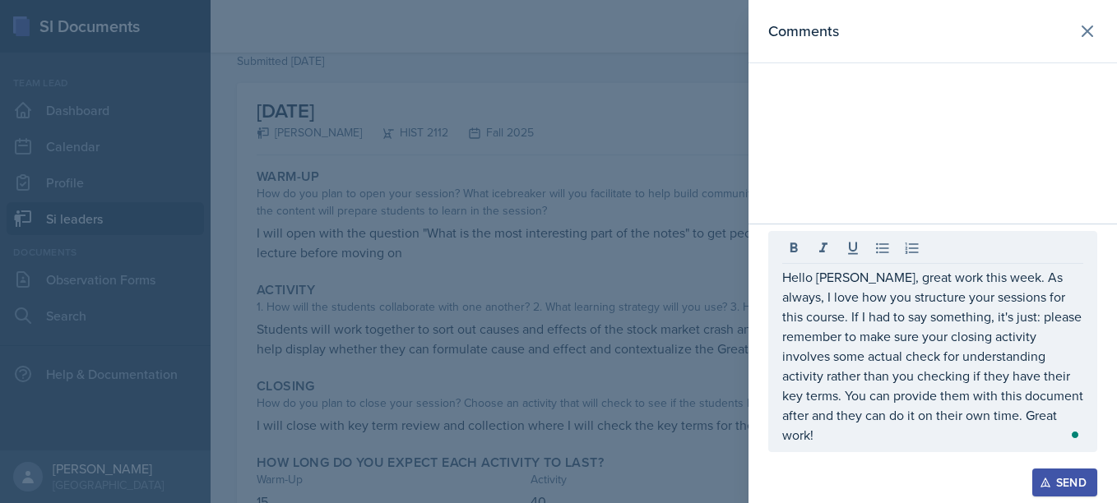
click at [1056, 485] on div "Send" at bounding box center [1065, 482] width 44 height 13
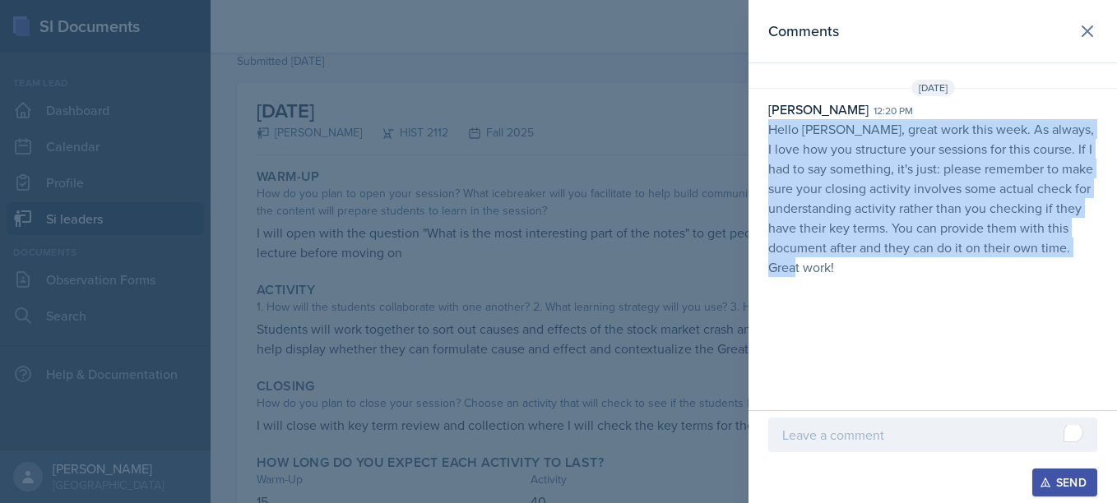
drag, startPoint x: 772, startPoint y: 133, endPoint x: 923, endPoint y: 308, distance: 230.9
click at [923, 308] on div "Comments [DATE] [PERSON_NAME] 12:20 pm Hello [PERSON_NAME], great work this wee…" at bounding box center [932, 205] width 368 height 410
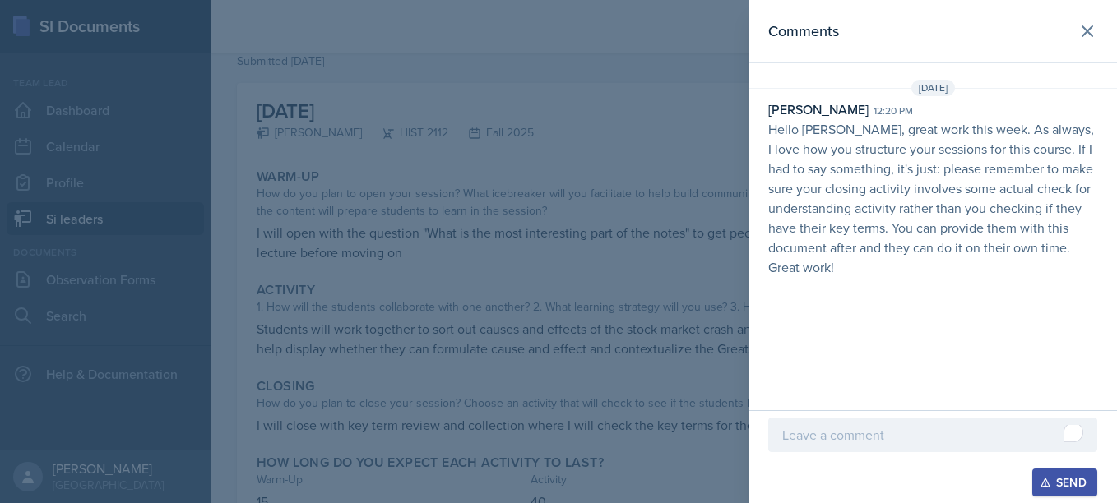
click at [615, 189] on div at bounding box center [558, 251] width 1117 height 503
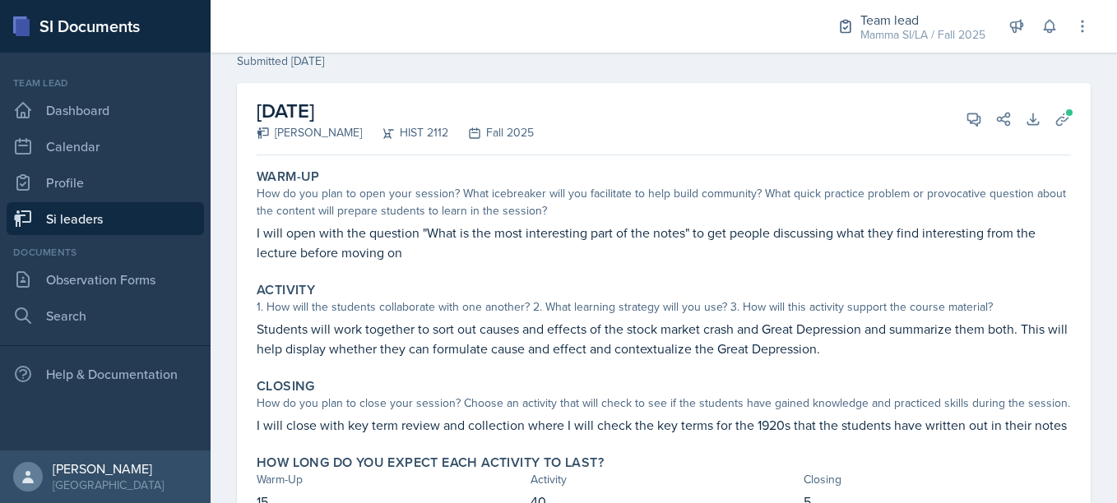
scroll to position [0, 0]
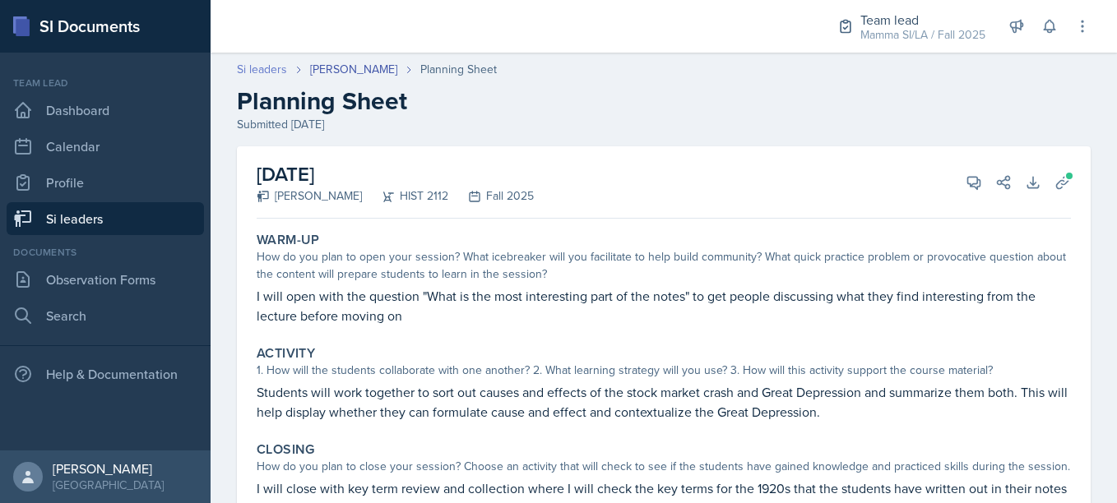
click at [265, 67] on link "Si leaders" at bounding box center [262, 69] width 50 height 17
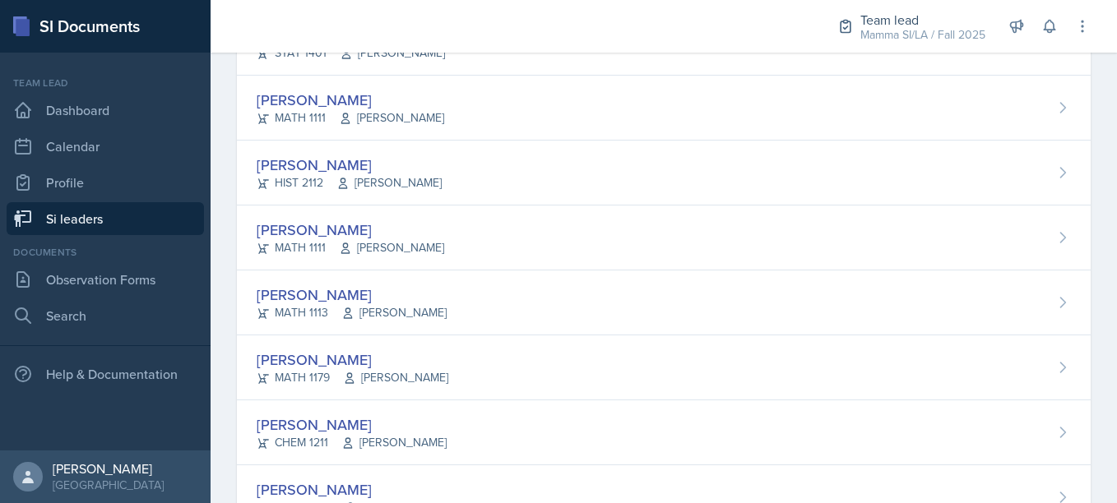
scroll to position [596, 0]
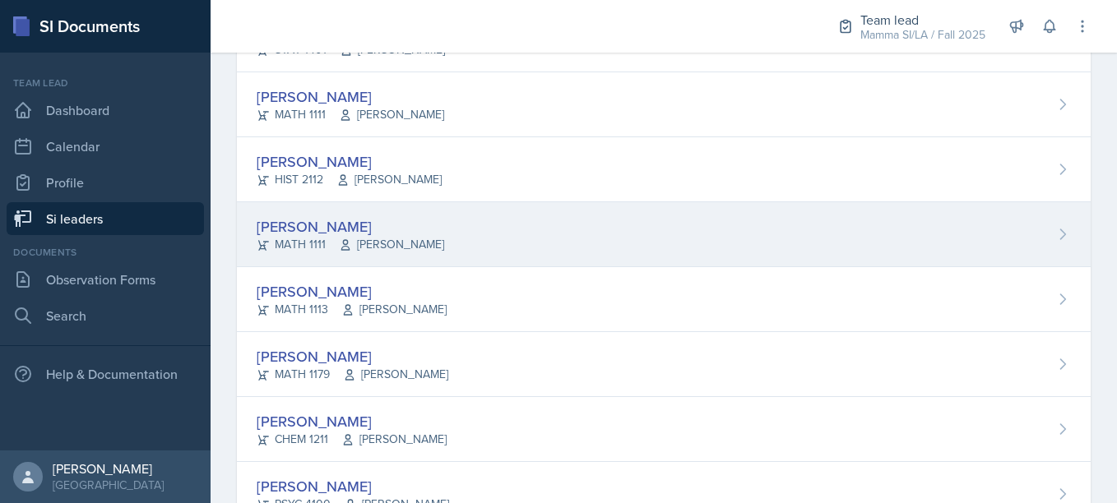
click at [343, 224] on div "[PERSON_NAME]" at bounding box center [350, 226] width 187 height 22
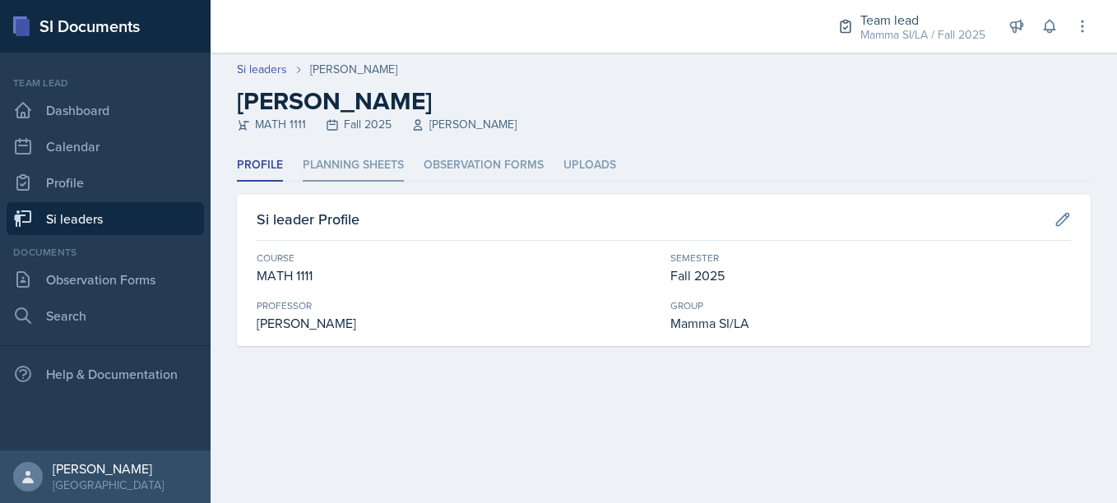
click at [319, 160] on li "Planning Sheets" at bounding box center [353, 166] width 101 height 32
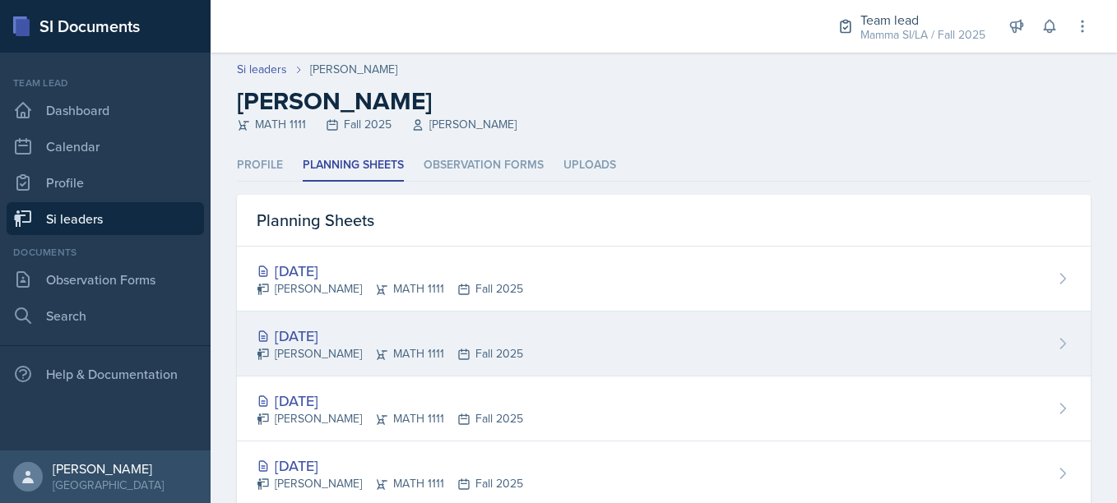
click at [391, 329] on div "[DATE]" at bounding box center [390, 336] width 266 height 22
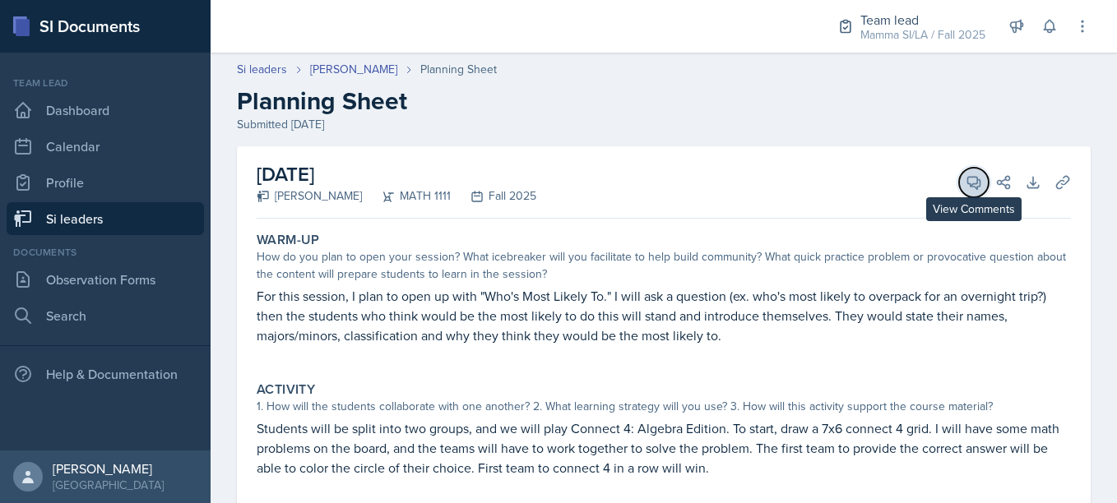
click at [963, 169] on button "View Comments" at bounding box center [974, 183] width 30 height 30
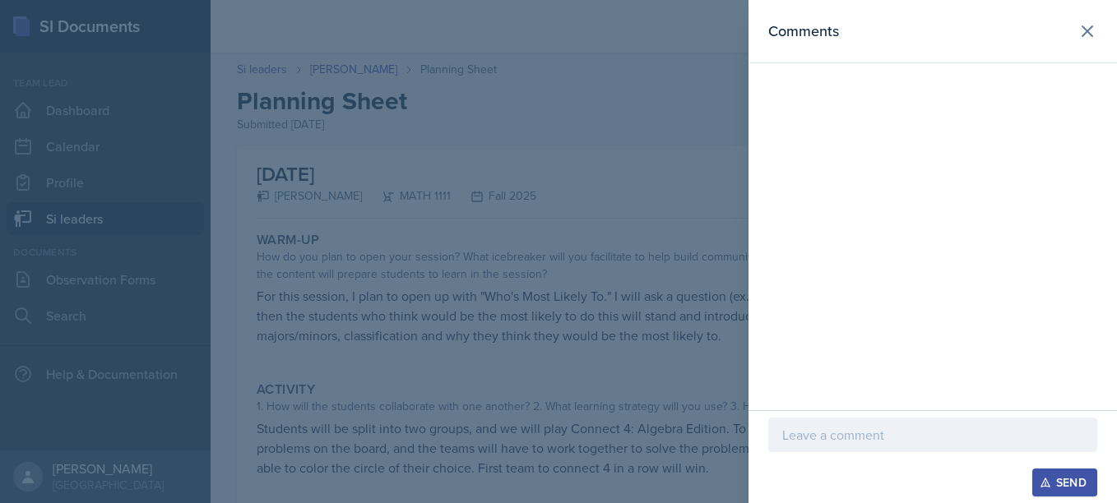
click at [841, 449] on div at bounding box center [932, 435] width 329 height 35
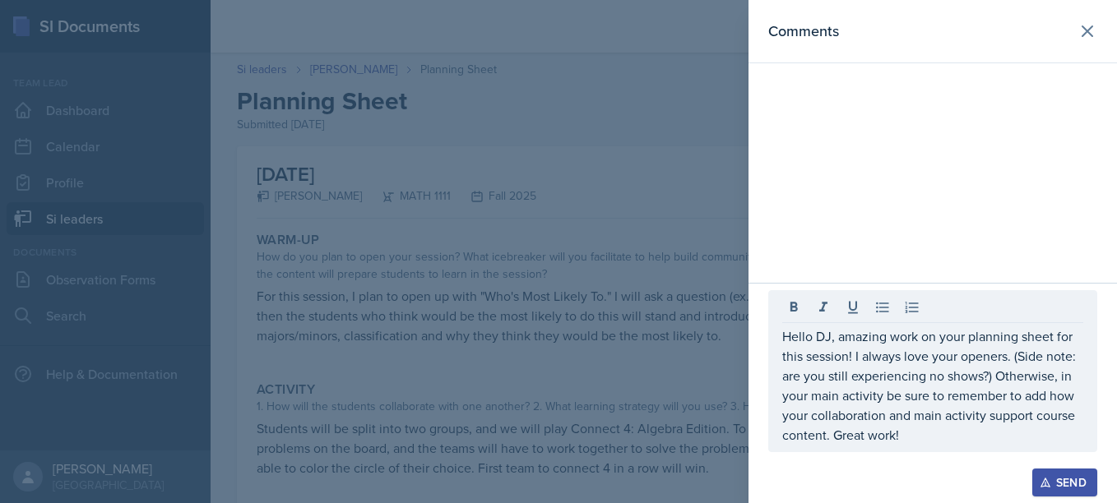
click at [1058, 478] on div "Send" at bounding box center [1065, 482] width 44 height 13
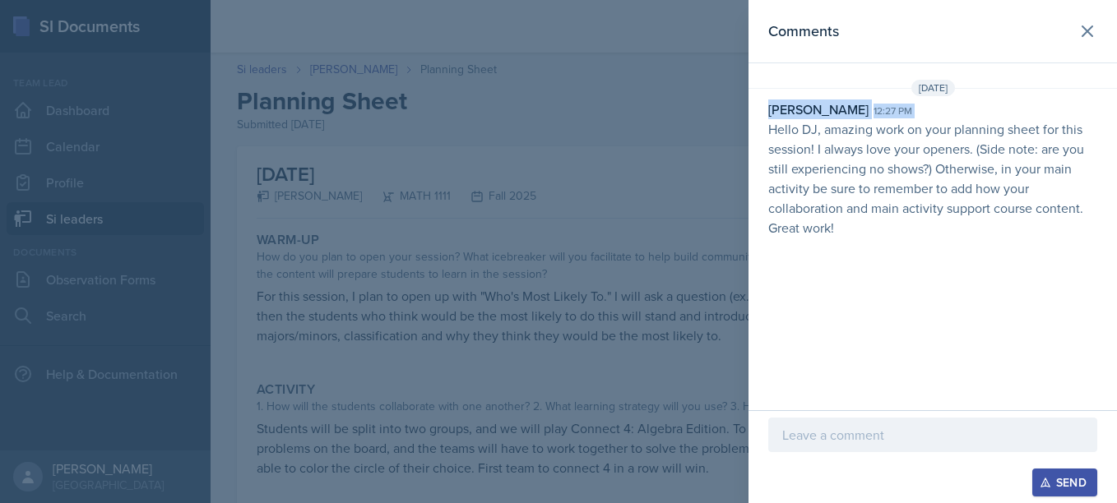
drag, startPoint x: 765, startPoint y: 135, endPoint x: 766, endPoint y: 104, distance: 31.3
click at [766, 104] on div "[PERSON_NAME] 12:27 pm Hello DJ, amazing work on your planning sheet for this s…" at bounding box center [932, 169] width 368 height 138
drag, startPoint x: 766, startPoint y: 104, endPoint x: 767, endPoint y: 125, distance: 21.4
click at [767, 125] on div "[PERSON_NAME] 12:27 pm Hello DJ, amazing work on your planning sheet for this s…" at bounding box center [932, 169] width 368 height 138
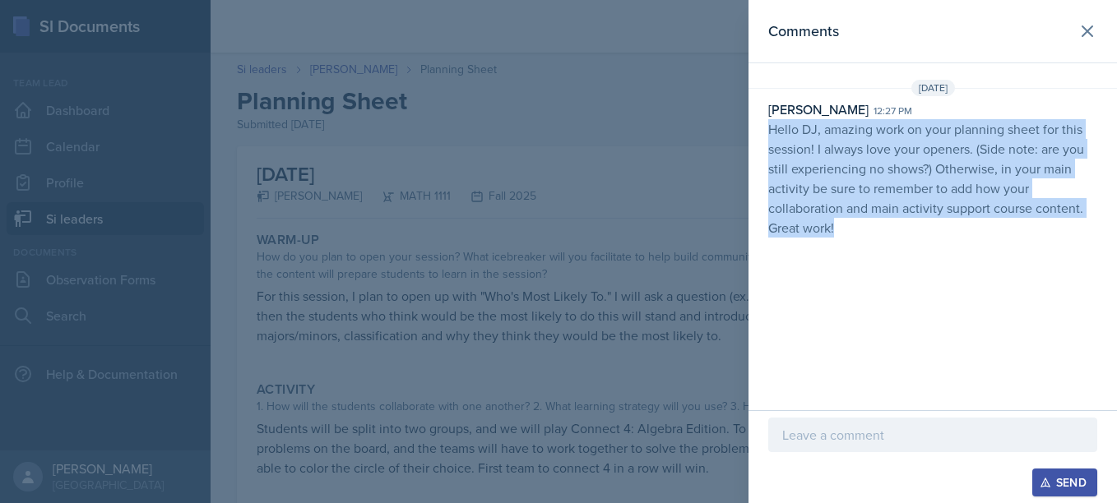
drag, startPoint x: 769, startPoint y: 127, endPoint x: 836, endPoint y: 226, distance: 120.2
click at [836, 226] on p "Hello DJ, amazing work on your planning sheet for this session! I always love y…" at bounding box center [932, 178] width 329 height 118
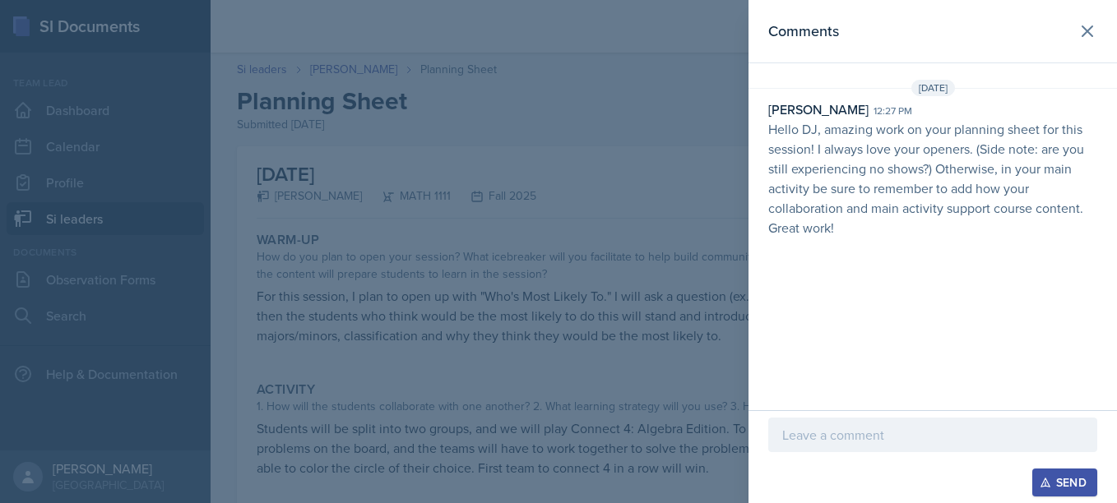
click at [488, 141] on div at bounding box center [558, 251] width 1117 height 503
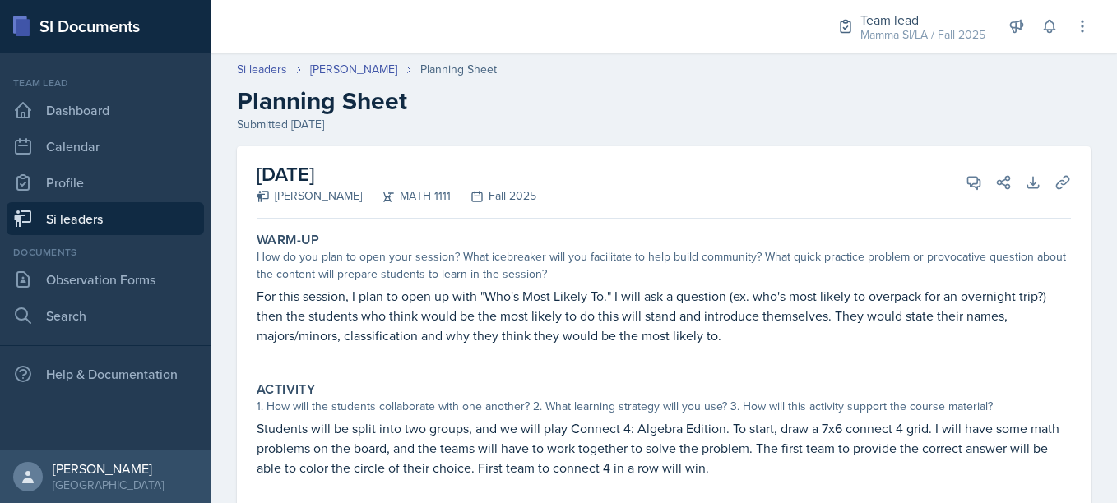
click at [323, 59] on header "Si leaders [PERSON_NAME] Planning Sheet Planning Sheet Submitted [DATE]" at bounding box center [664, 96] width 906 height 105
click at [354, 71] on link "[PERSON_NAME]" at bounding box center [353, 69] width 87 height 17
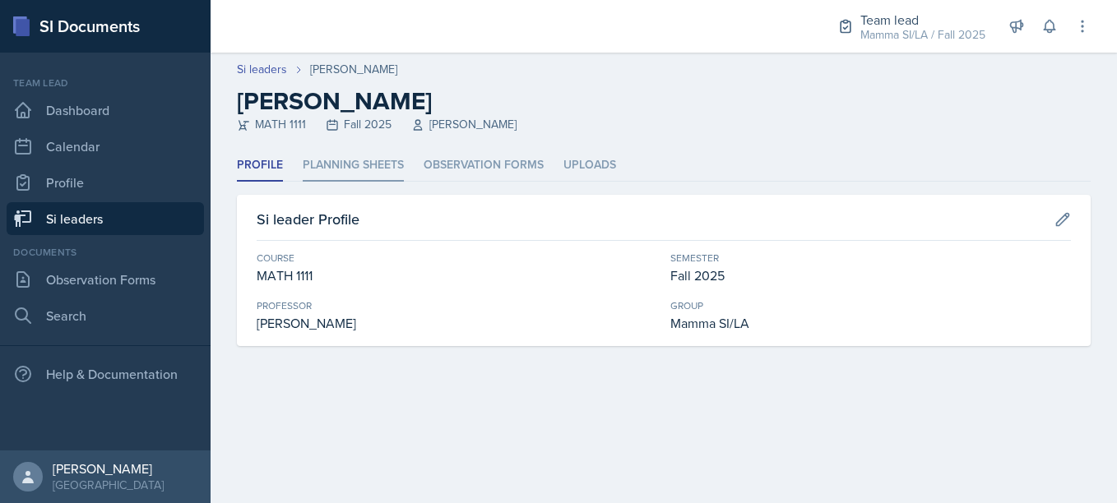
click at [374, 169] on li "Planning Sheets" at bounding box center [353, 166] width 101 height 32
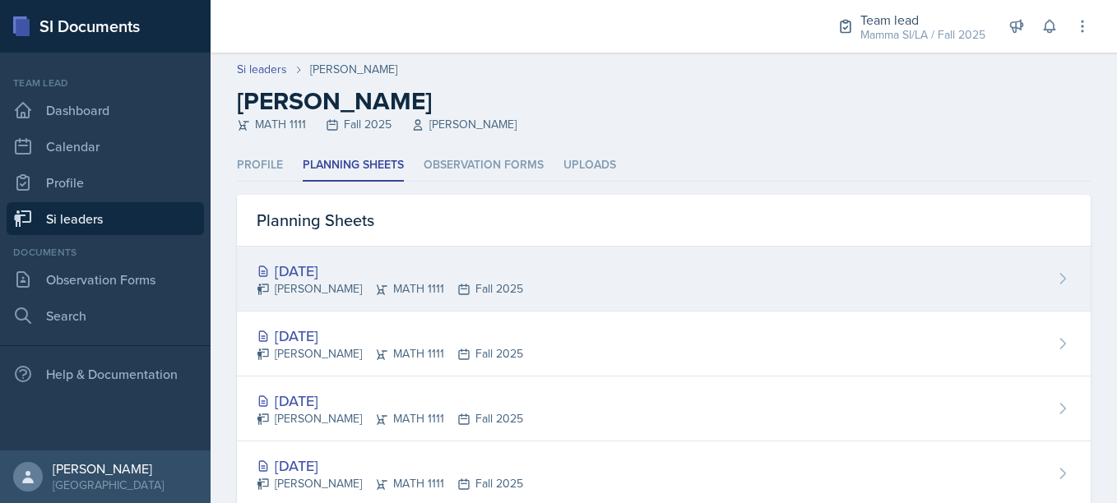
click at [368, 260] on div "[DATE]" at bounding box center [390, 271] width 266 height 22
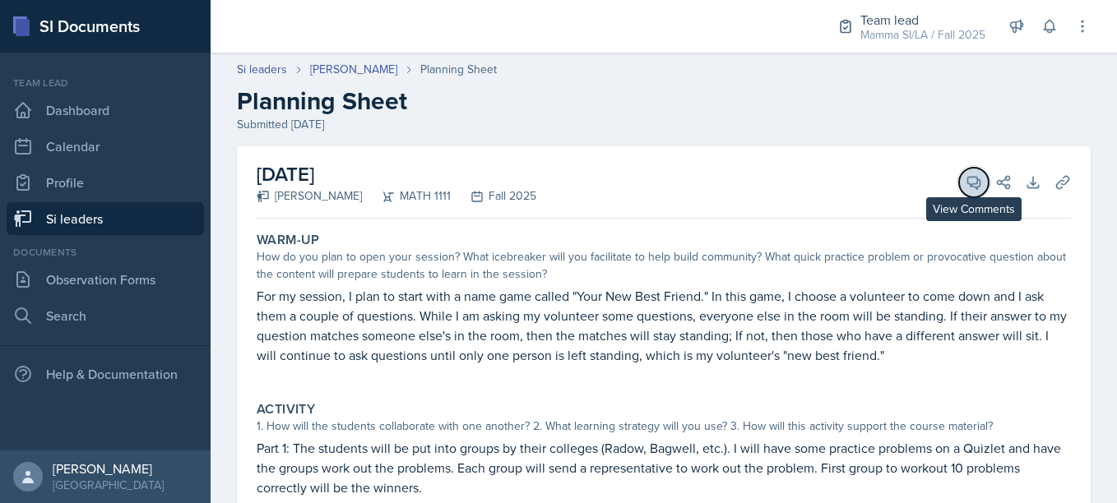
click at [968, 186] on icon at bounding box center [974, 183] width 12 height 12
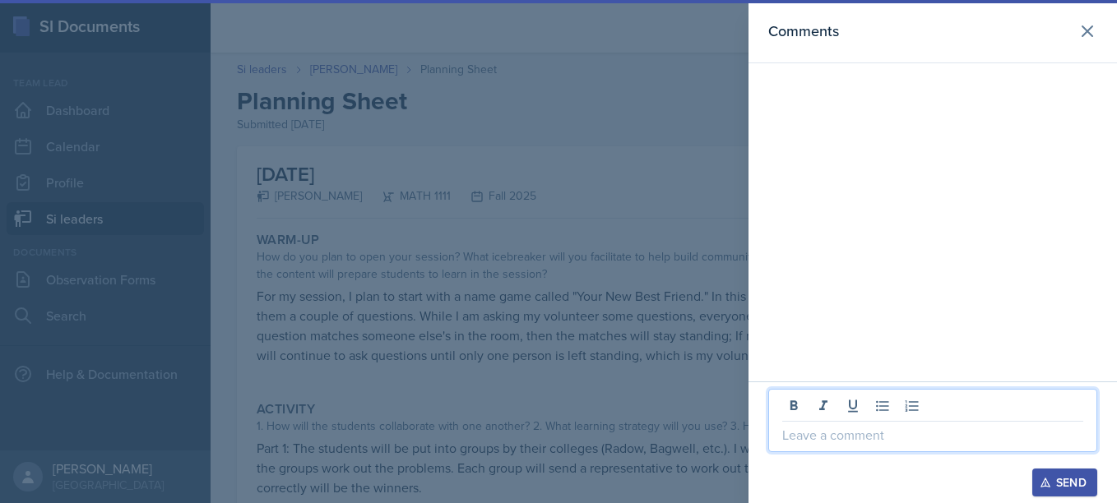
click at [924, 432] on p at bounding box center [932, 435] width 301 height 20
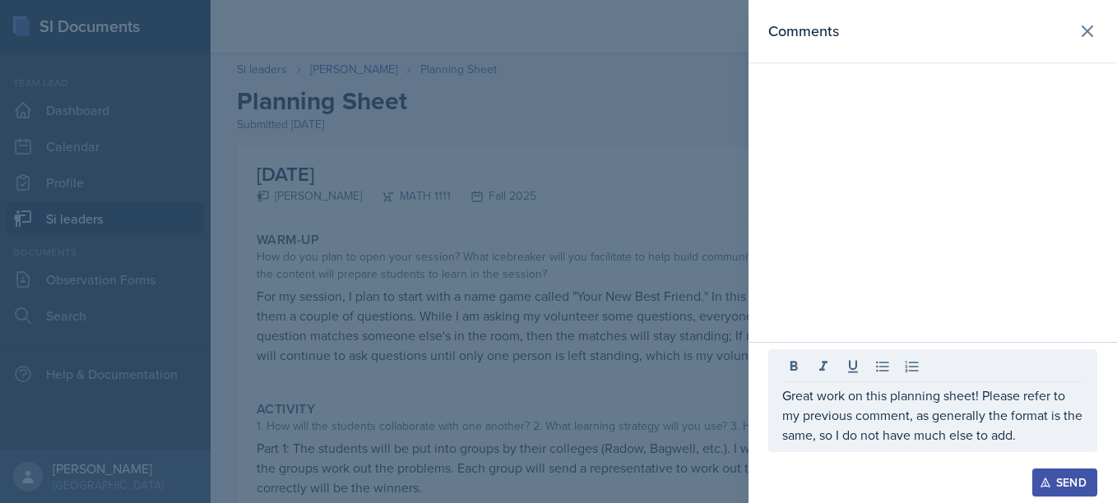
click at [1066, 466] on div at bounding box center [932, 460] width 329 height 16
drag, startPoint x: 1066, startPoint y: 466, endPoint x: 1071, endPoint y: 483, distance: 17.2
click at [1071, 483] on div "Great work on this planning sheet! Please refer to my previous comment, as gene…" at bounding box center [932, 437] width 368 height 132
click at [1071, 483] on div "Send" at bounding box center [1065, 482] width 44 height 13
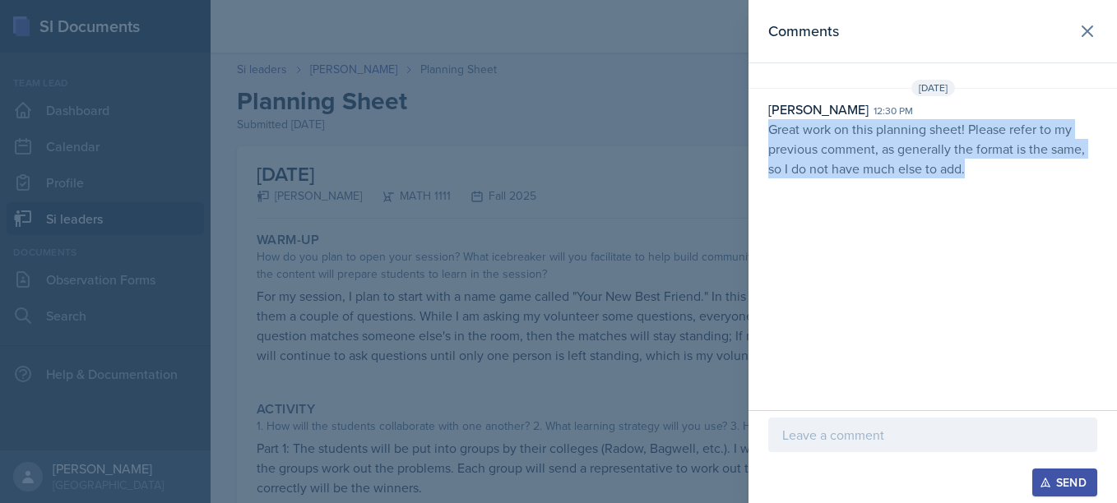
drag, startPoint x: 768, startPoint y: 127, endPoint x: 985, endPoint y: 187, distance: 225.2
click at [985, 187] on div "Comments [DATE] [PERSON_NAME] 12:30 pm Great work on this planning sheet! Pleas…" at bounding box center [932, 205] width 368 height 410
